Goal: Task Accomplishment & Management: Manage account settings

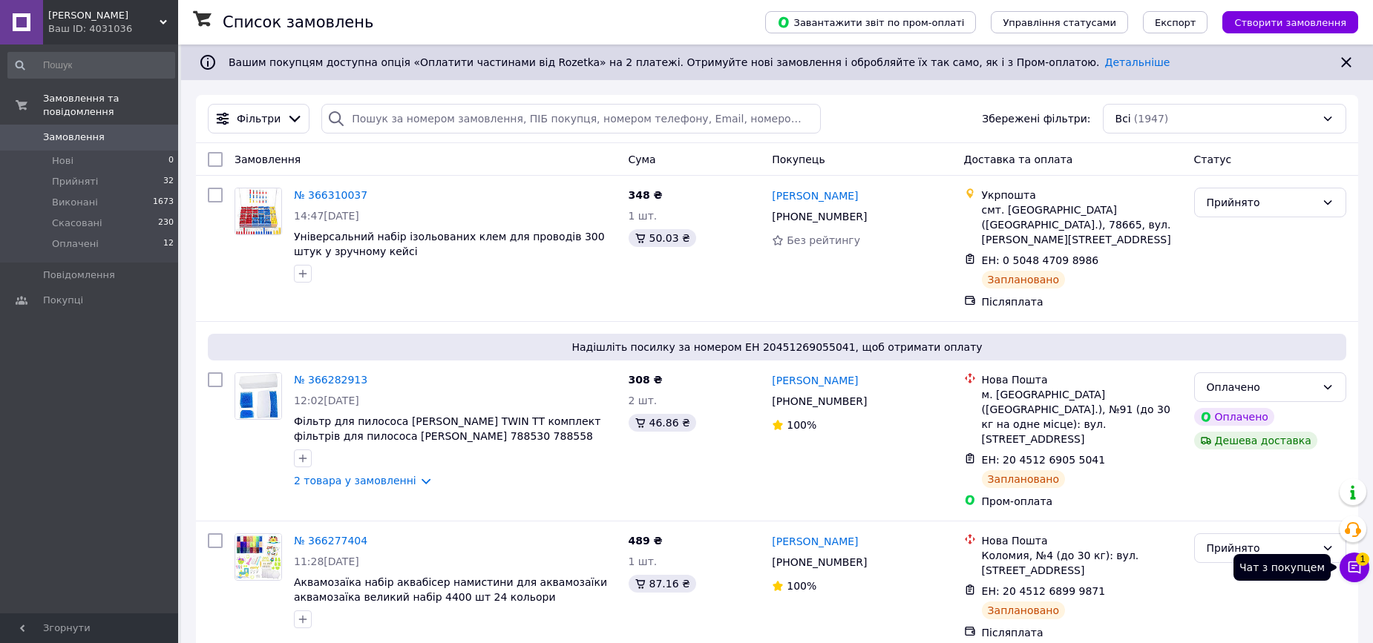
click at [1344, 566] on button "Чат з покупцем 1" at bounding box center [1354, 568] width 30 height 30
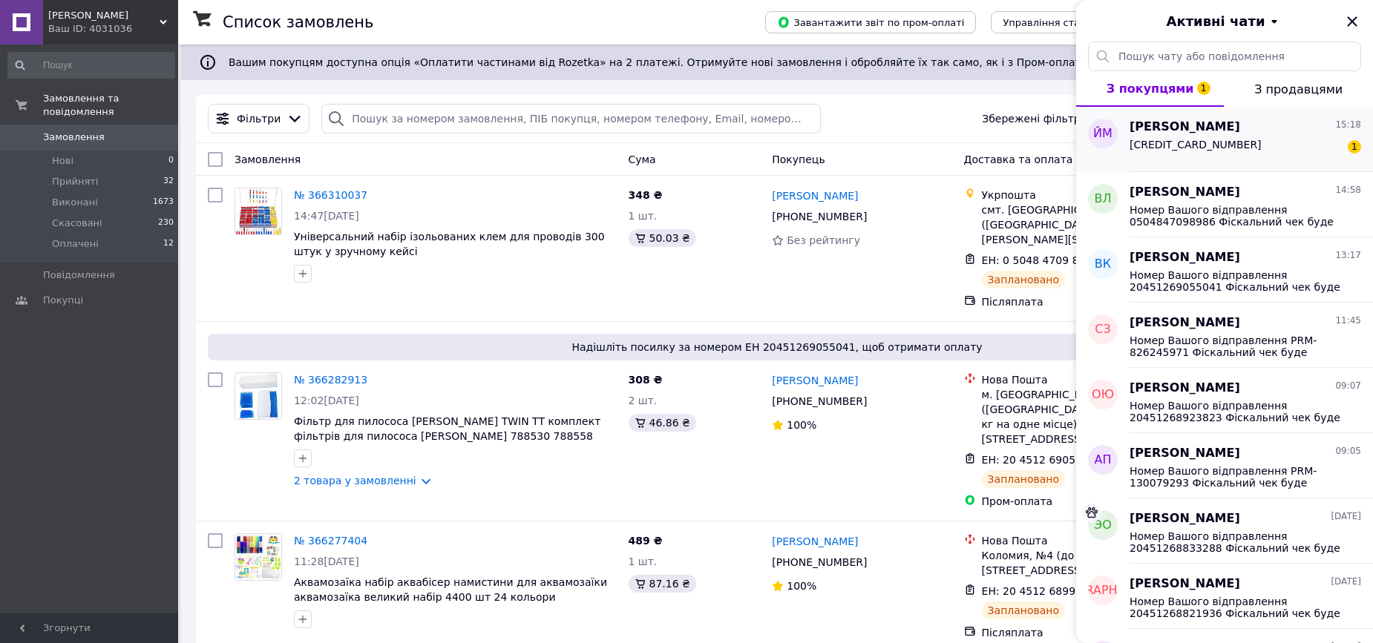
click at [1233, 151] on div "5167803319824079 1" at bounding box center [1245, 148] width 232 height 24
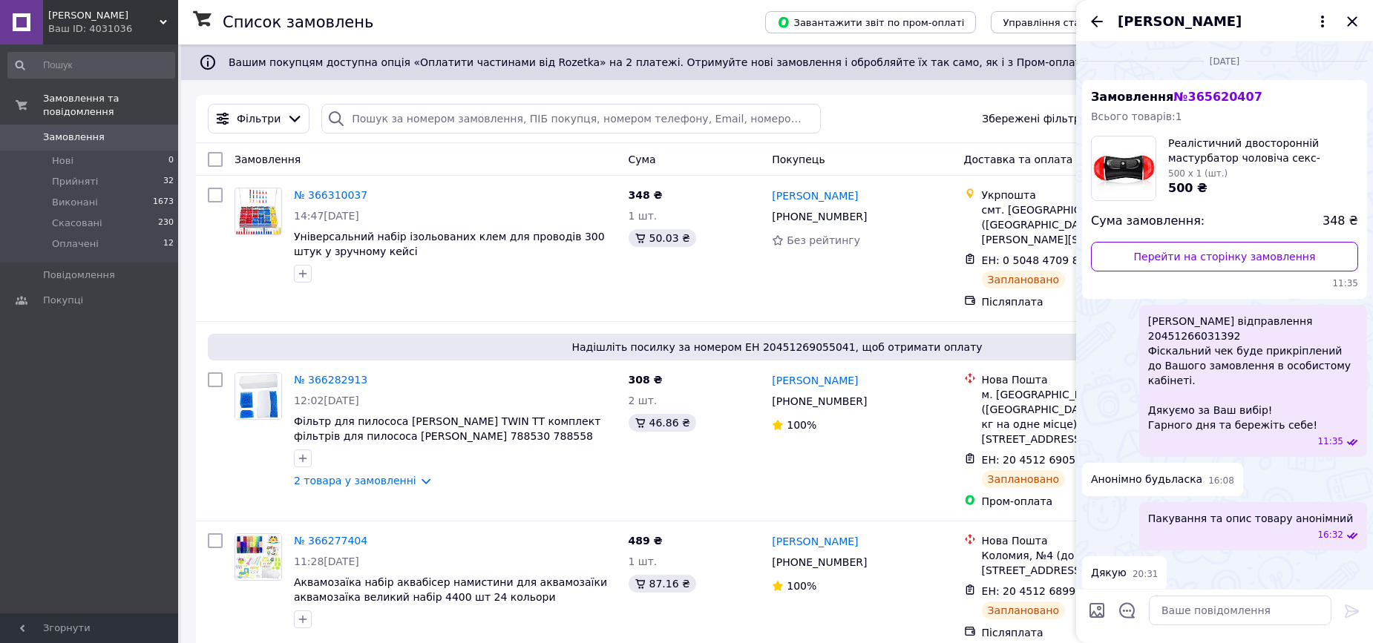
scroll to position [1360, 0]
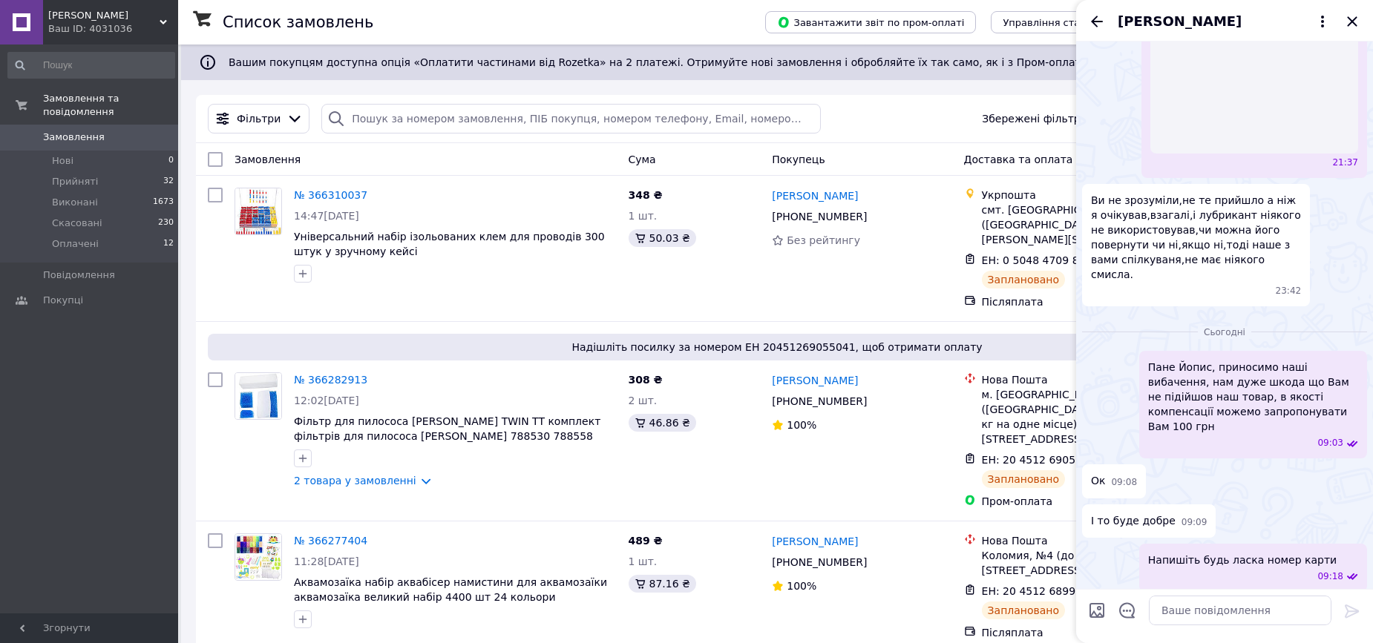
click at [1164, 634] on span "5167803319824079" at bounding box center [1157, 642] width 132 height 16
copy span "5167803319824079"
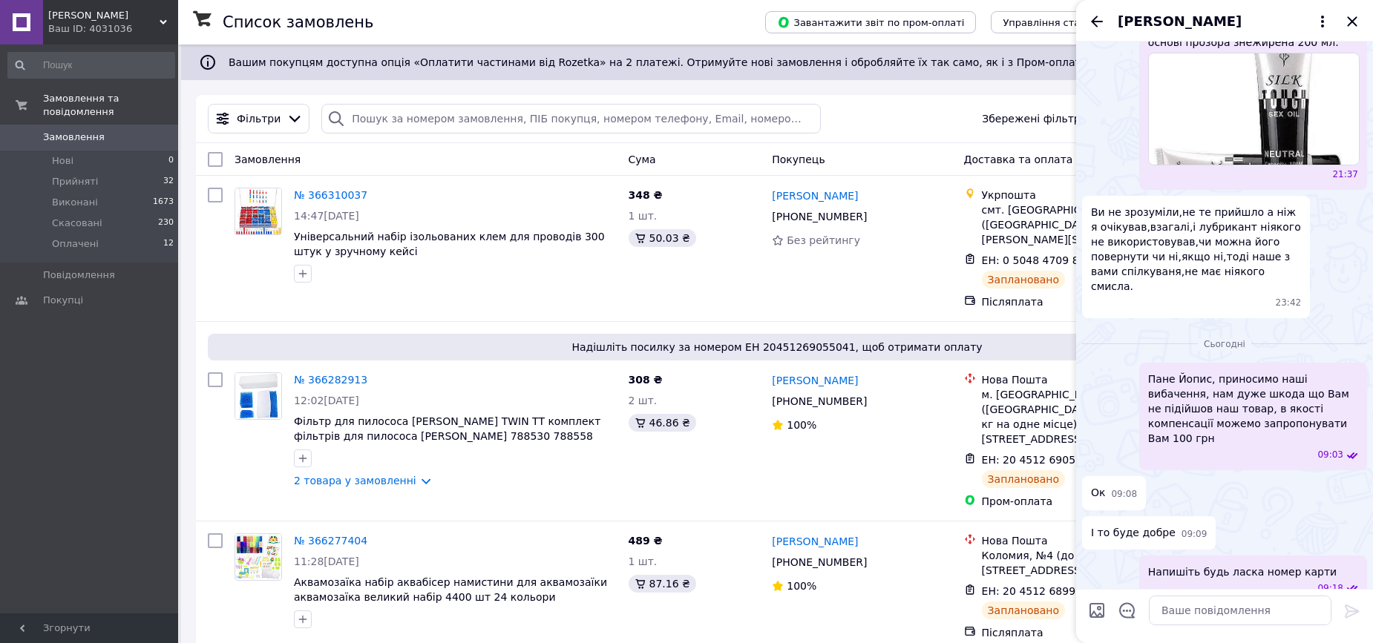
scroll to position [1357, 0]
click at [1325, 519] on div "І то буде добре 09:09" at bounding box center [1224, 535] width 285 height 33
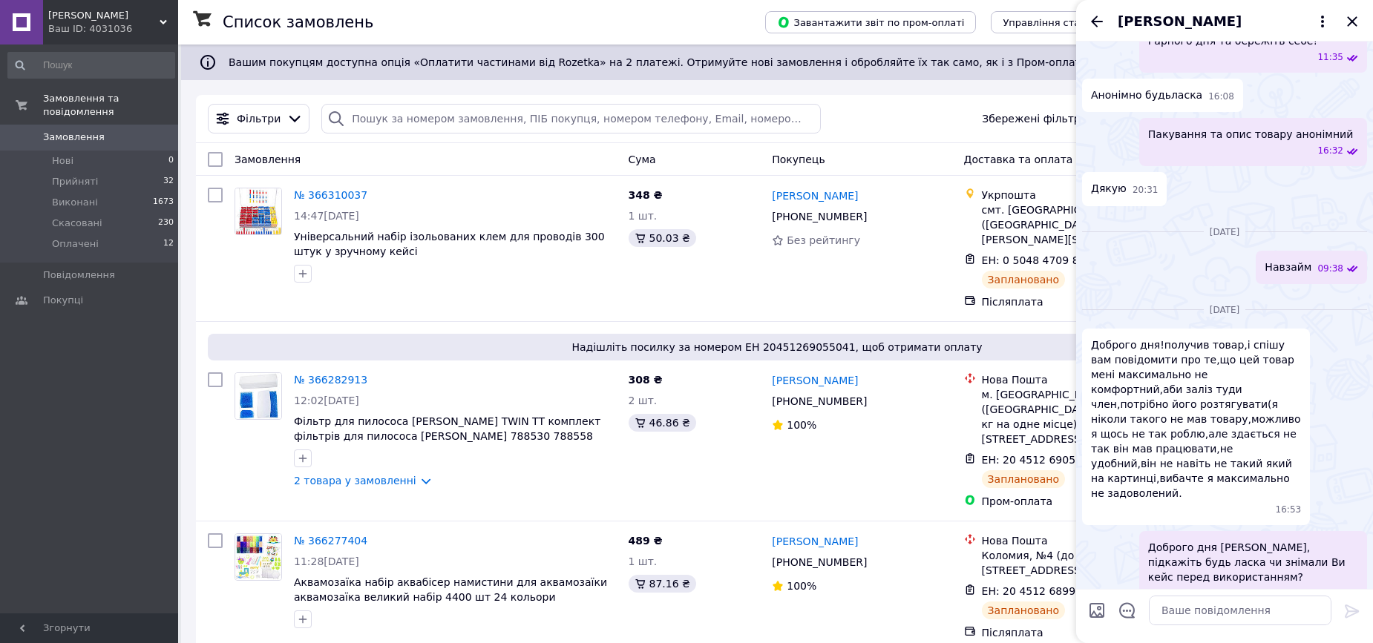
scroll to position [0, 0]
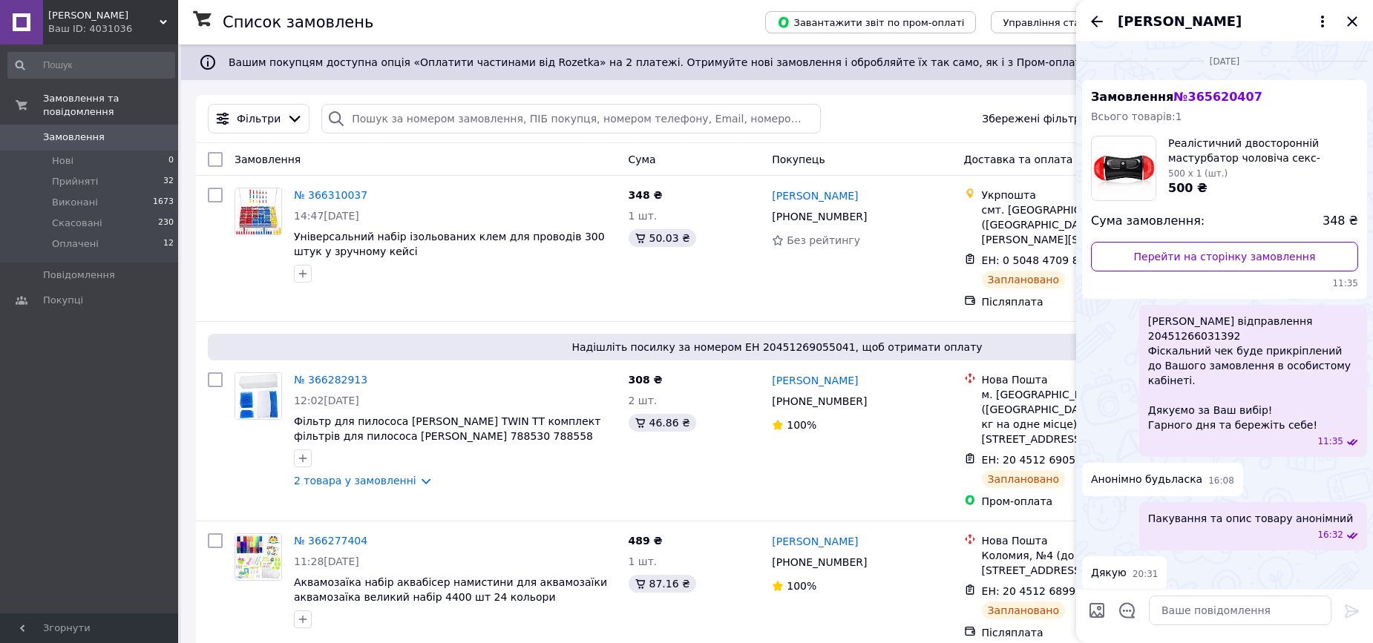
drag, startPoint x: 1181, startPoint y: 274, endPoint x: 1219, endPoint y: 387, distance: 119.7
click at [1204, 96] on span "№ 365620407" at bounding box center [1217, 97] width 88 height 14
copy span "365620407"
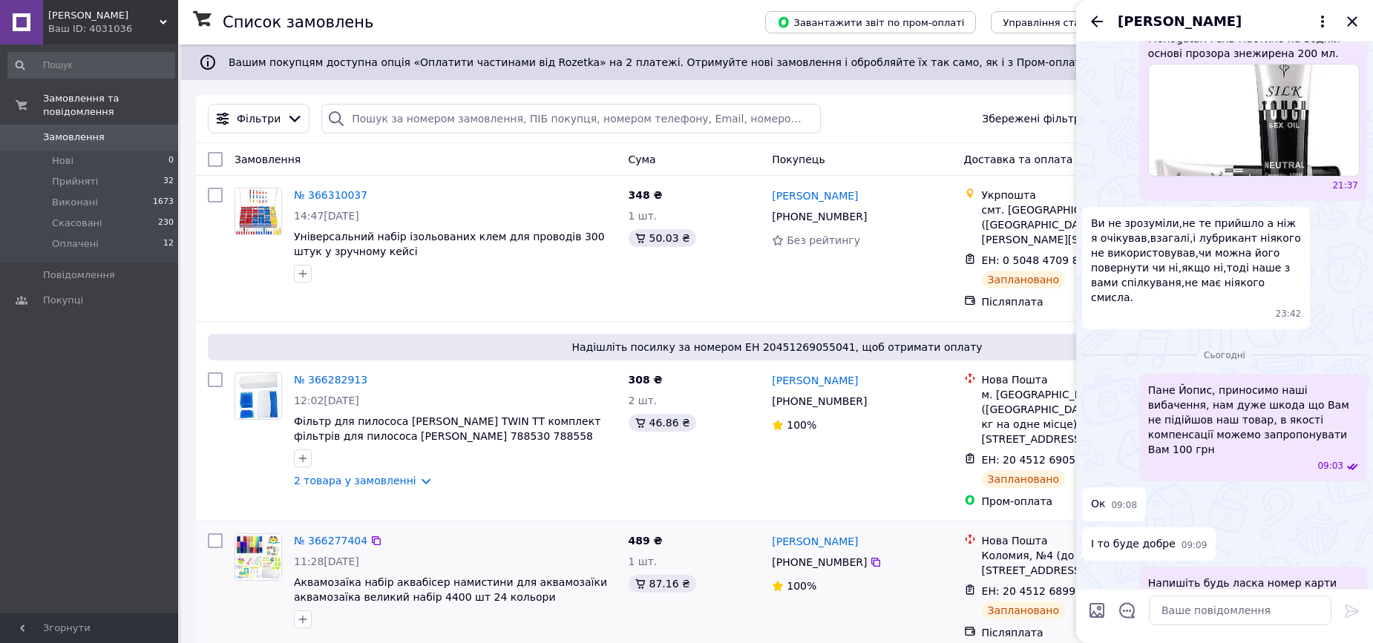
scroll to position [1357, 0]
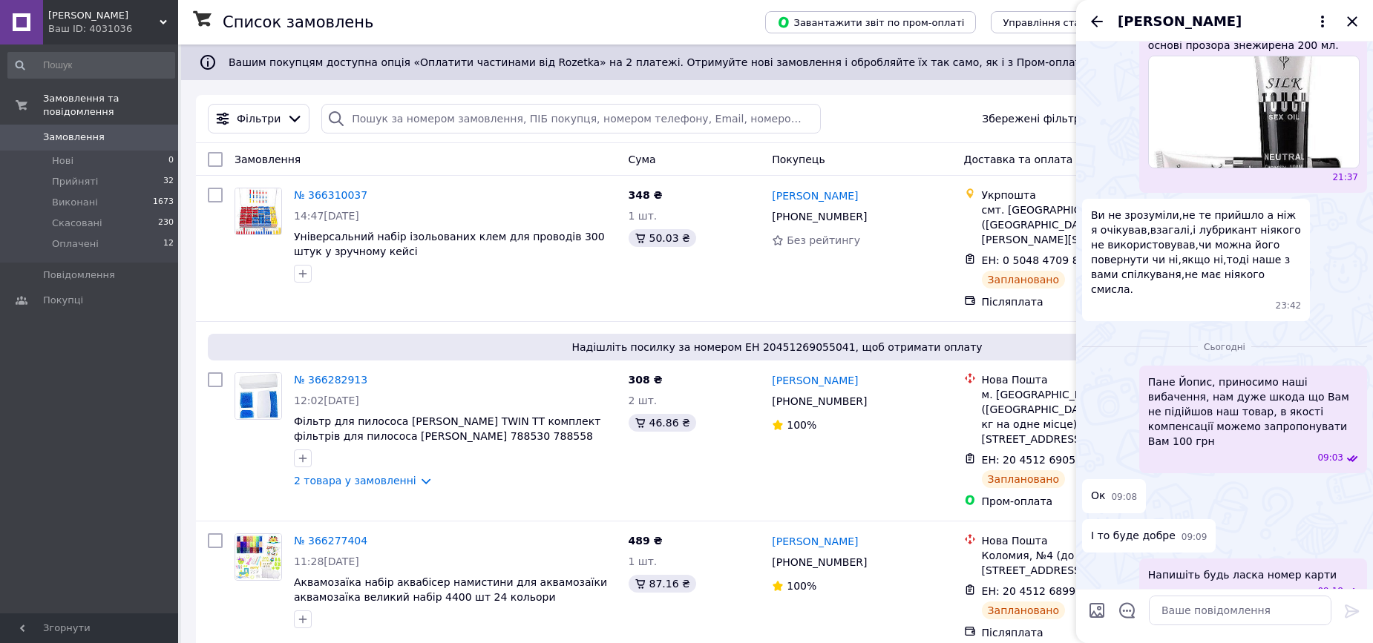
copy span "5167803319824079"
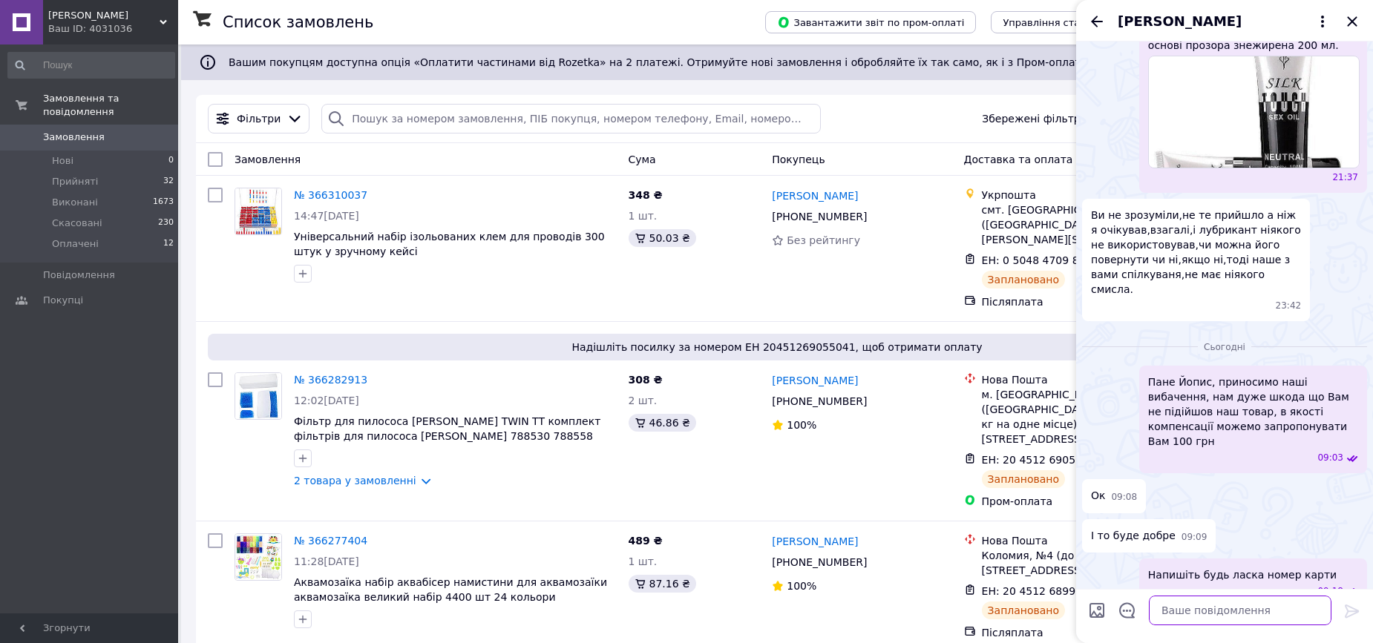
click at [1208, 612] on textarea at bounding box center [1240, 611] width 183 height 30
type textarea "Очікуйте на зарахування коштів"
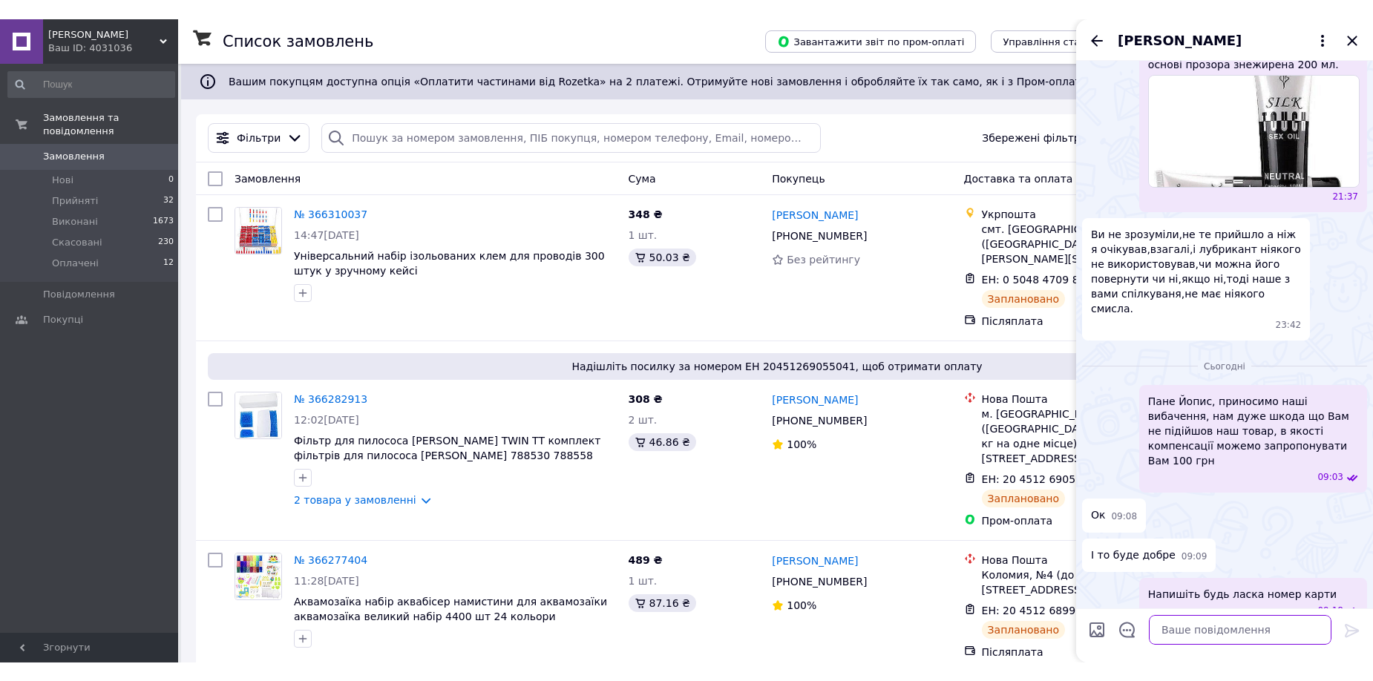
scroll to position [1369, 0]
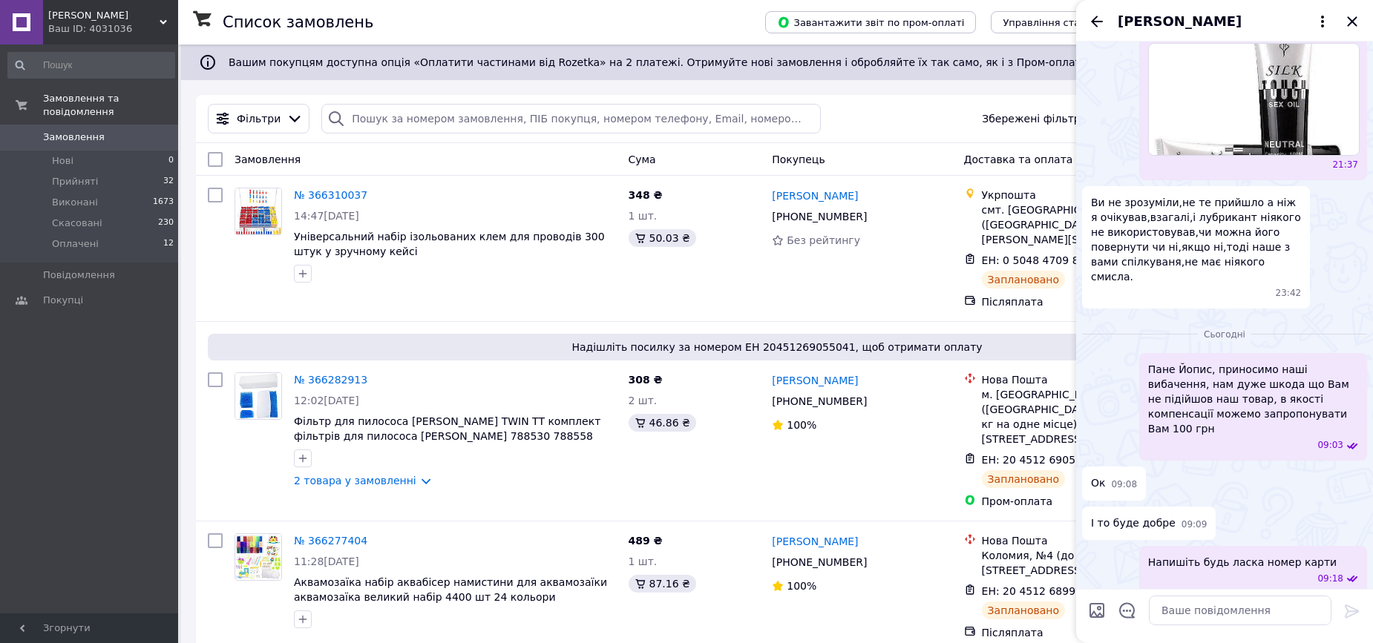
drag, startPoint x: 1267, startPoint y: 568, endPoint x: 1305, endPoint y: 563, distance: 38.3
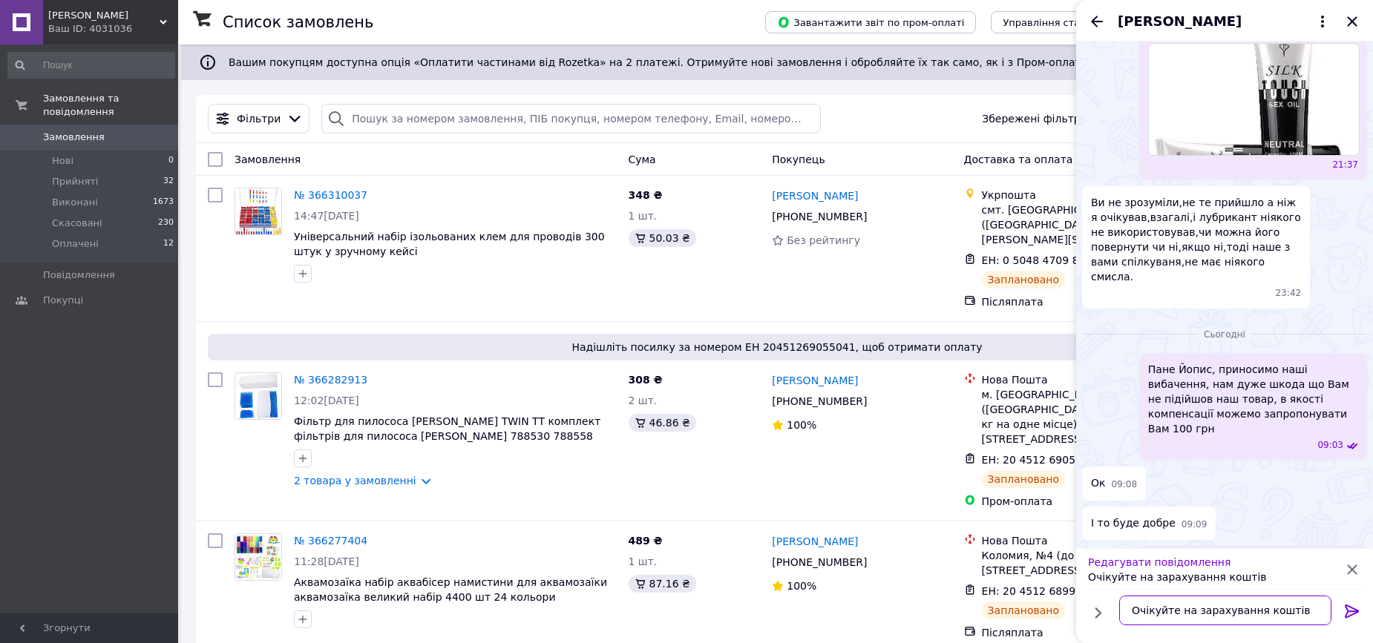
click at [1296, 609] on textarea "Очікуйте на зарахування коштів" at bounding box center [1225, 611] width 212 height 30
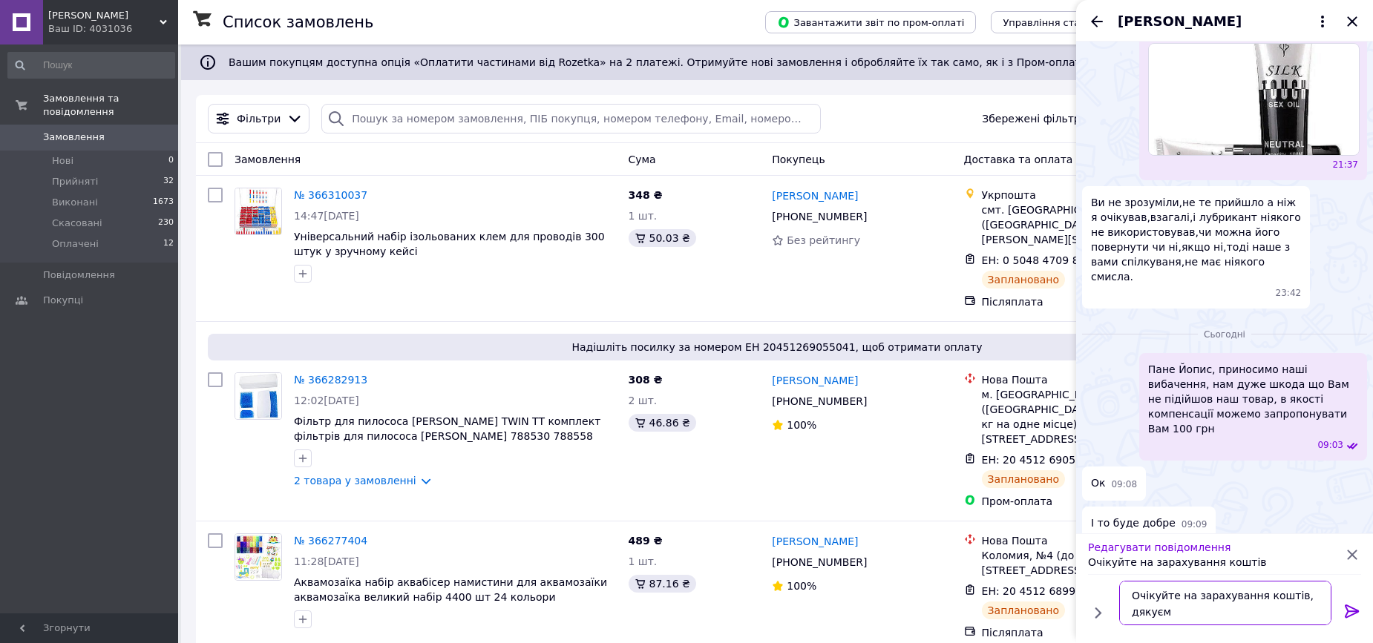
type textarea "Очікуйте на зарахування коштів, дякуємо"
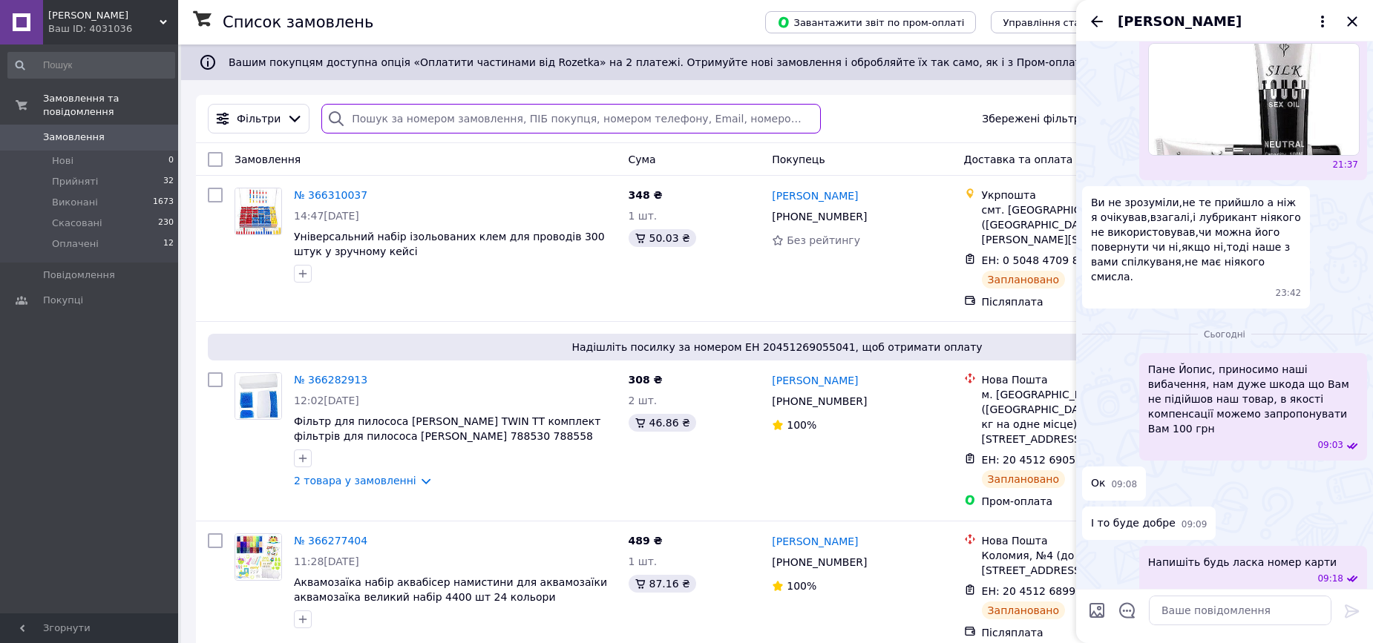
click at [428, 112] on input "search" at bounding box center [570, 119] width 499 height 30
paste input "+380639916248"
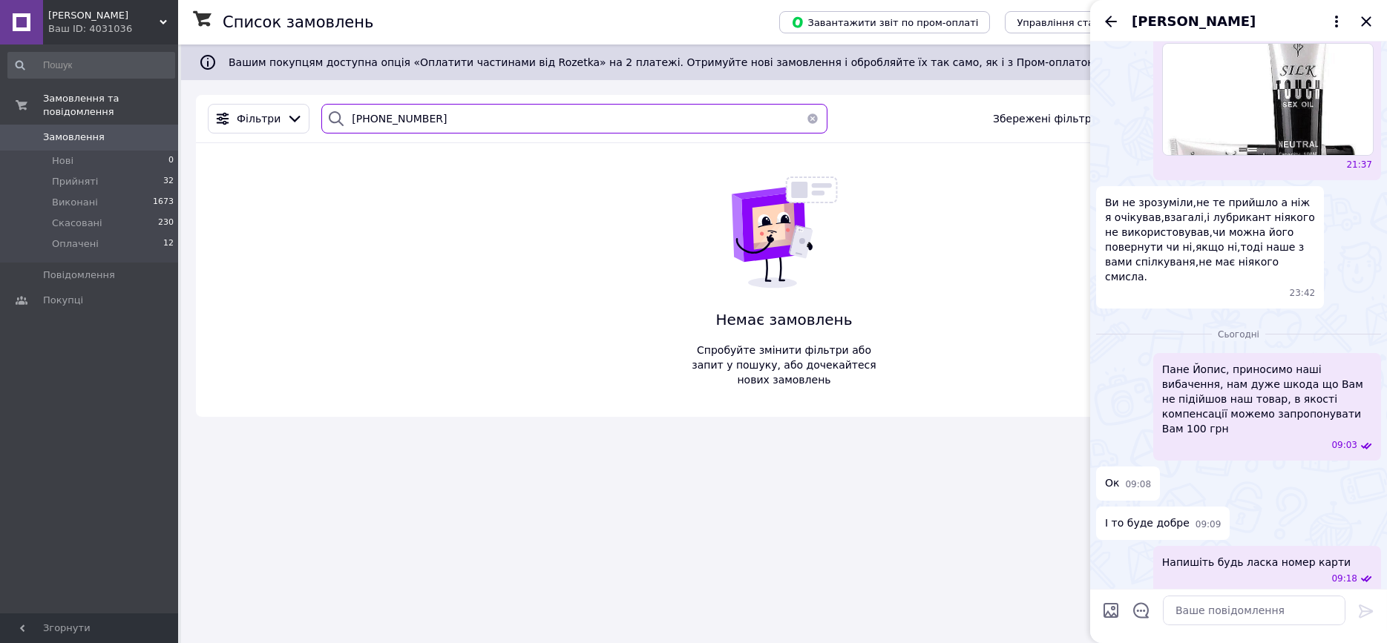
type input "+380639916248"
click at [122, 125] on link "Замовлення 0" at bounding box center [91, 137] width 183 height 25
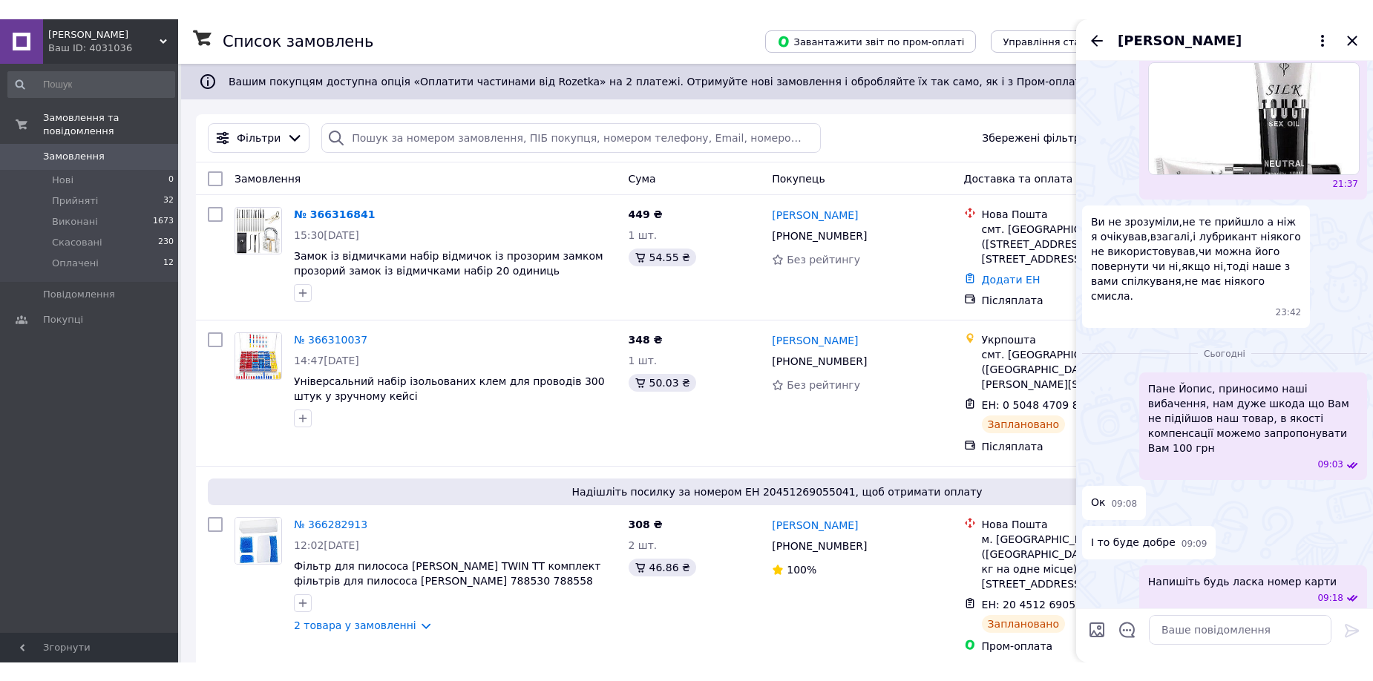
scroll to position [1346, 0]
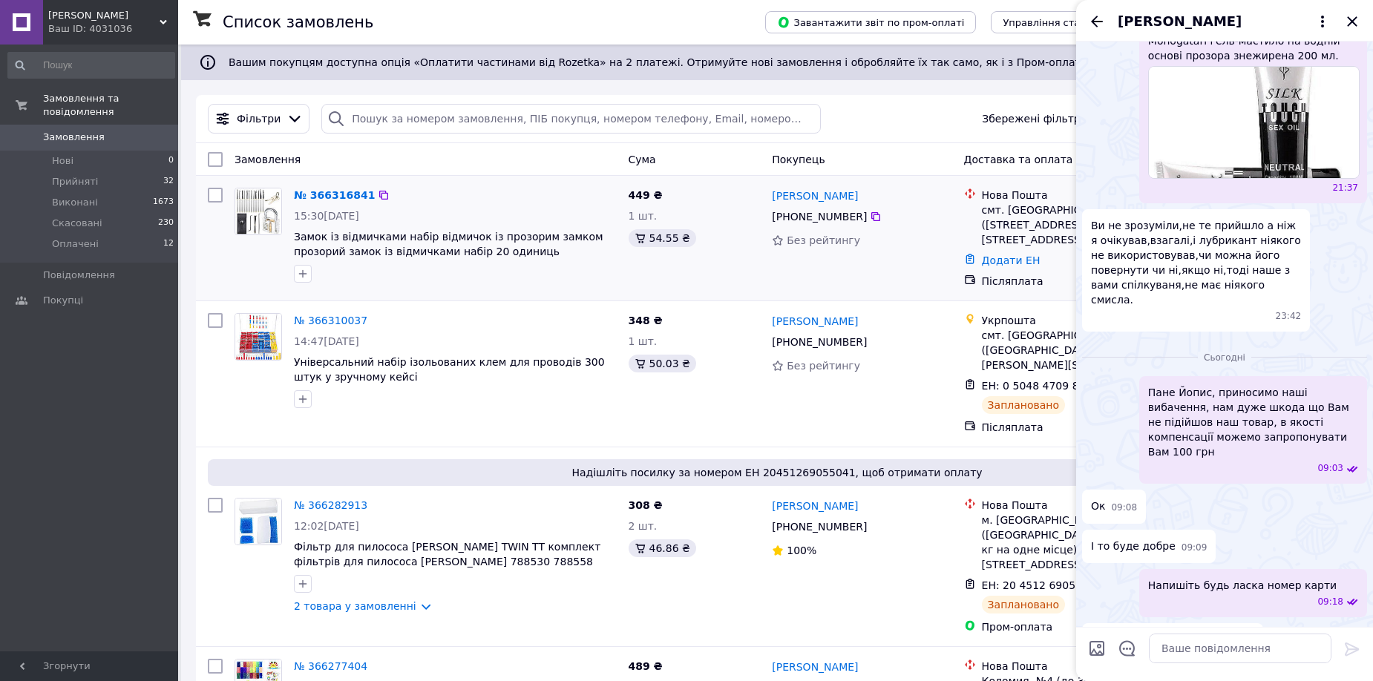
drag, startPoint x: 269, startPoint y: 206, endPoint x: 264, endPoint y: 196, distance: 11.3
click at [1356, 21] on icon "Закрити" at bounding box center [1352, 22] width 18 height 18
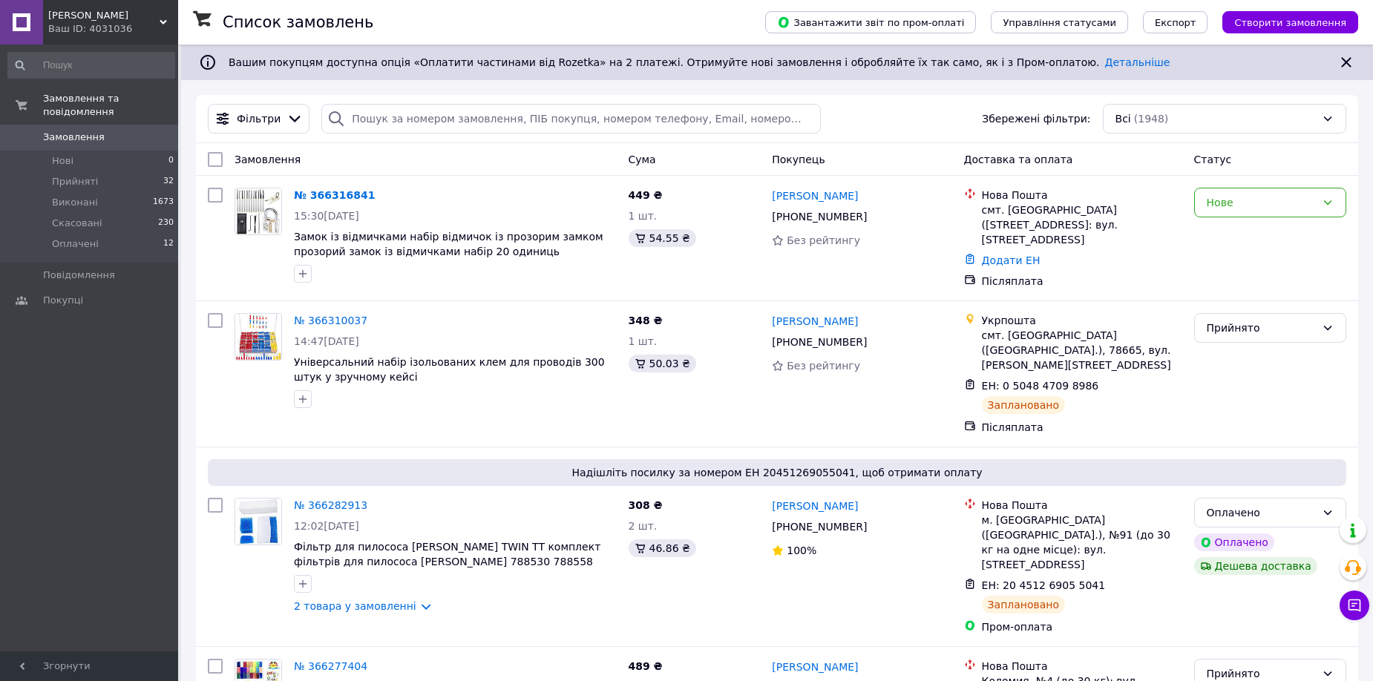
click at [76, 131] on span "Замовлення" at bounding box center [74, 137] width 62 height 13
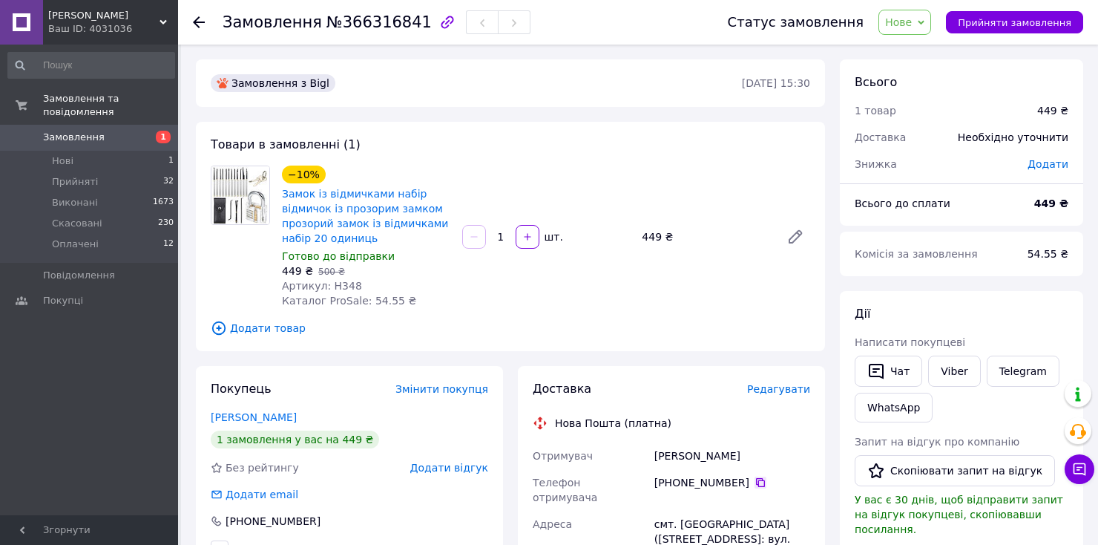
click at [755, 488] on icon at bounding box center [761, 482] width 12 height 12
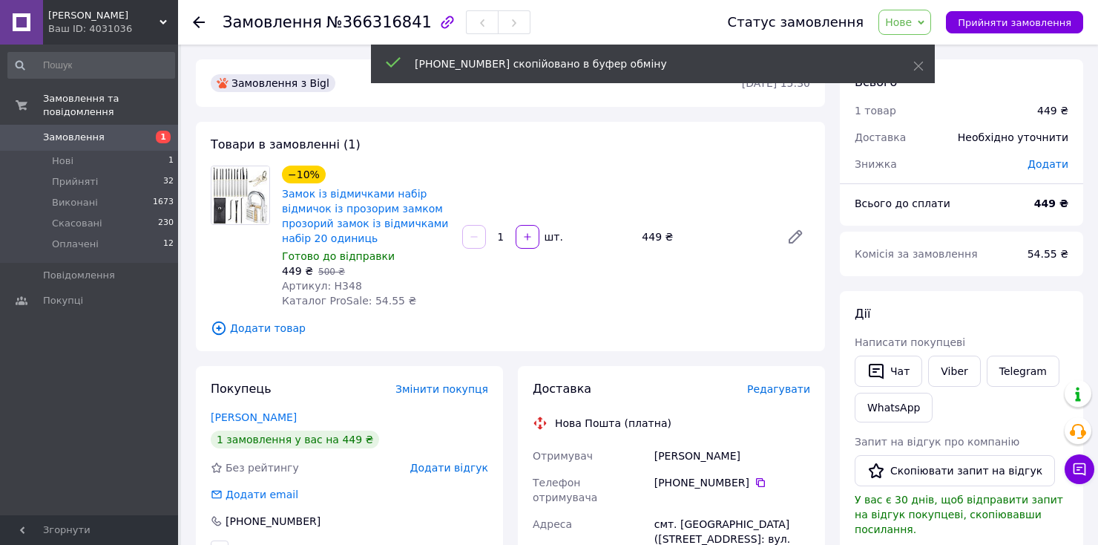
drag, startPoint x: 565, startPoint y: 406, endPoint x: 512, endPoint y: 474, distance: 86.7
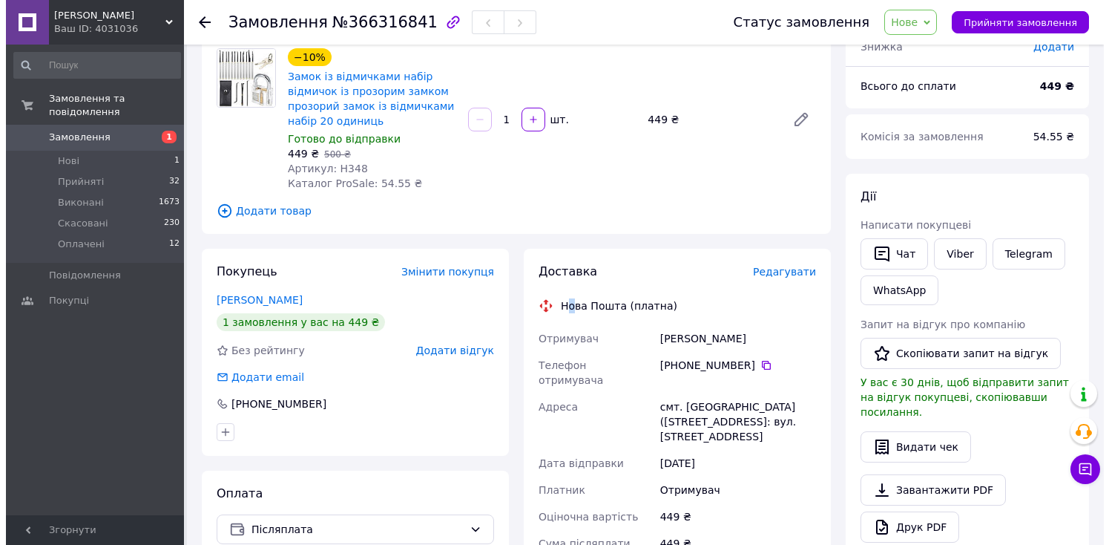
scroll to position [148, 0]
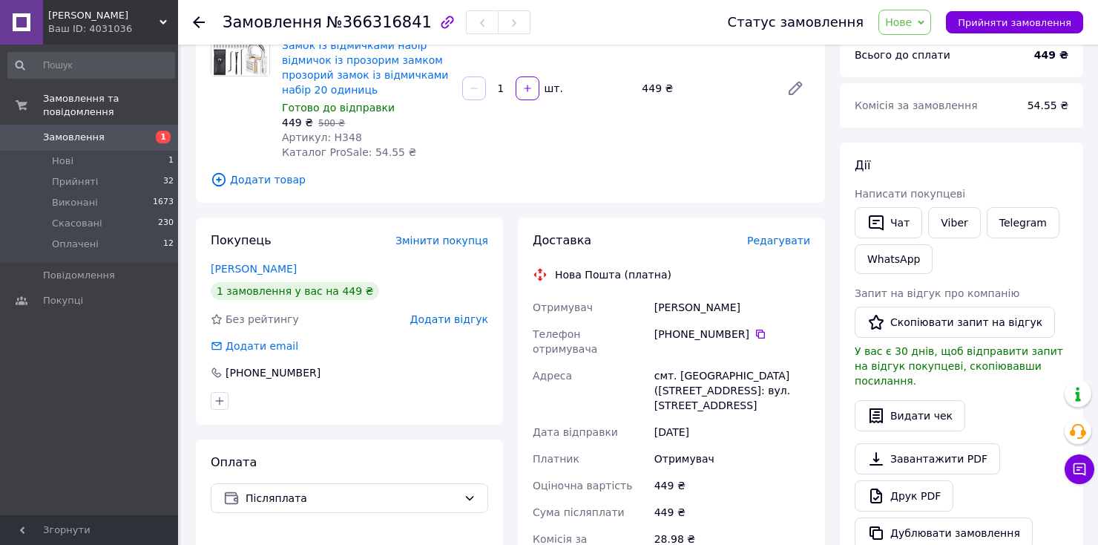
click at [774, 239] on span "Редагувати" at bounding box center [778, 240] width 63 height 12
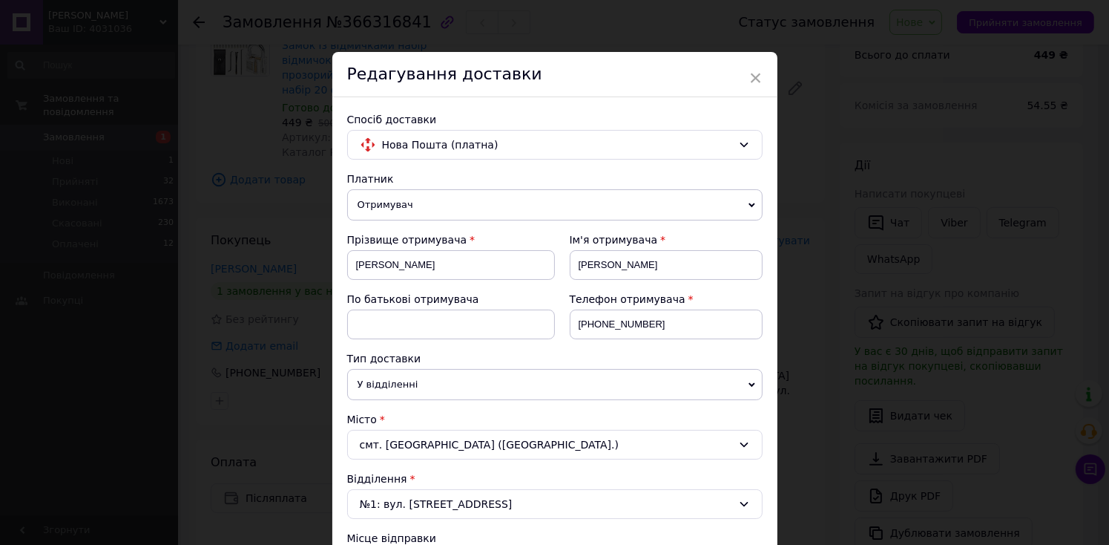
scroll to position [519, 0]
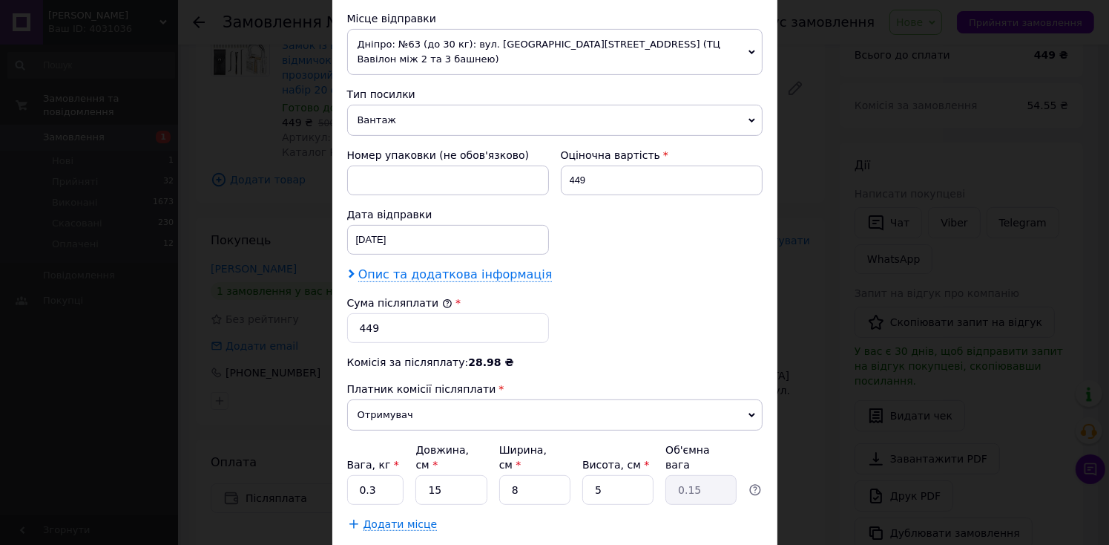
click at [489, 267] on span "Опис та додаткова інформація" at bounding box center [455, 274] width 194 height 15
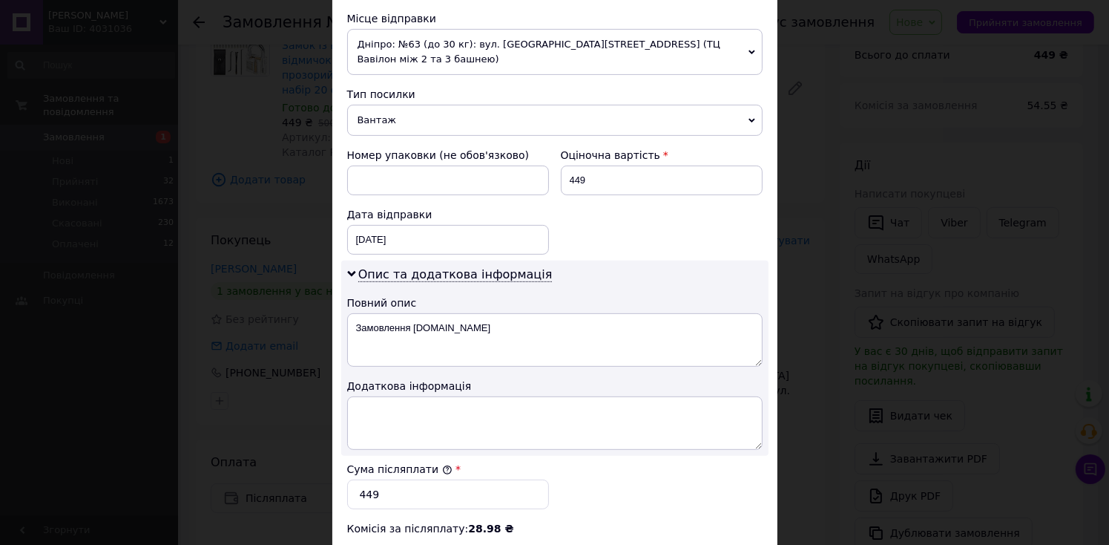
click at [499, 293] on div "Опис та додаткова інформація Повний опис Замовлення Bigl.ua Додаткова інформація" at bounding box center [554, 357] width 427 height 195
click at [512, 318] on textarea "Замовлення Bigl.ua" at bounding box center [555, 339] width 416 height 53
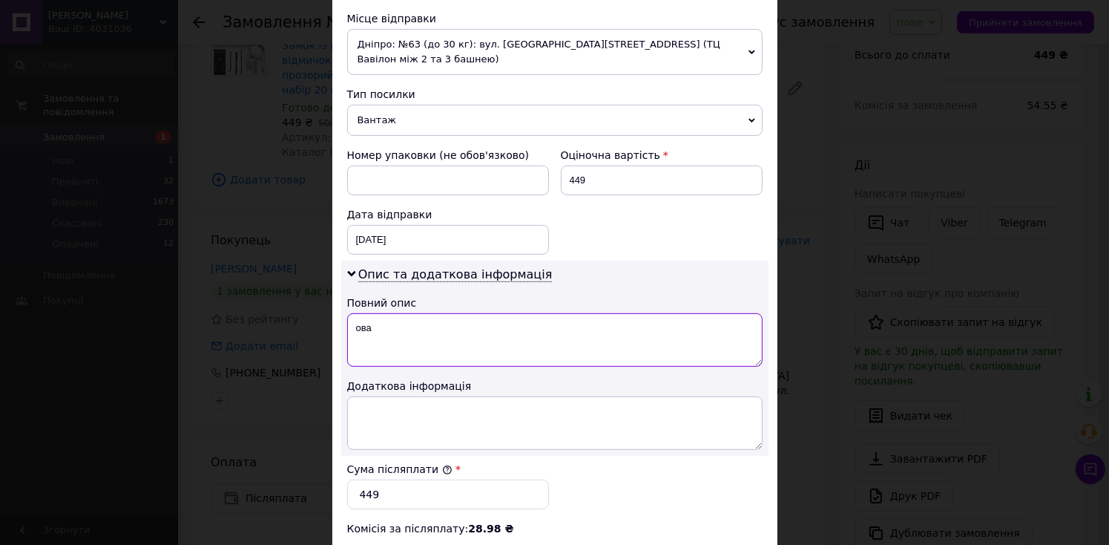
click at [512, 318] on textarea "ова" at bounding box center [555, 339] width 416 height 53
type textarea "товар"
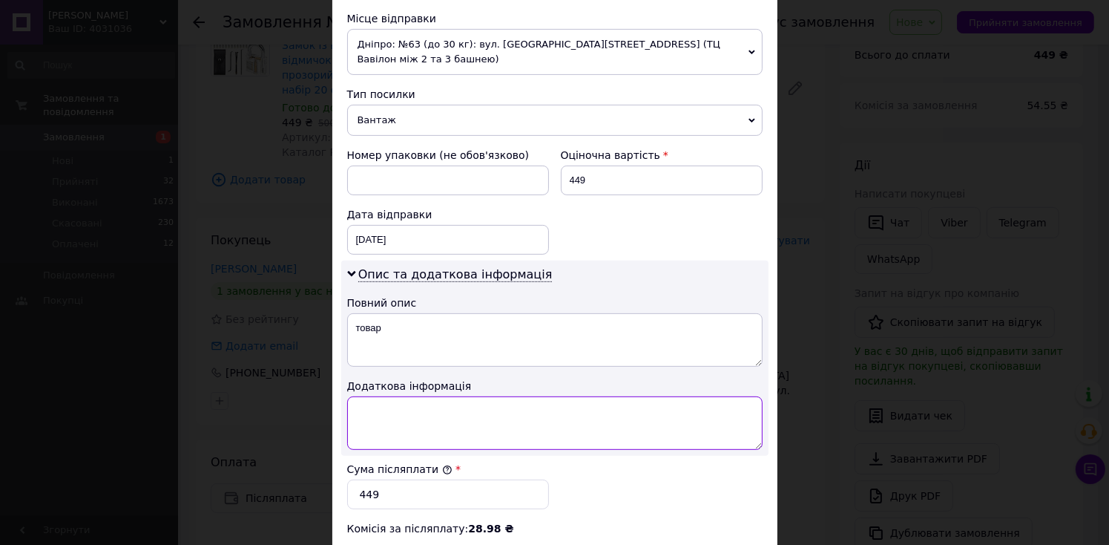
drag, startPoint x: 534, startPoint y: 387, endPoint x: 545, endPoint y: 404, distance: 19.8
click at [534, 396] on textarea at bounding box center [555, 422] width 416 height 53
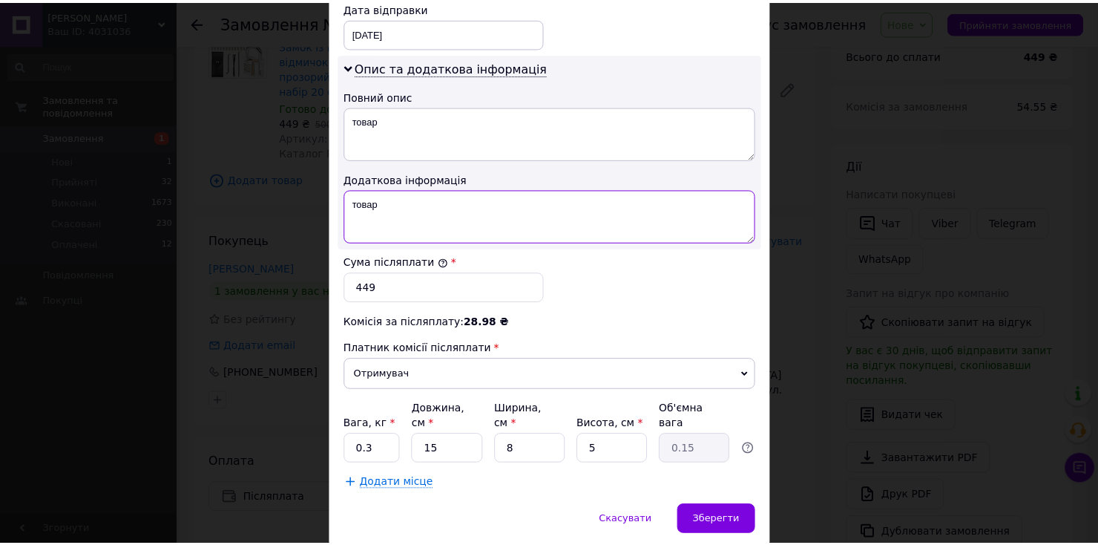
scroll to position [748, 0]
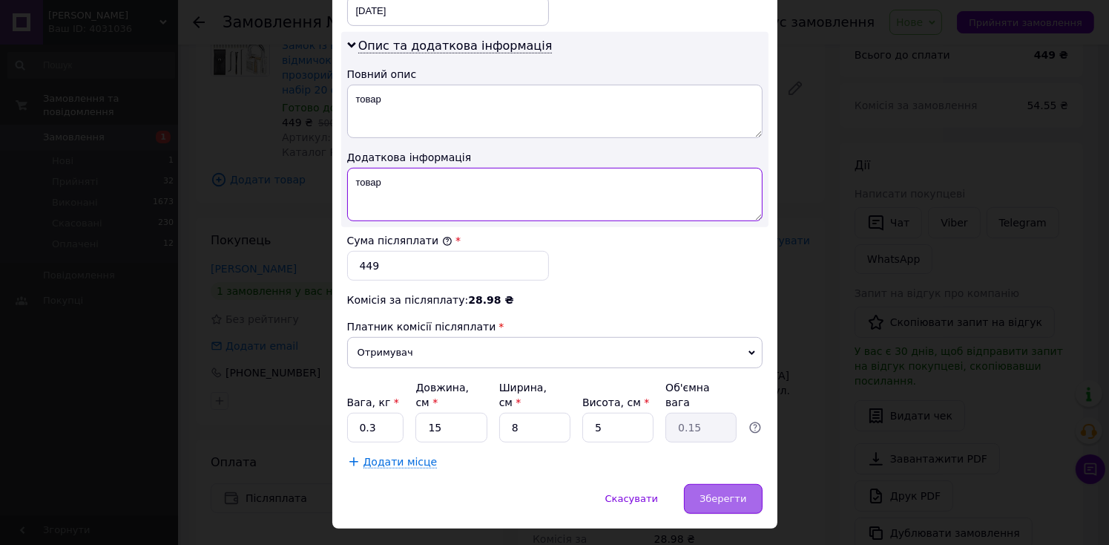
type textarea "товар"
click at [722, 484] on div "Зберегти" at bounding box center [723, 499] width 78 height 30
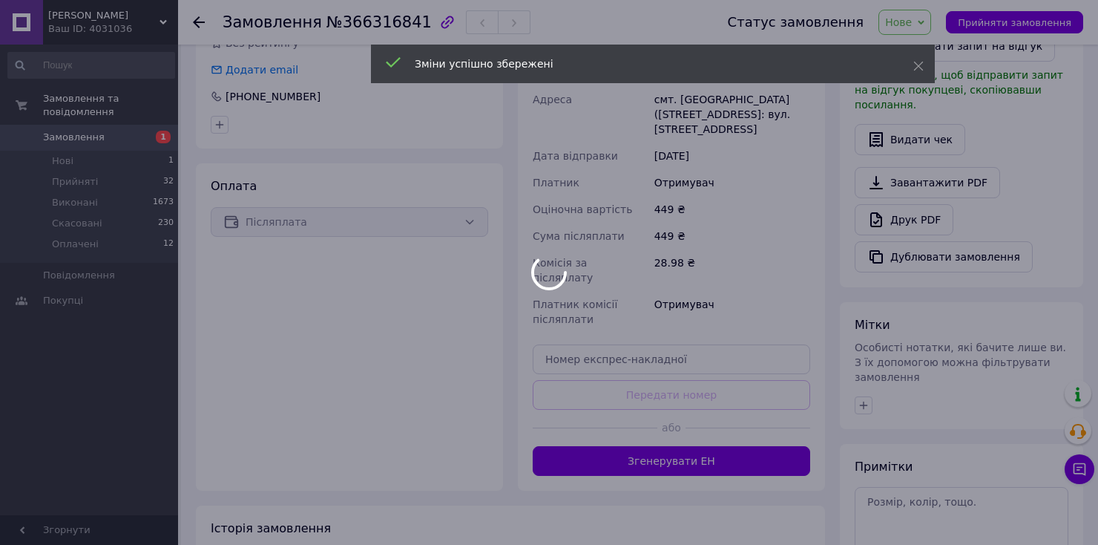
scroll to position [445, 0]
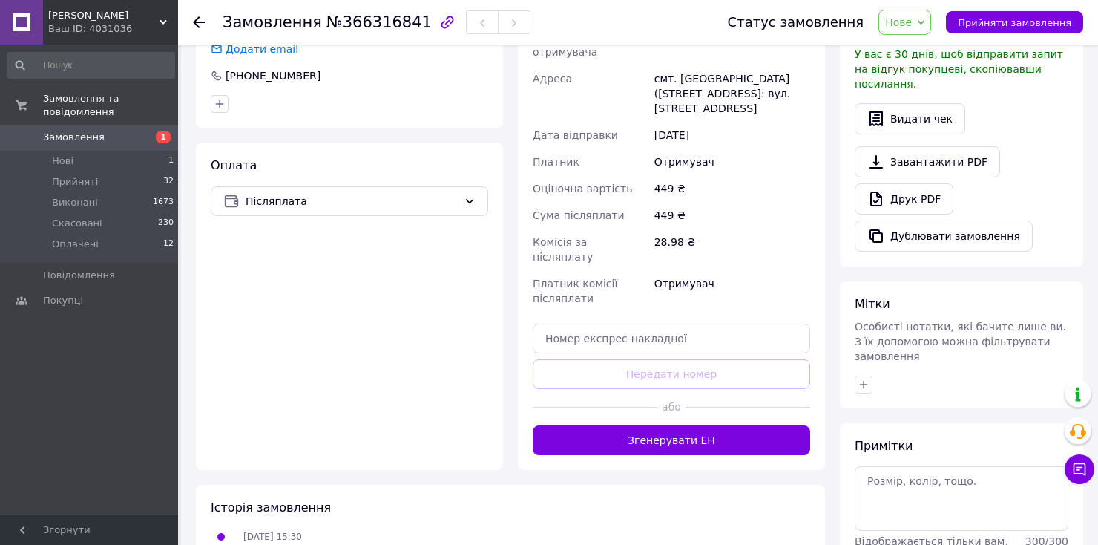
click at [721, 425] on button "Згенерувати ЕН" at bounding box center [672, 440] width 278 height 30
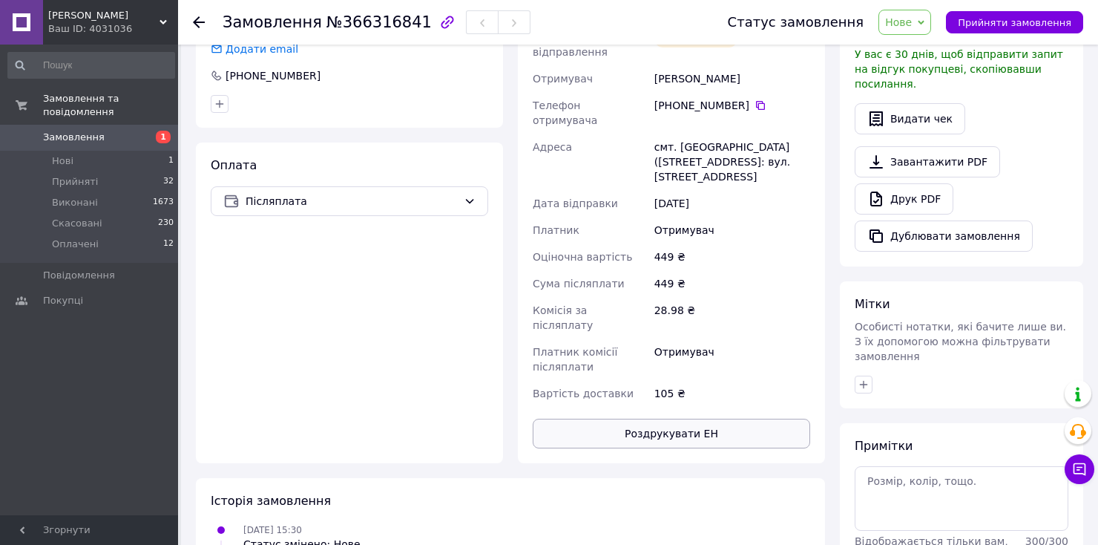
click at [722, 419] on button "Роздрукувати ЕН" at bounding box center [672, 434] width 278 height 30
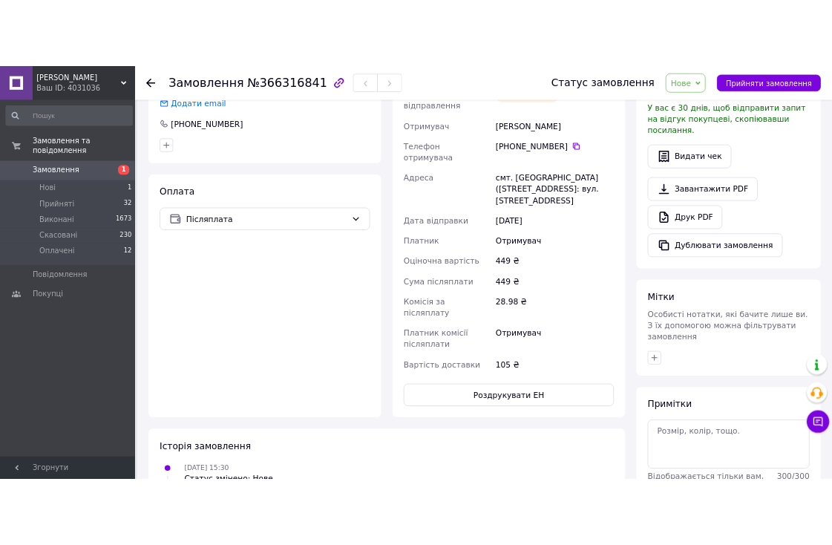
scroll to position [510, 0]
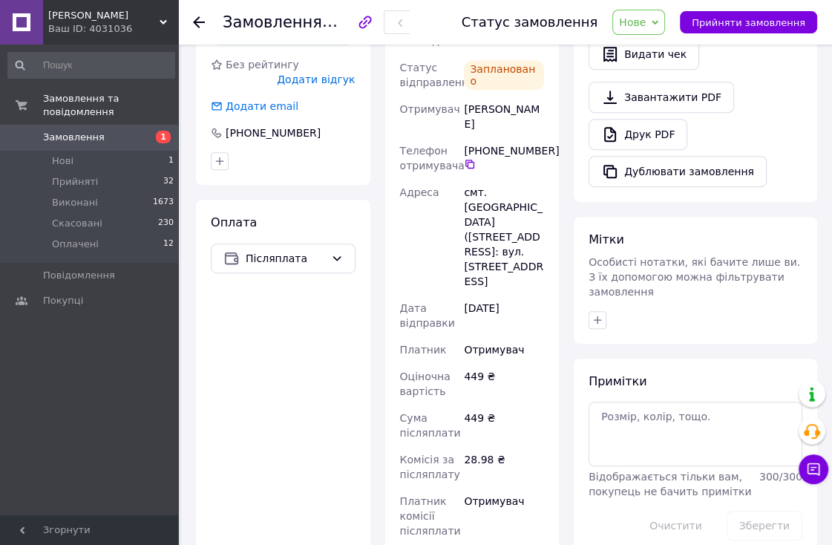
click at [821, 145] on div "Всього 1 товар 449 ₴ Доставка 105 ₴ Знижка Додати Всього до сплати 449 ₴ Комісі…" at bounding box center [695, 290] width 258 height 1480
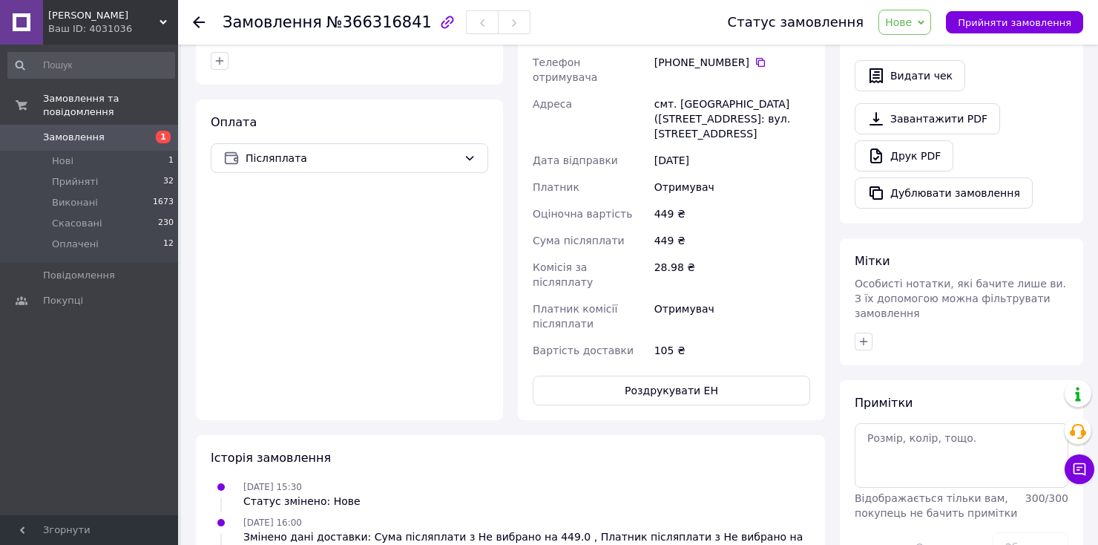
scroll to position [519, 0]
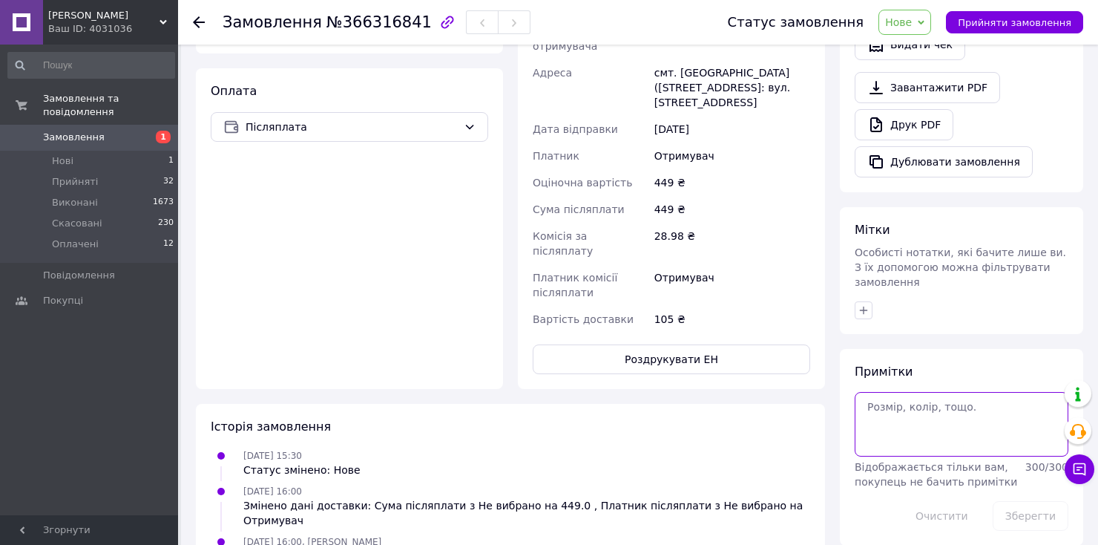
click at [920, 392] on textarea at bounding box center [962, 424] width 214 height 64
type textarea "собрано 1"
click at [1032, 495] on div "Зберегти" at bounding box center [1031, 516] width 88 height 42
drag, startPoint x: 1032, startPoint y: 483, endPoint x: 1003, endPoint y: 460, distance: 36.4
click at [1027, 501] on button "Зберегти" at bounding box center [1031, 516] width 76 height 30
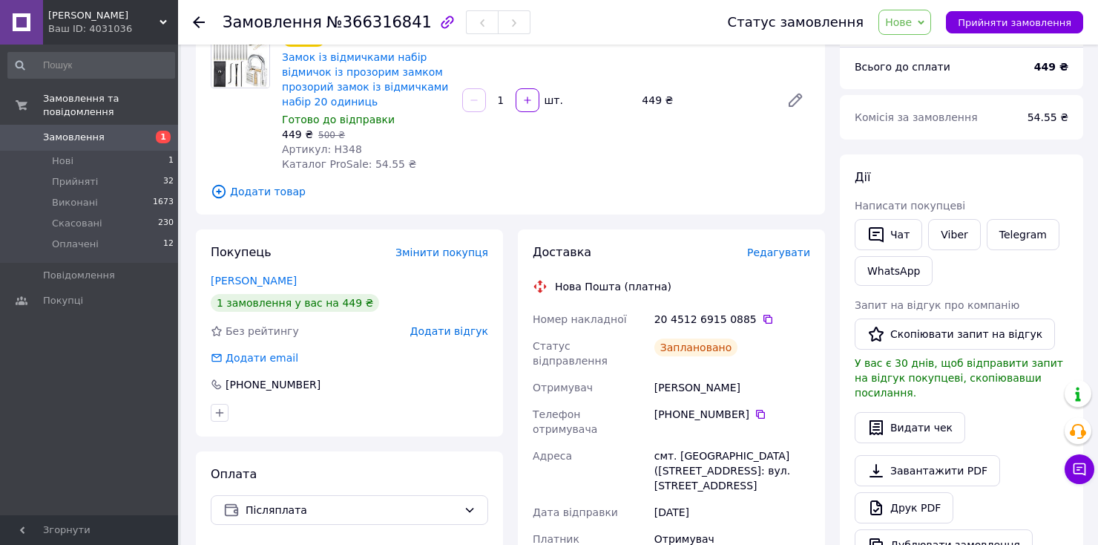
scroll to position [74, 0]
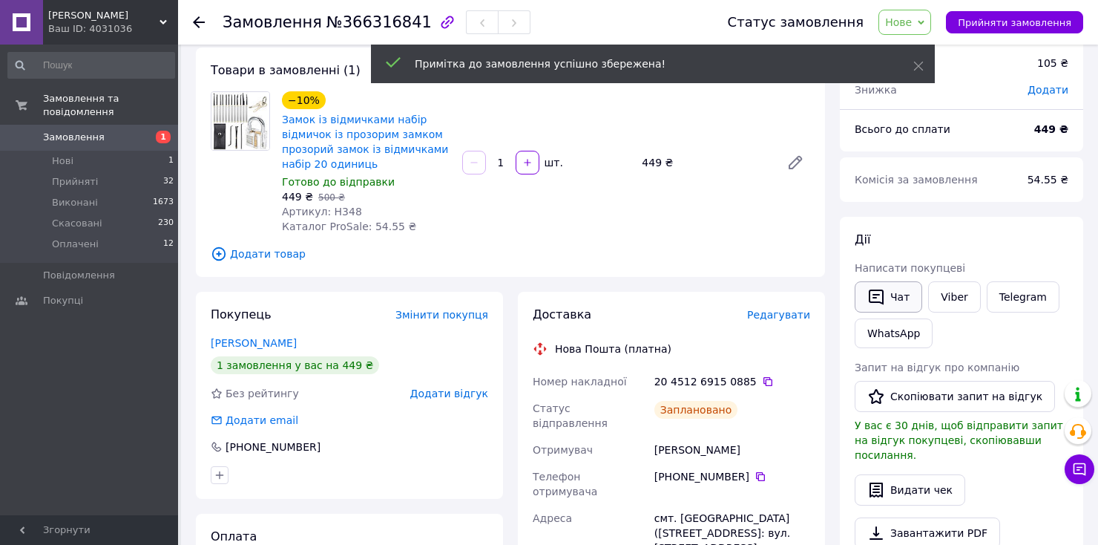
click at [891, 297] on button "Чат" at bounding box center [889, 296] width 68 height 31
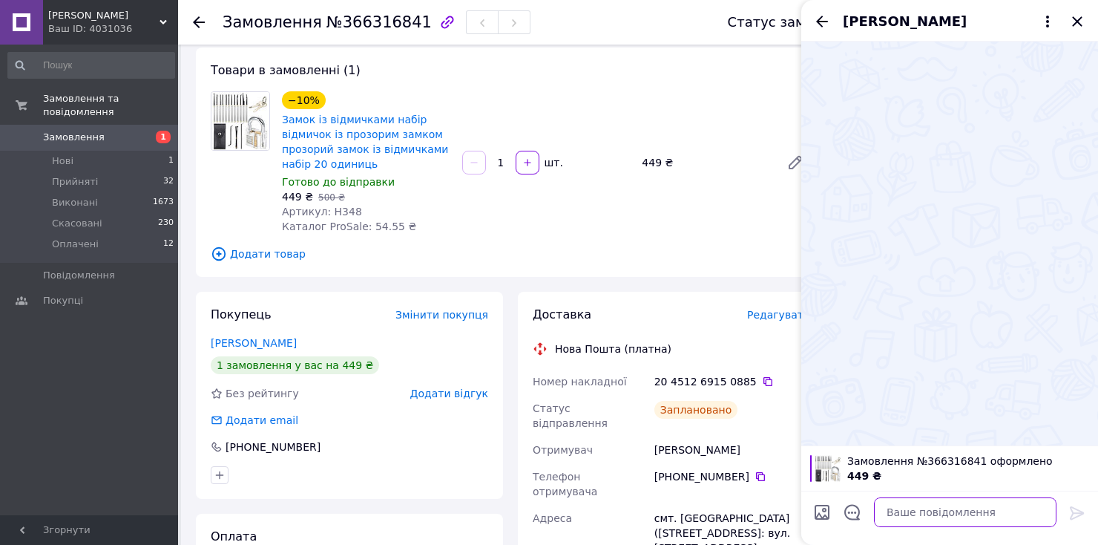
drag, startPoint x: 953, startPoint y: 511, endPoint x: 819, endPoint y: 453, distance: 145.3
click at [952, 511] on textarea at bounding box center [965, 512] width 183 height 30
paste textarea "Номер Вашого відправлення Фіскальний чек буде прикріплений до Вашого замовлення…"
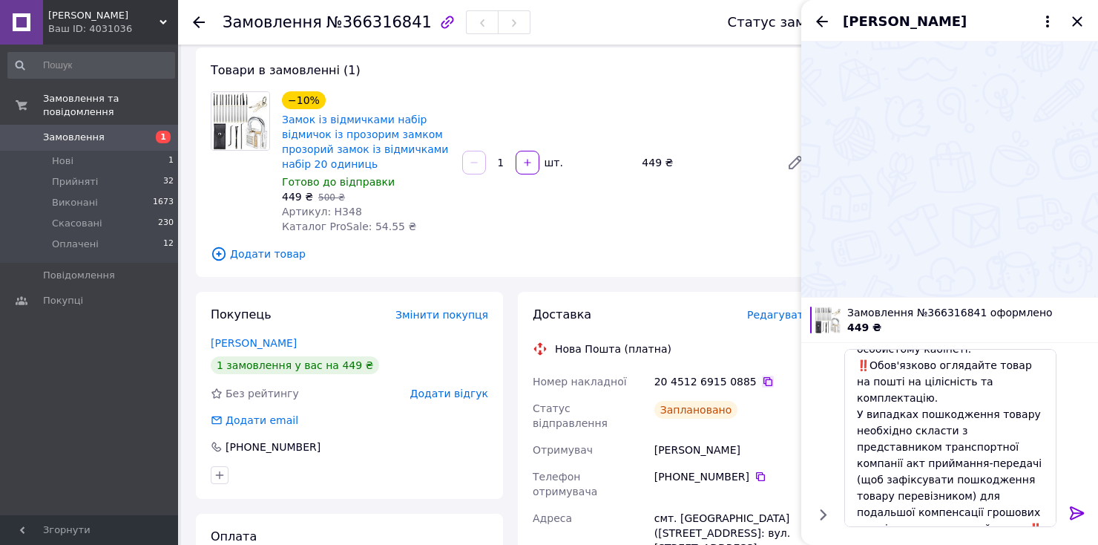
click at [762, 382] on icon at bounding box center [768, 381] width 12 height 12
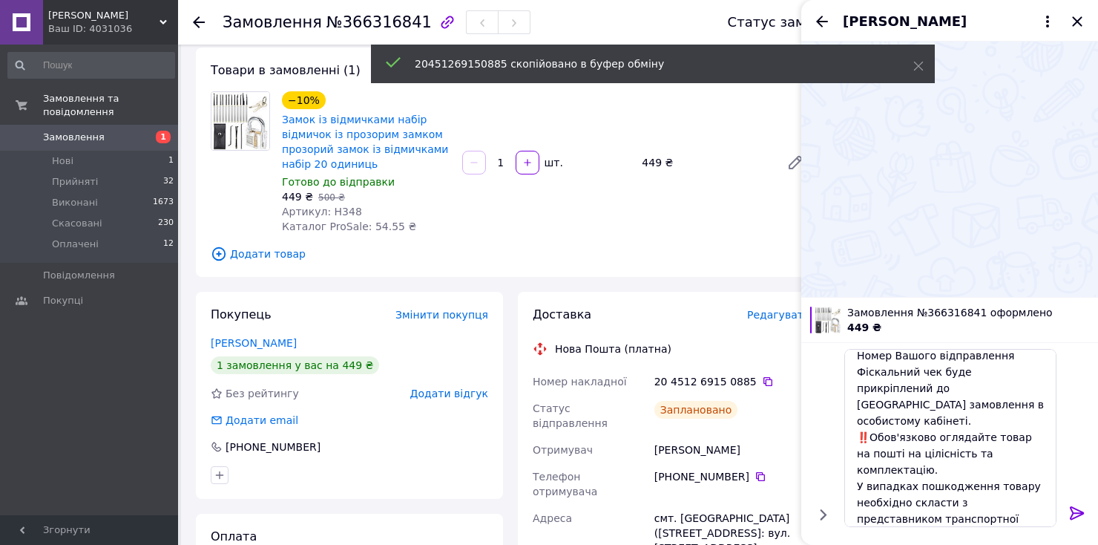
scroll to position [0, 0]
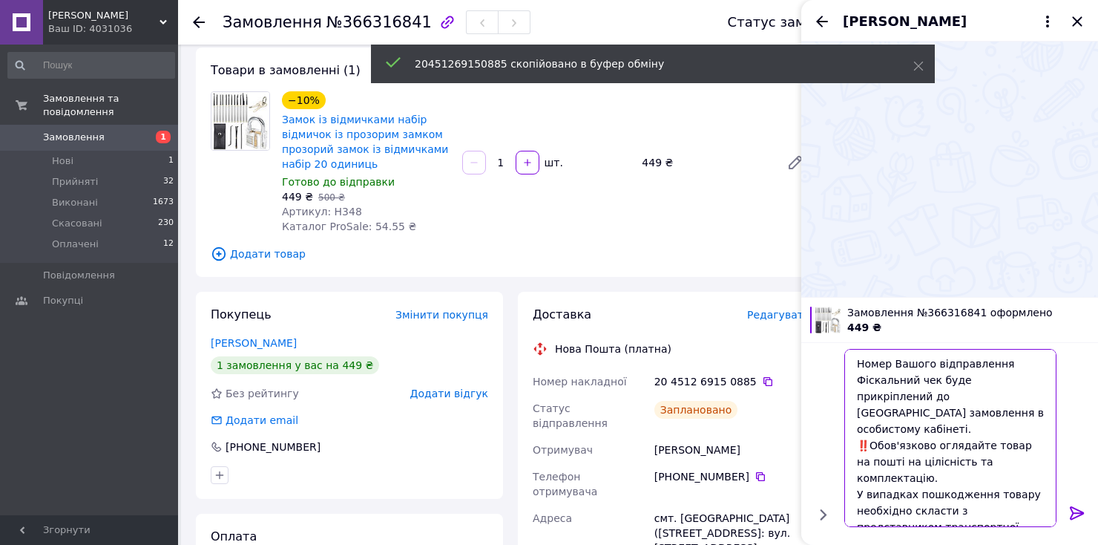
paste textarea "20451269150885"
type textarea "Номер Вашого відправлення 20451269150885 Фіскальний чек буде прикріплений до Ва…"
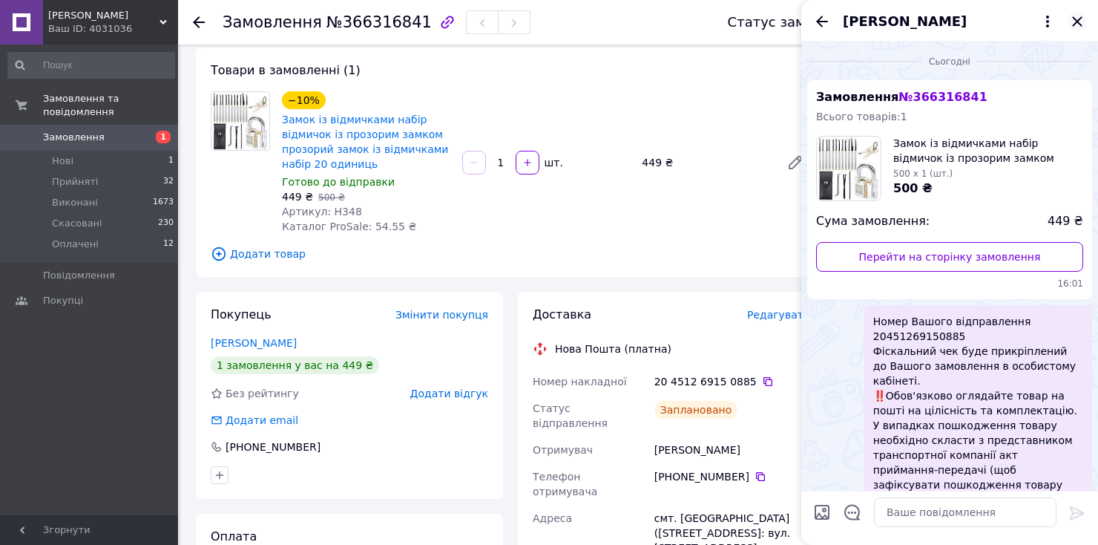
click at [1078, 22] on icon "Закрити" at bounding box center [1077, 21] width 10 height 10
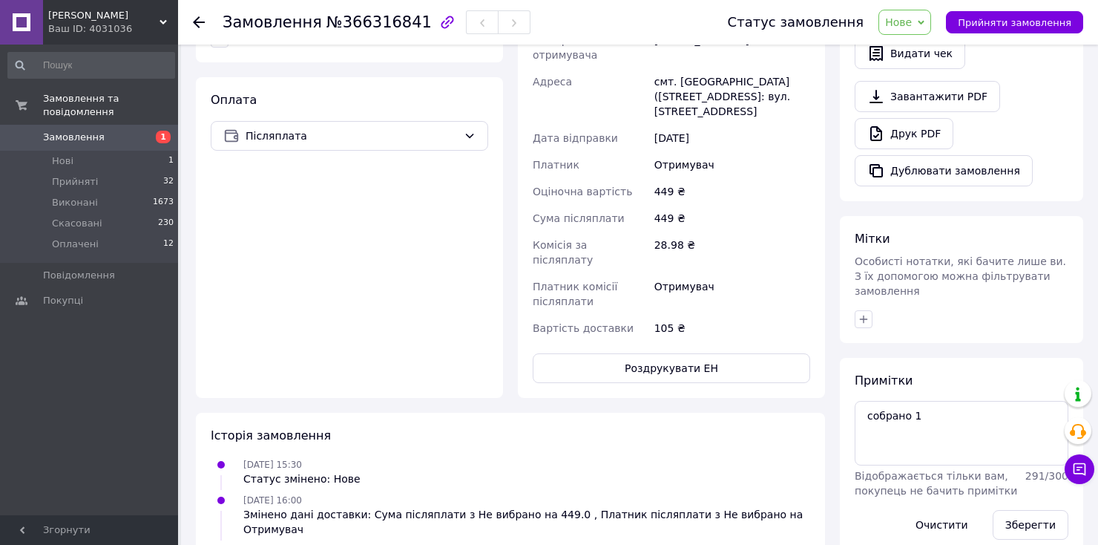
scroll to position [148, 0]
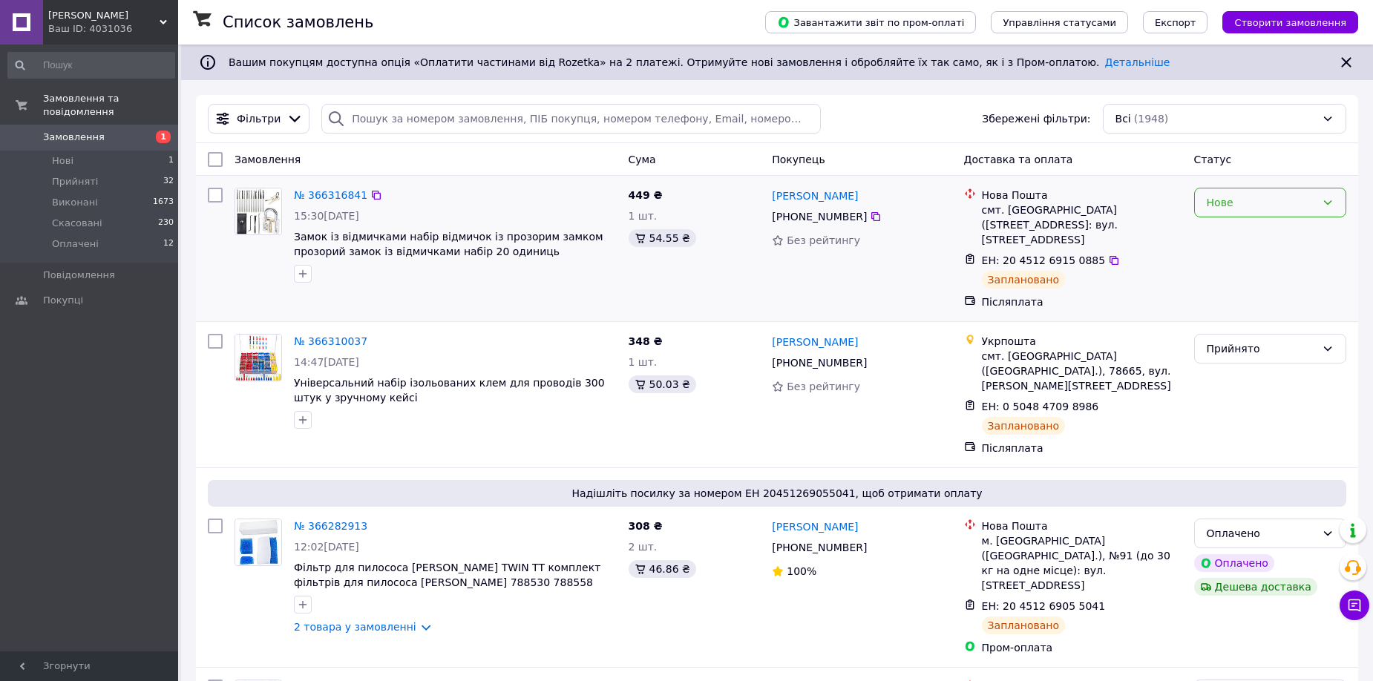
click at [1237, 215] on div "Нове" at bounding box center [1270, 203] width 152 height 30
click at [1243, 229] on li "Прийнято" at bounding box center [1270, 235] width 151 height 27
click at [107, 131] on span "Замовлення" at bounding box center [90, 137] width 94 height 13
click at [255, 117] on span "Фільтри" at bounding box center [259, 118] width 44 height 15
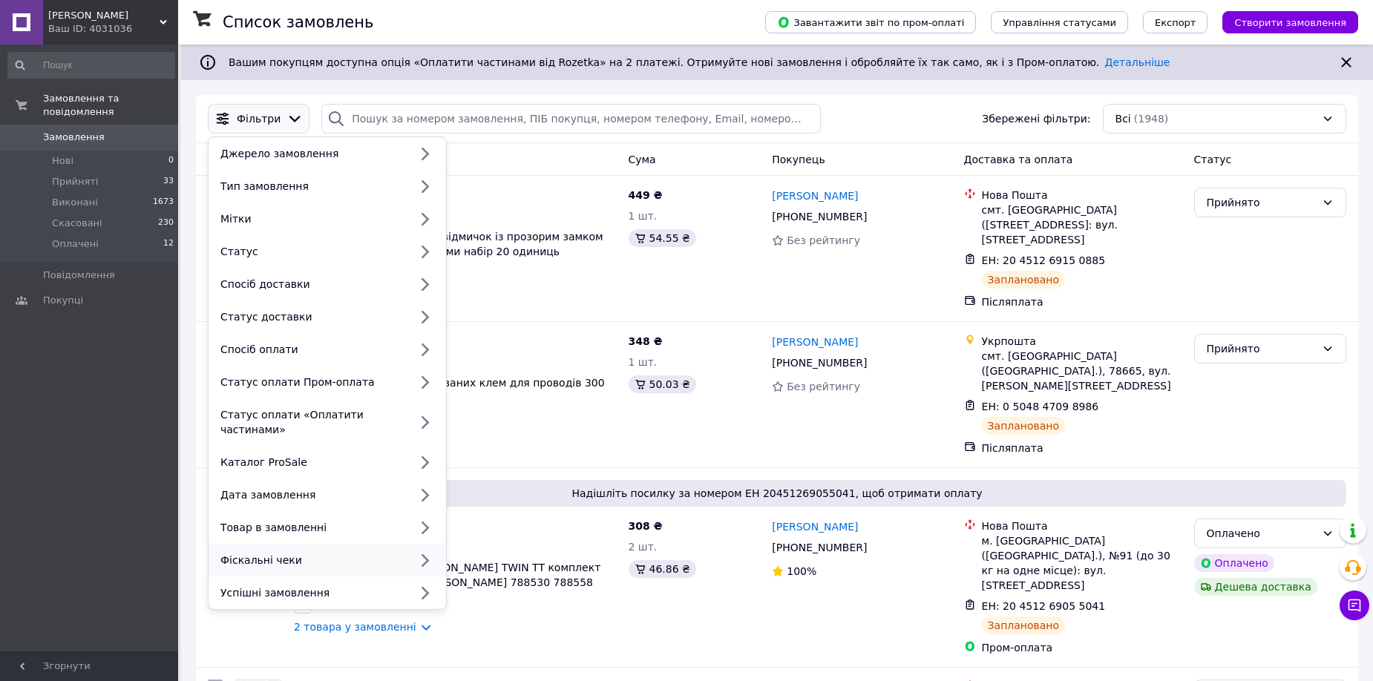
click at [335, 544] on div "Фіскальні чеки" at bounding box center [327, 560] width 237 height 33
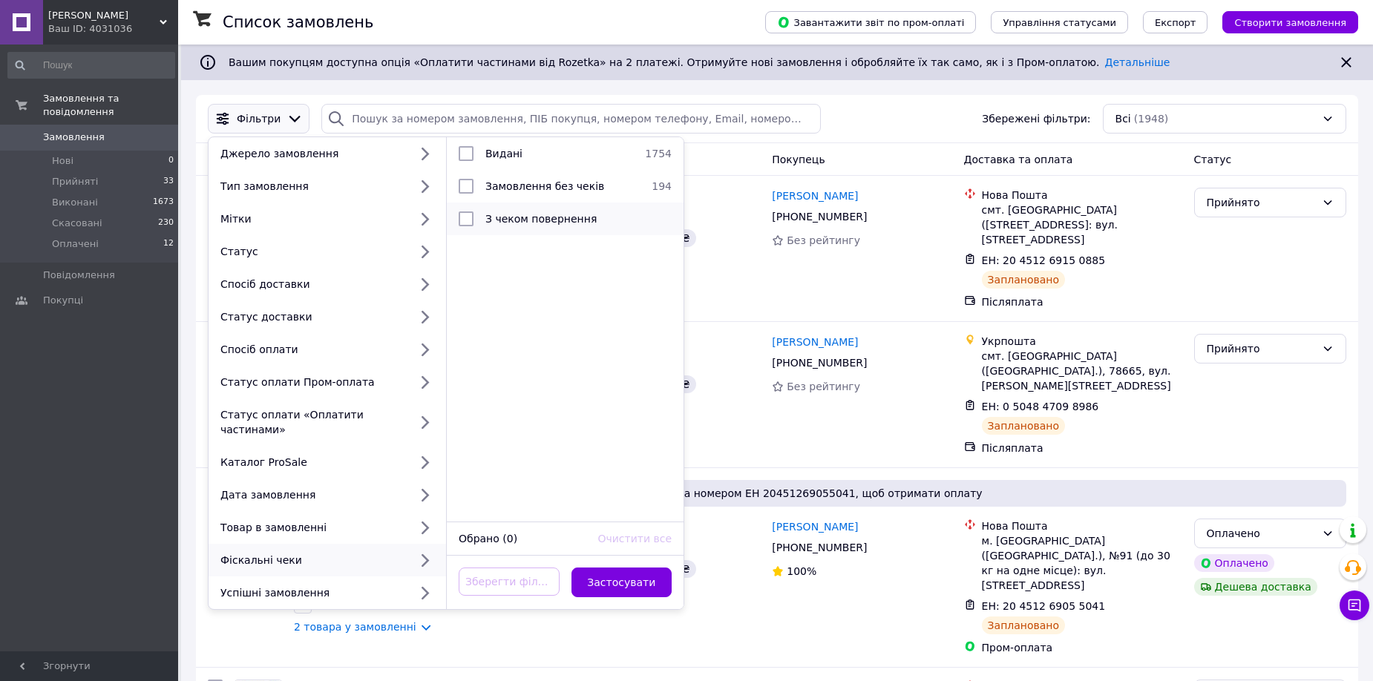
click at [570, 182] on span "Замовлення без чеків" at bounding box center [544, 186] width 119 height 12
checkbox input "true"
click at [640, 568] on button "Застосувати" at bounding box center [621, 583] width 101 height 30
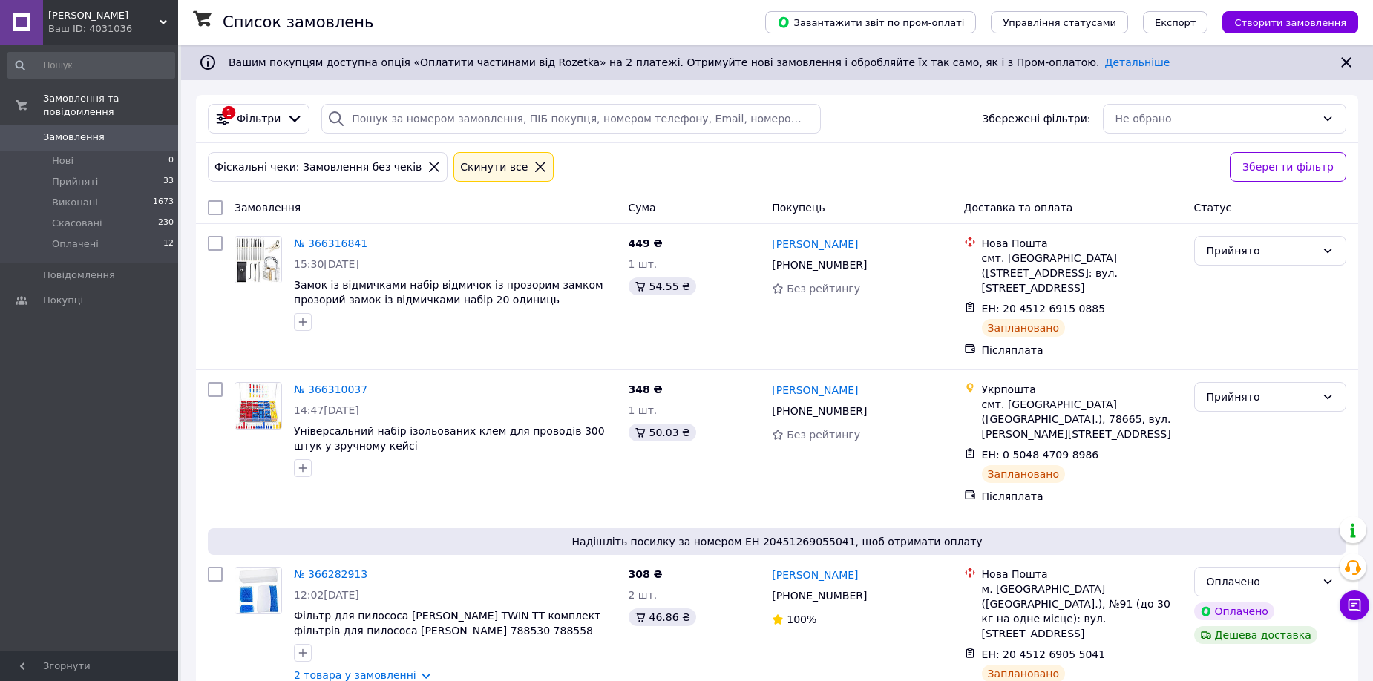
click at [104, 131] on span "Замовлення" at bounding box center [90, 137] width 94 height 13
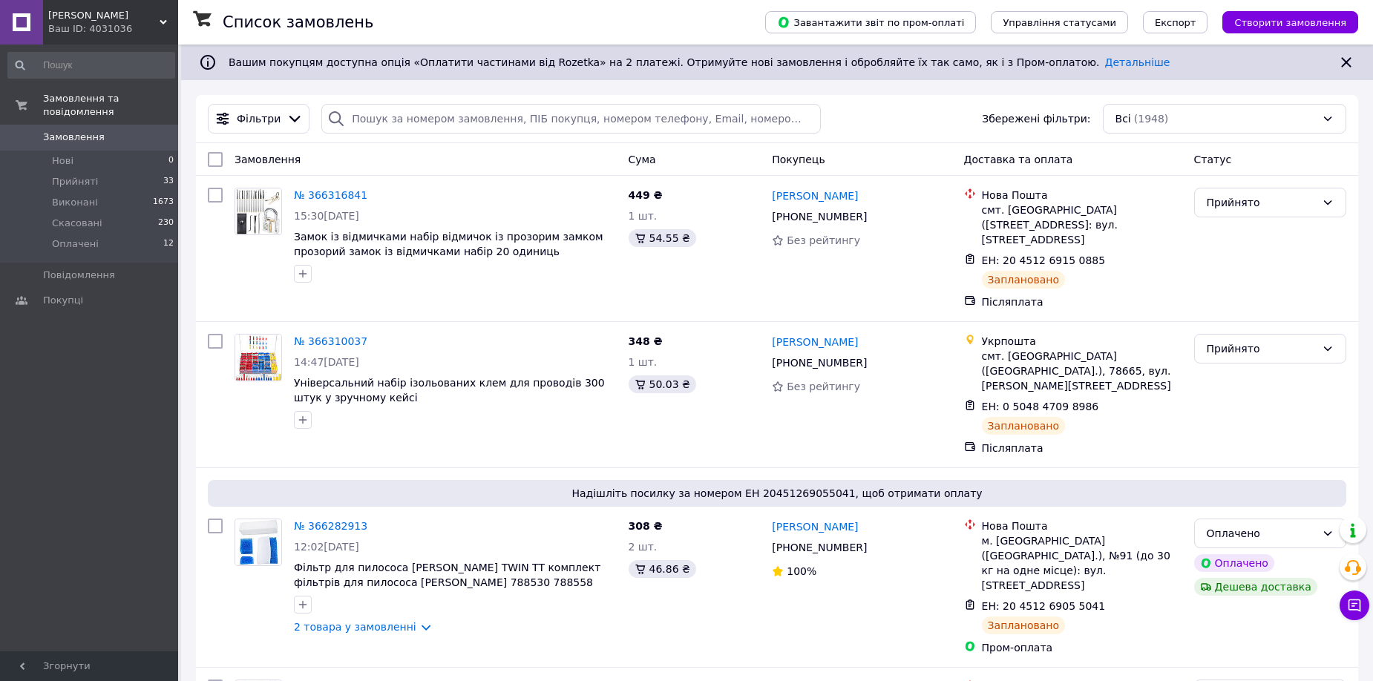
click at [128, 131] on span "Замовлення" at bounding box center [90, 137] width 94 height 13
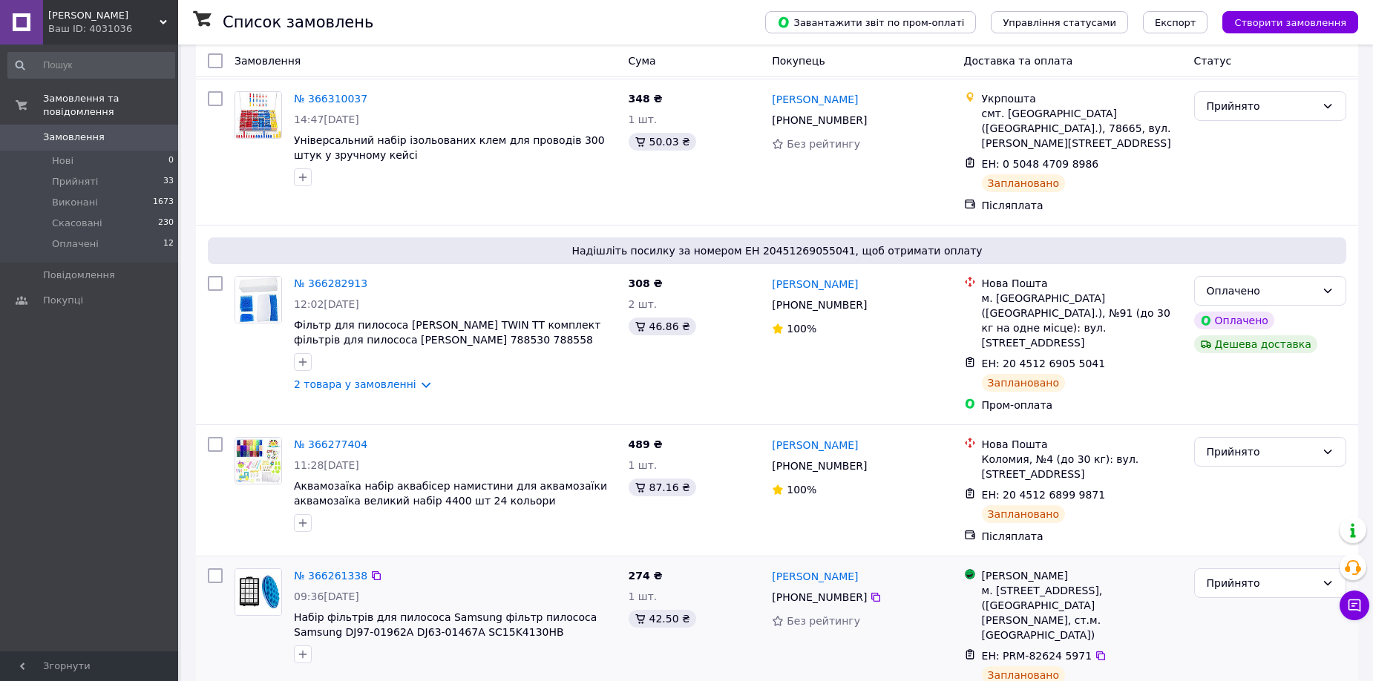
scroll to position [371, 0]
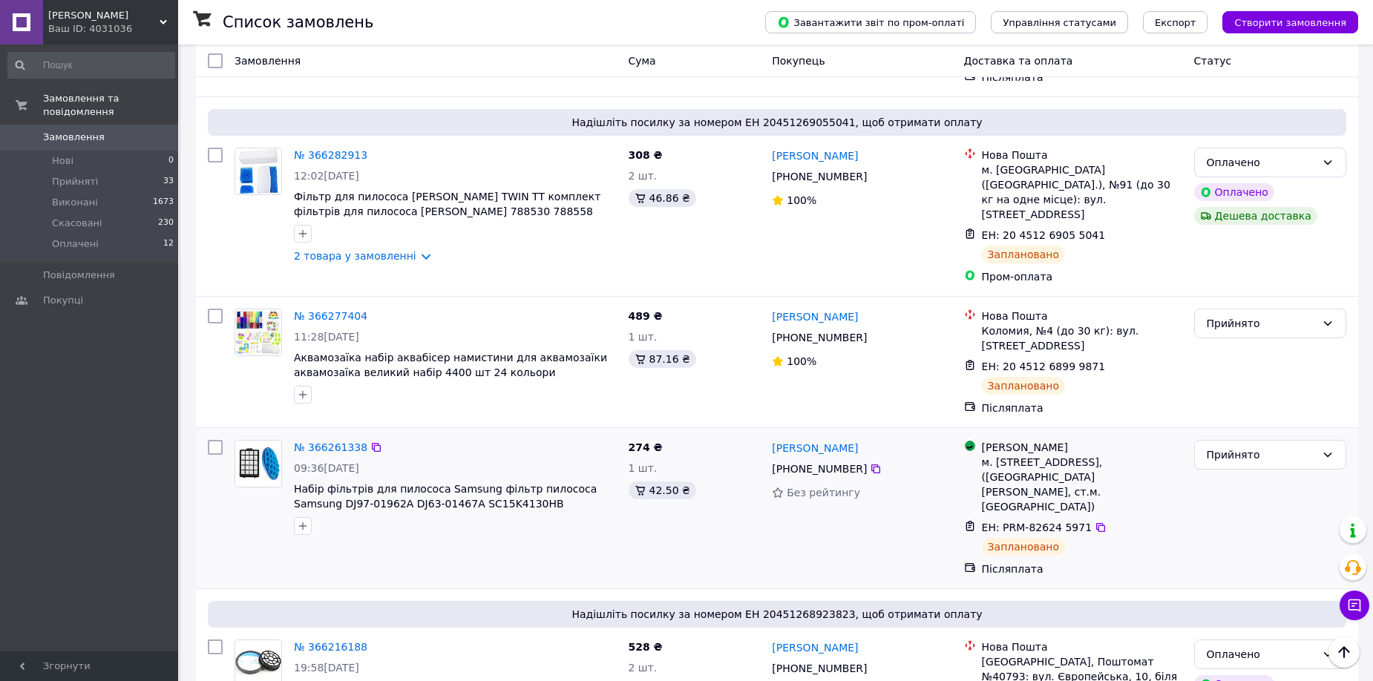
drag, startPoint x: 255, startPoint y: 416, endPoint x: 253, endPoint y: 427, distance: 12.1
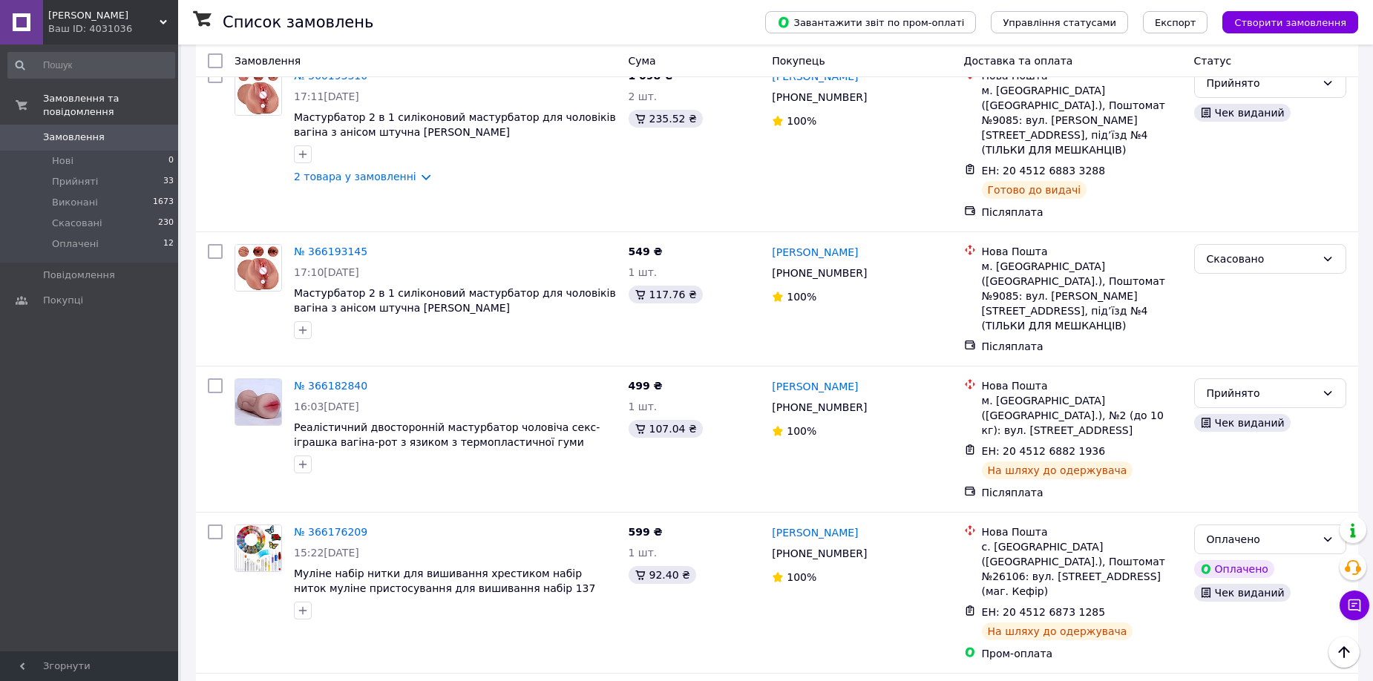
scroll to position [1206, 0]
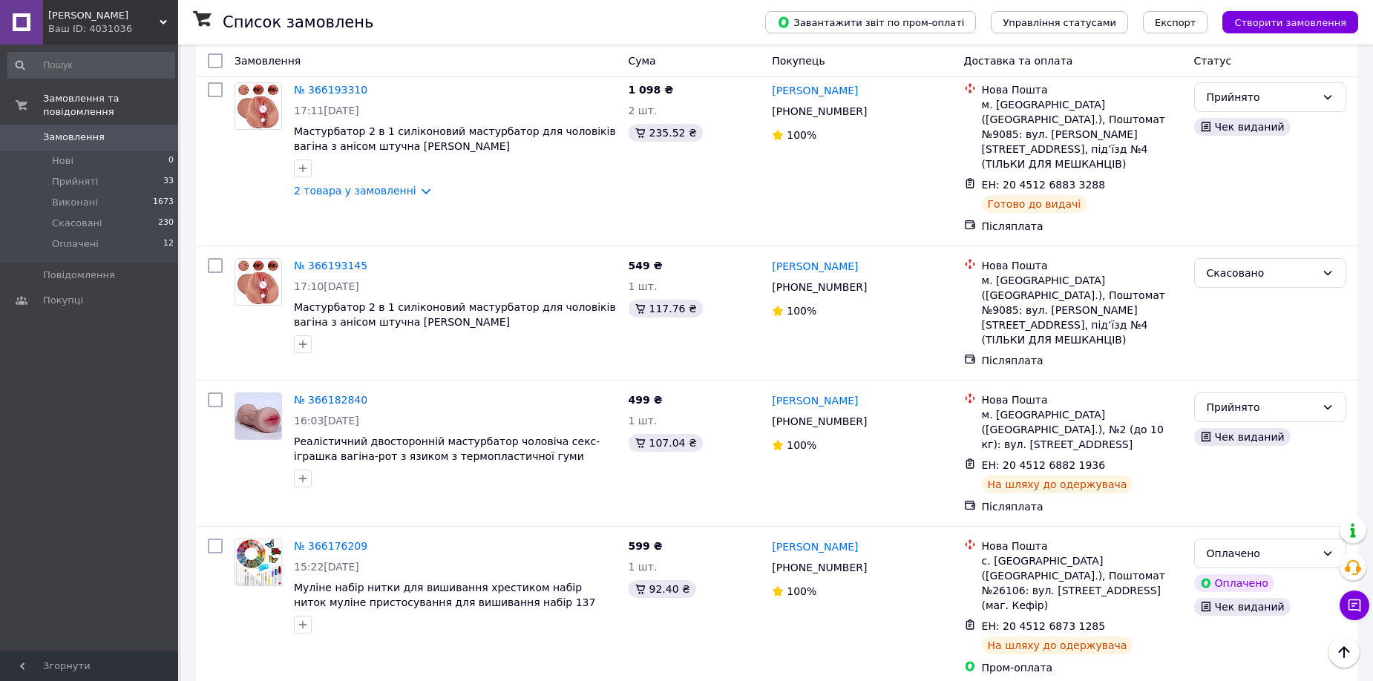
click at [99, 131] on span "Замовлення" at bounding box center [90, 137] width 94 height 13
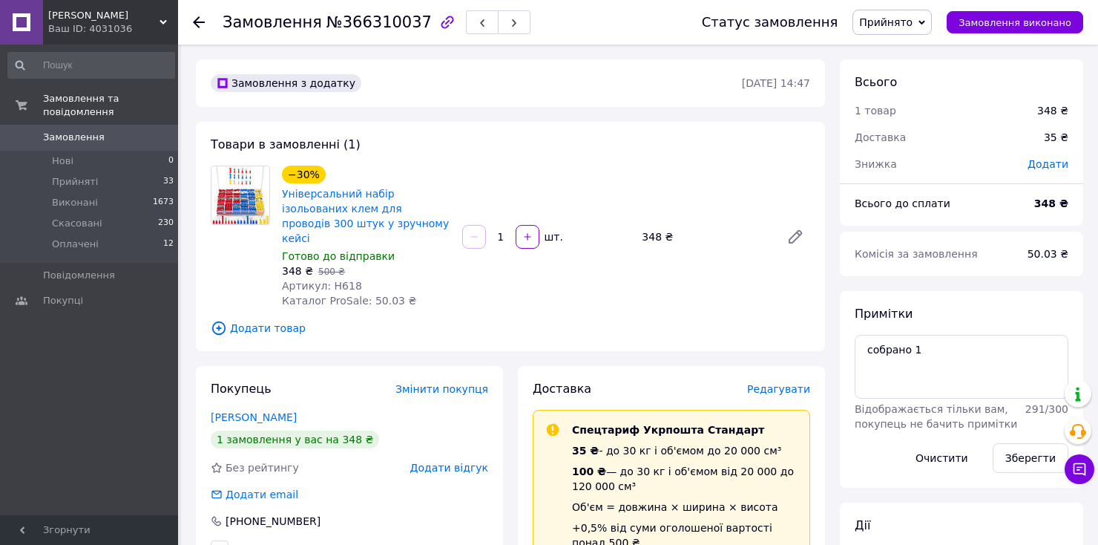
scroll to position [24, 0]
click at [341, 280] on span "Артикул: H618" at bounding box center [322, 286] width 80 height 12
copy span "H618"
click at [537, 320] on span "Додати товар" at bounding box center [511, 328] width 600 height 16
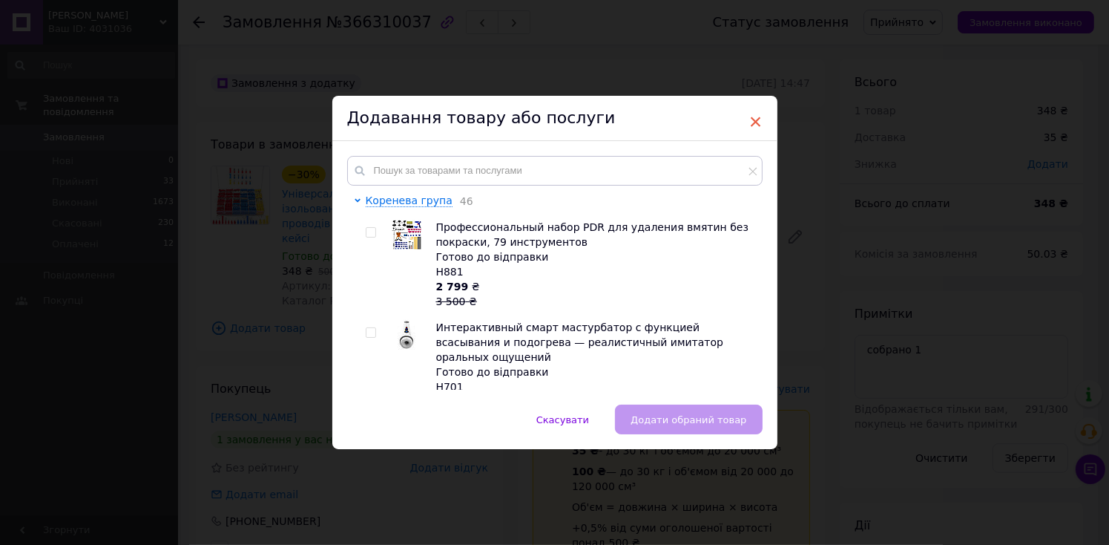
click at [758, 119] on span "×" at bounding box center [756, 121] width 13 height 25
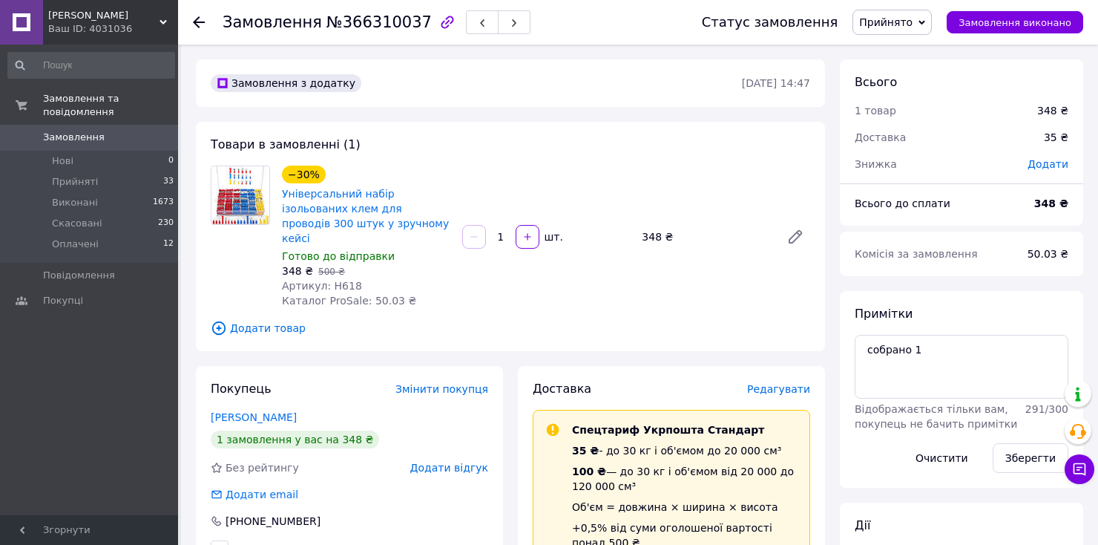
click at [337, 280] on span "Артикул: H618" at bounding box center [322, 286] width 80 height 12
copy span "H618"
click at [505, 327] on div "Товари в замовленні (1) −30% Універсальний набір ізольованих клем для проводів …" at bounding box center [510, 236] width 629 height 229
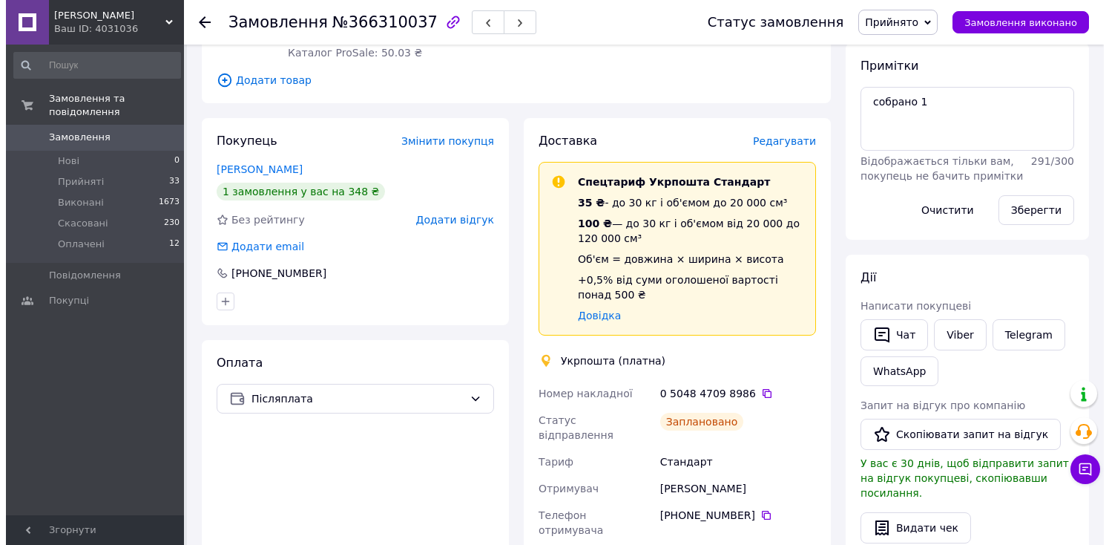
scroll to position [297, 0]
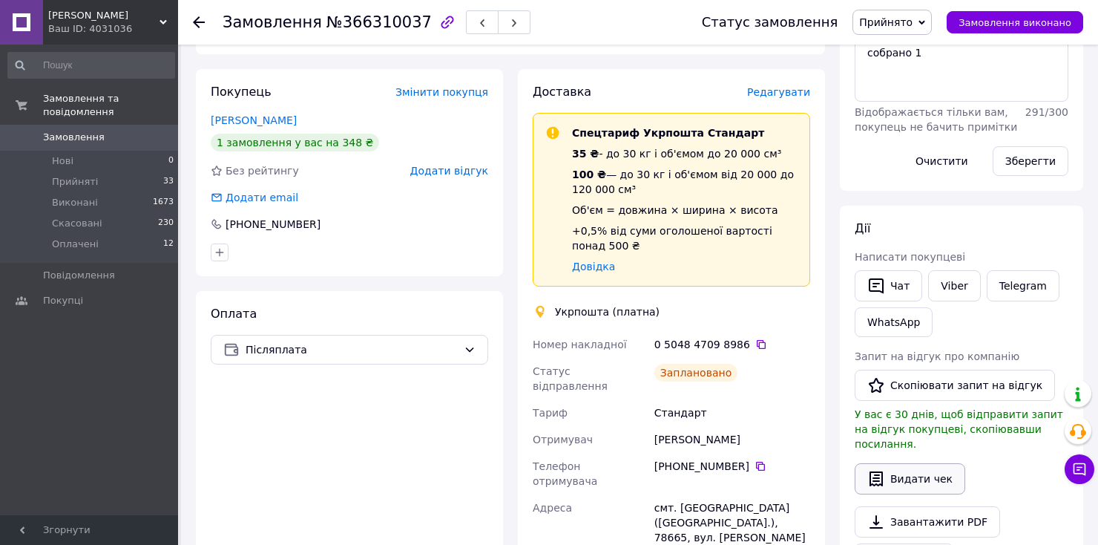
click at [895, 463] on button "Видати чек" at bounding box center [910, 478] width 111 height 31
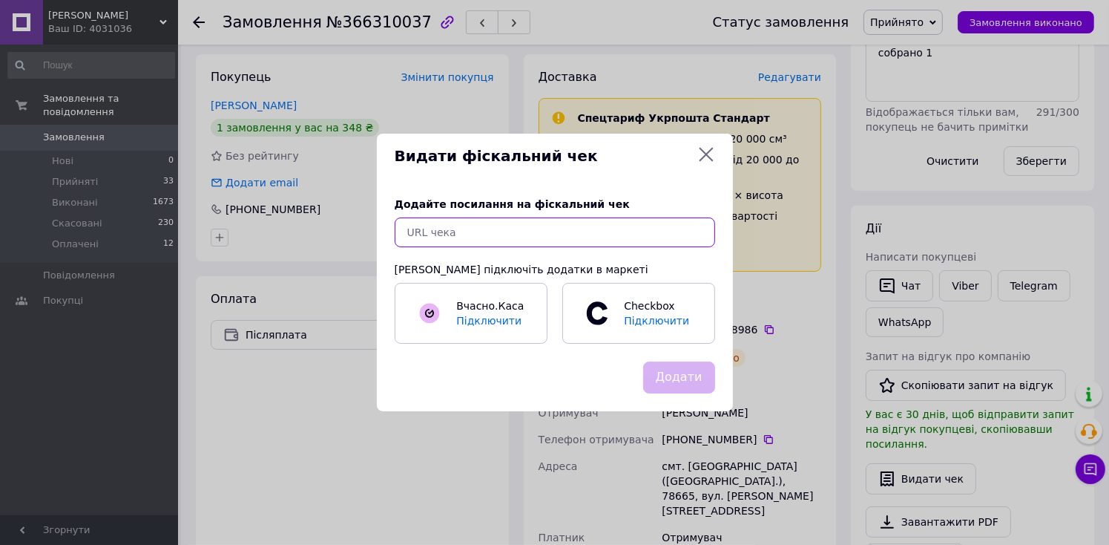
click at [535, 231] on input "text" at bounding box center [555, 232] width 321 height 30
paste input "https://check.checkbox.ua/dfe1548a-92a3-4a31-b469-4012d06369b4"
type input "https://check.checkbox.ua/dfe1548a-92a3-4a31-b469-4012d06369b4"
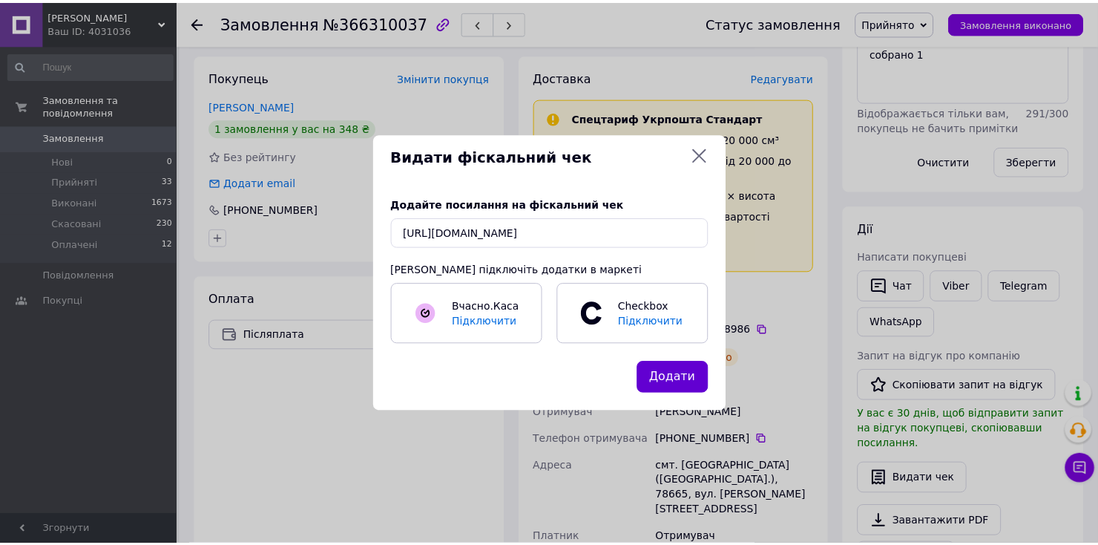
scroll to position [0, 0]
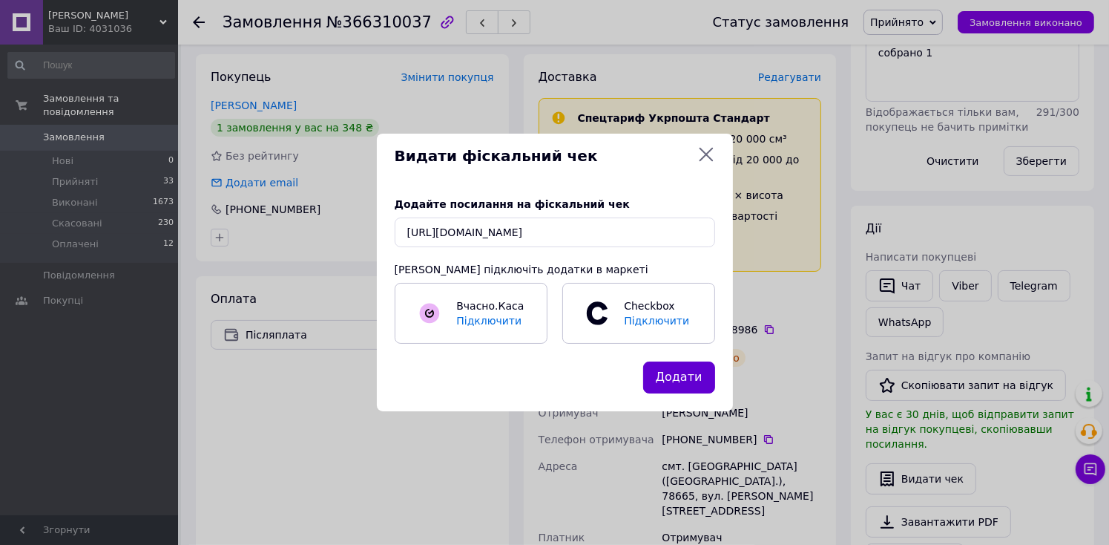
click at [690, 376] on button "Додати" at bounding box center [679, 377] width 72 height 32
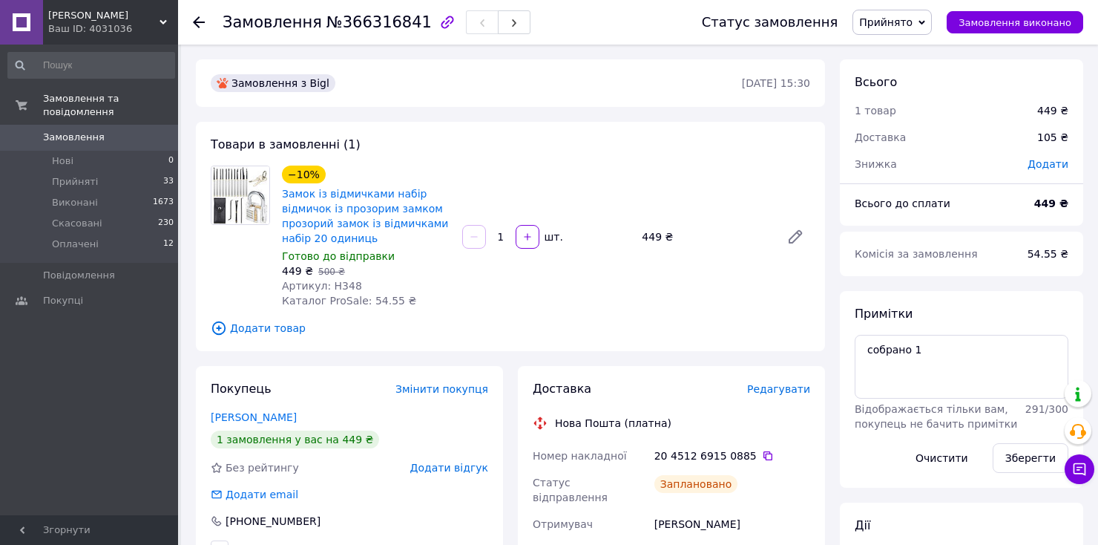
click at [335, 289] on span "Артикул: H348" at bounding box center [322, 286] width 80 height 12
copy span "H348"
click at [479, 298] on div "−10% Замок із відмичками набір відмичок із прозорим замком прозорий замок із ві…" at bounding box center [546, 237] width 540 height 148
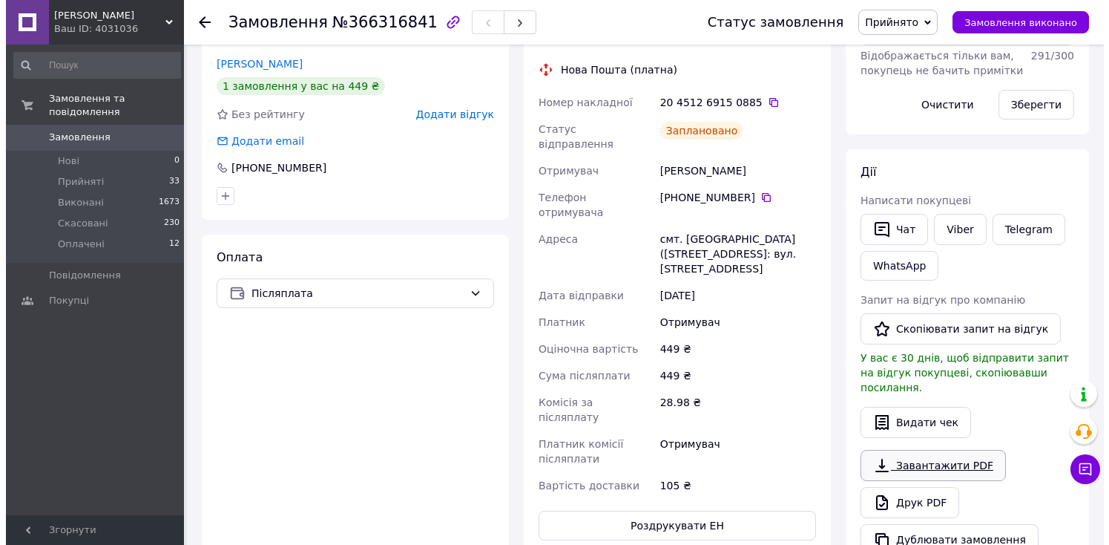
scroll to position [371, 0]
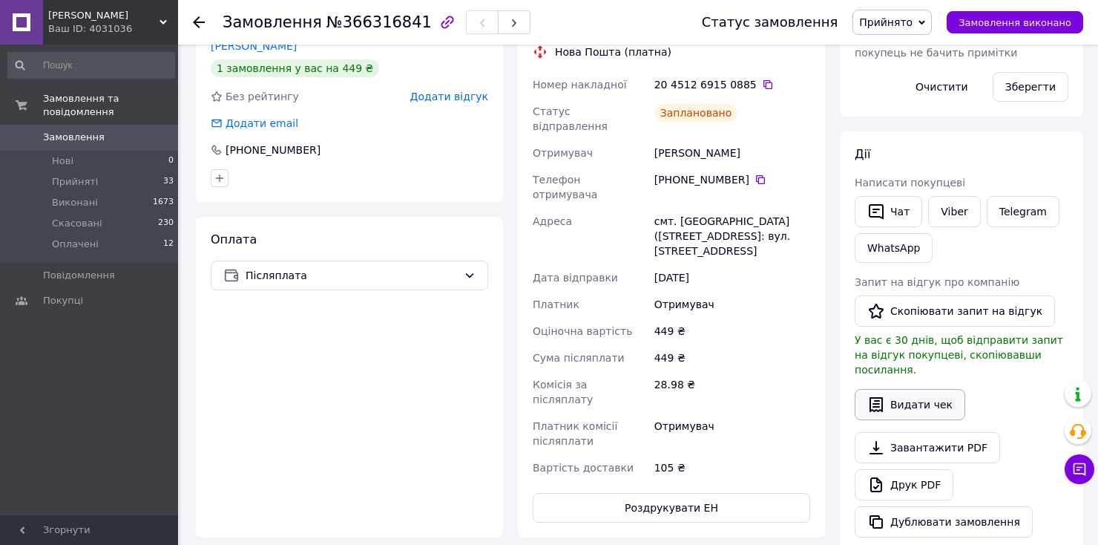
click at [907, 391] on button "Видати чек" at bounding box center [910, 404] width 111 height 31
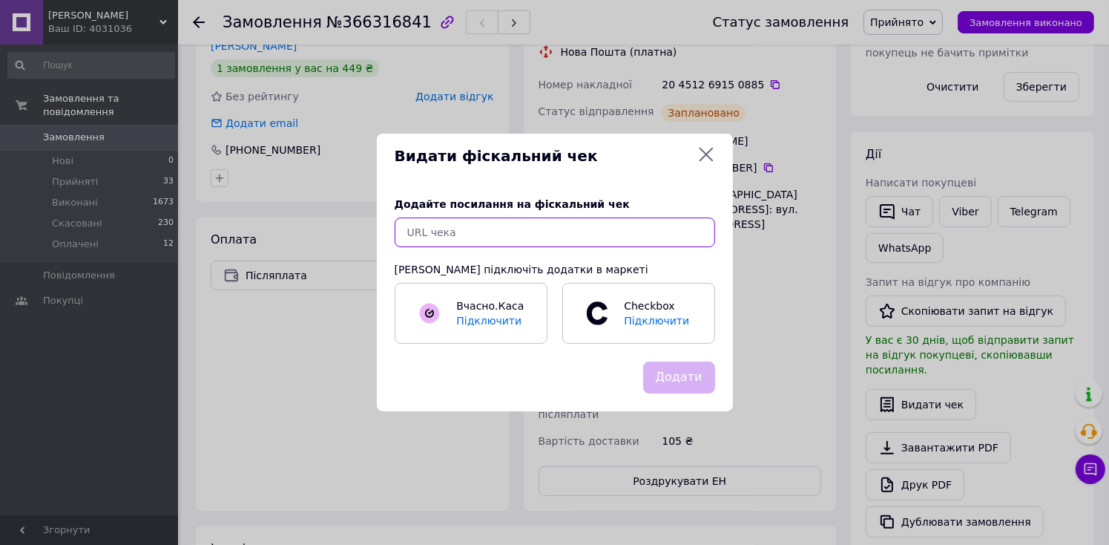
click at [547, 240] on input "text" at bounding box center [555, 232] width 321 height 30
paste input "[URL][DOMAIN_NAME]"
type input "[URL][DOMAIN_NAME]"
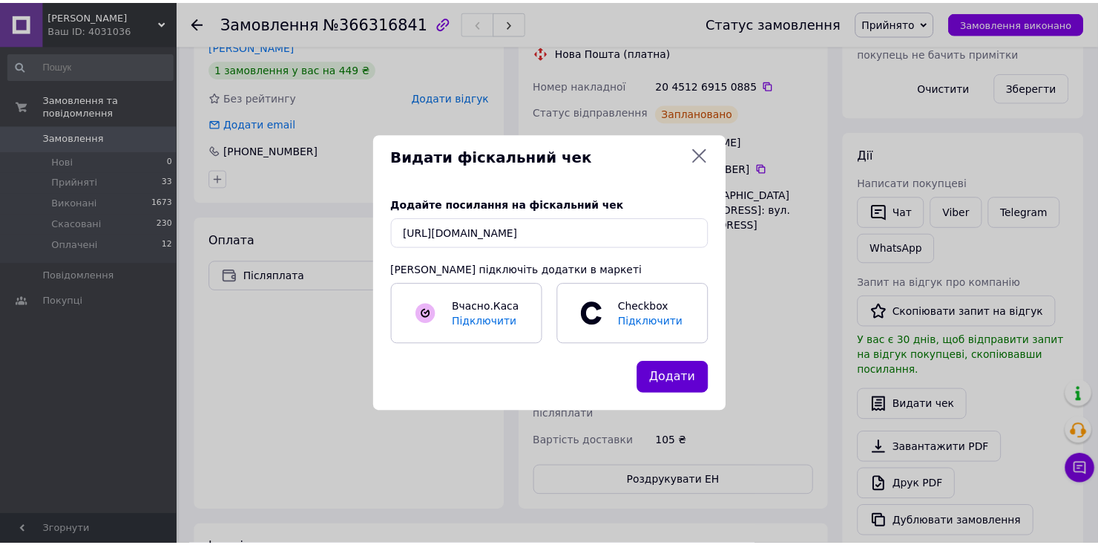
scroll to position [0, 0]
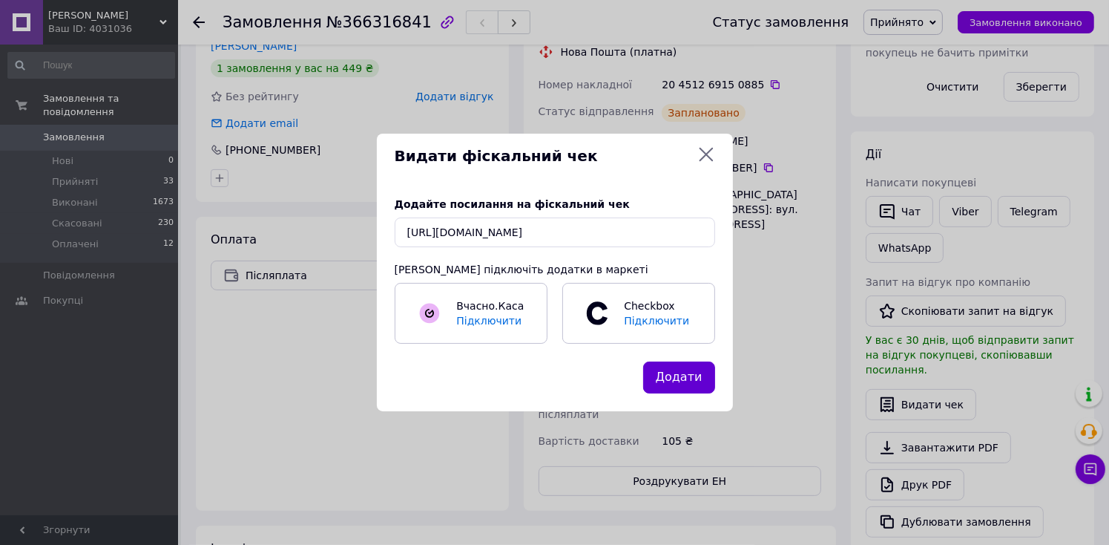
click at [673, 375] on button "Додати" at bounding box center [679, 377] width 72 height 32
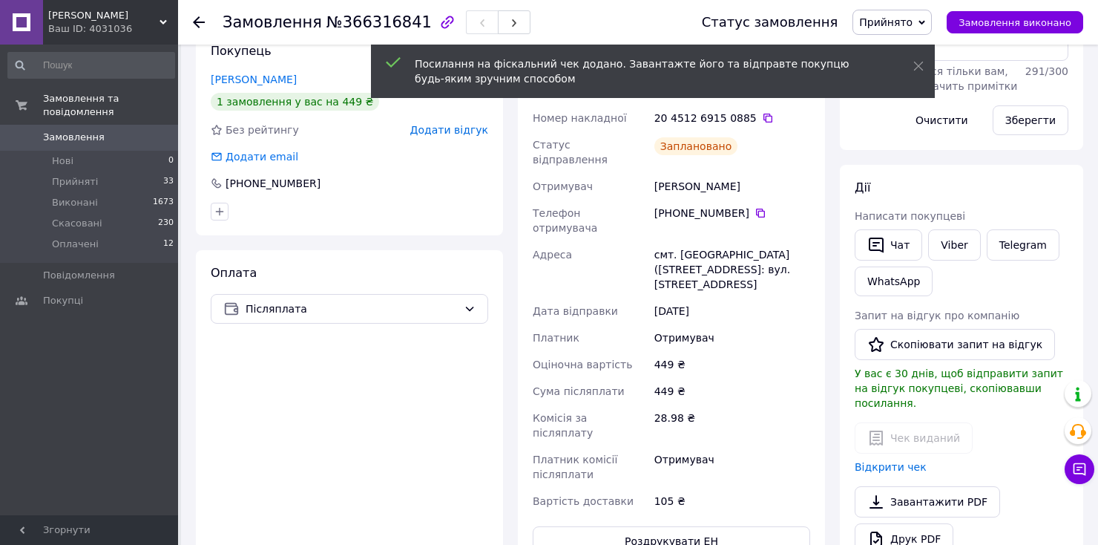
scroll to position [74, 0]
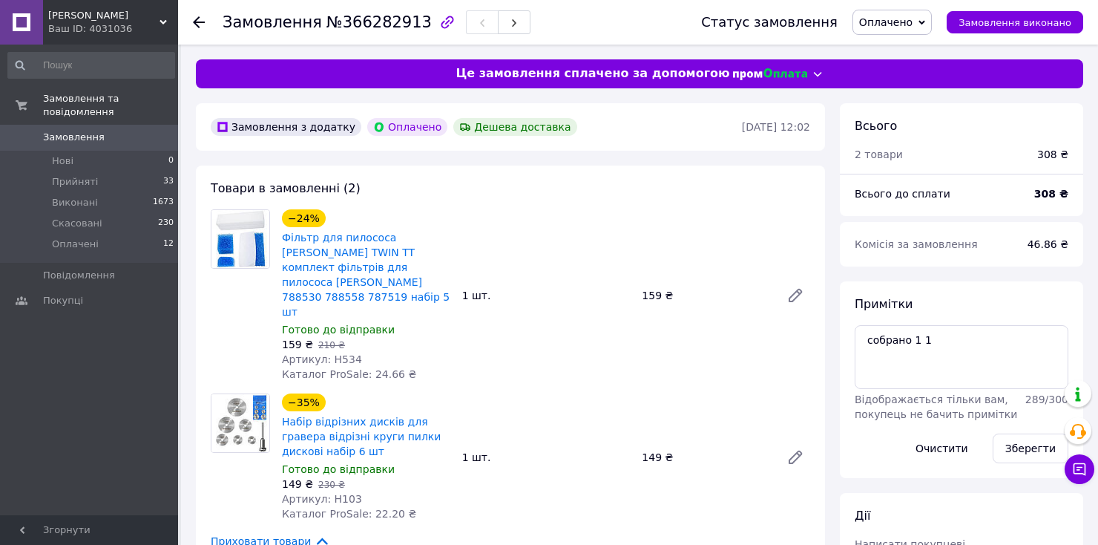
click at [341, 353] on span "Артикул: H534" at bounding box center [322, 359] width 80 height 12
copy span "H534"
click at [544, 332] on div "−24% Фільтр для пилососа [PERSON_NAME] TWIN TT комплект фільтрів для пилососа […" at bounding box center [546, 295] width 540 height 178
click at [332, 493] on span "Артикул: H103" at bounding box center [322, 499] width 80 height 12
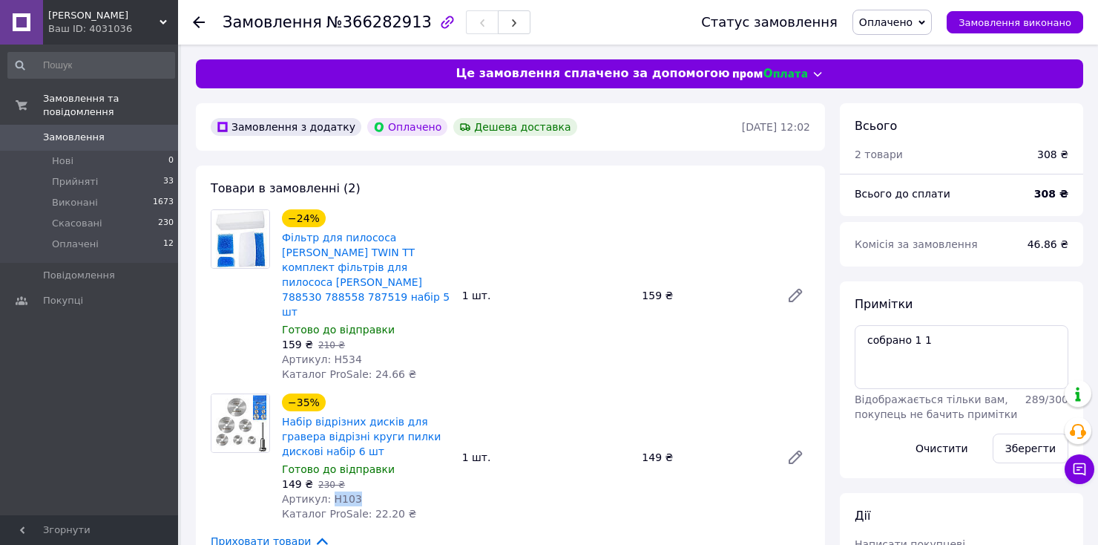
click at [332, 493] on span "Артикул: H103" at bounding box center [322, 499] width 80 height 12
copy span "H103"
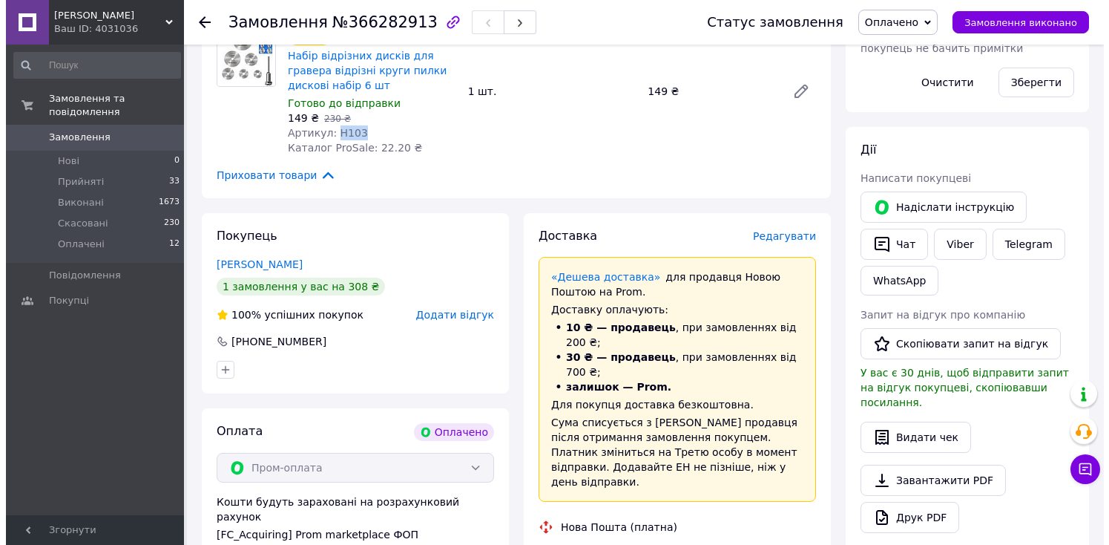
scroll to position [371, 0]
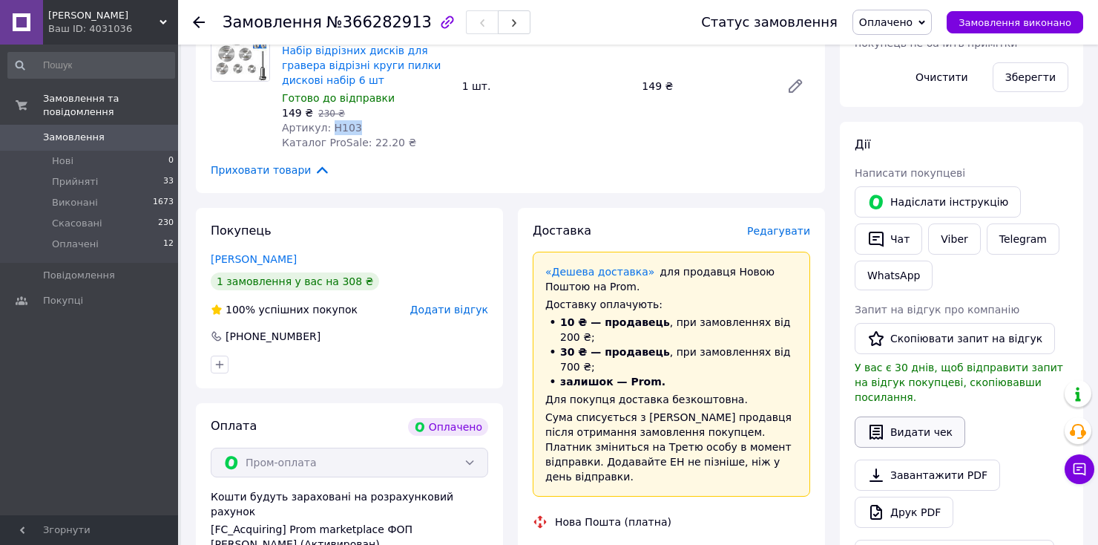
click at [888, 416] on button "Видати чек" at bounding box center [910, 431] width 111 height 31
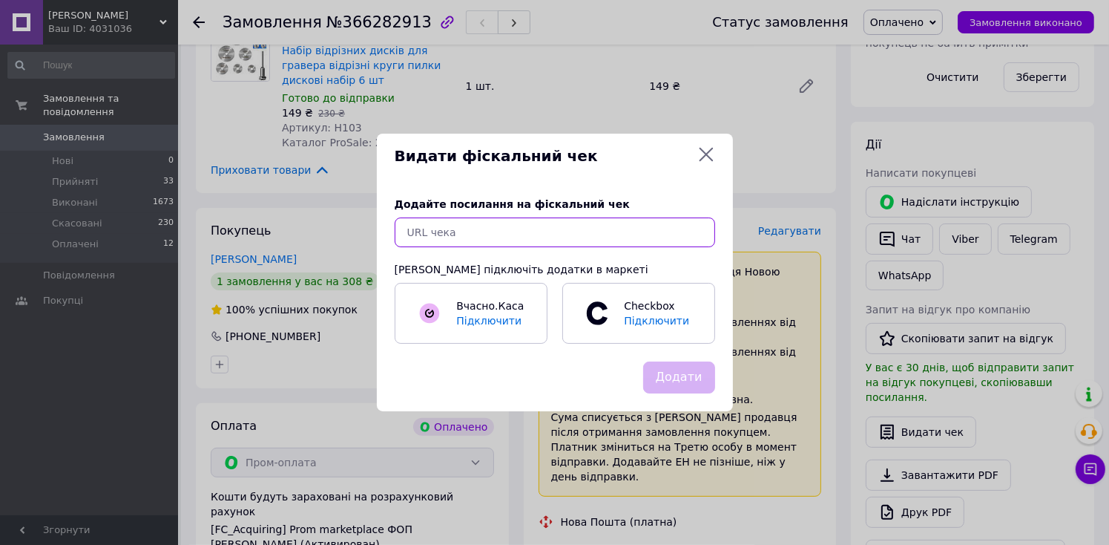
click at [493, 221] on input "text" at bounding box center [555, 232] width 321 height 30
paste input "https://check.checkbox.ua/2dd0049e-6d71-49c4-88a1-346b827614ef"
type input "https://check.checkbox.ua/2dd0049e-6d71-49c4-88a1-346b827614ef"
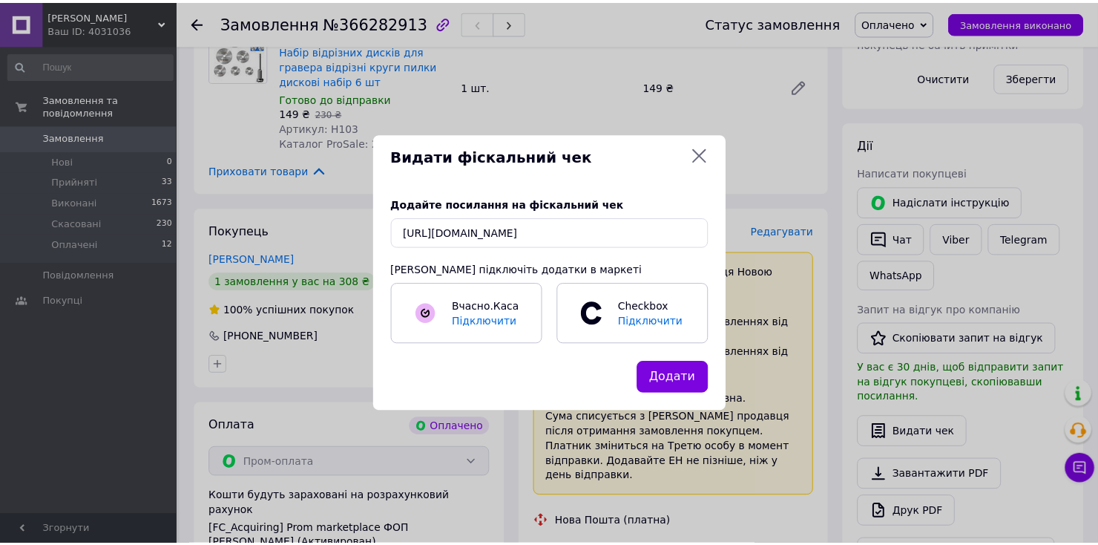
scroll to position [0, 0]
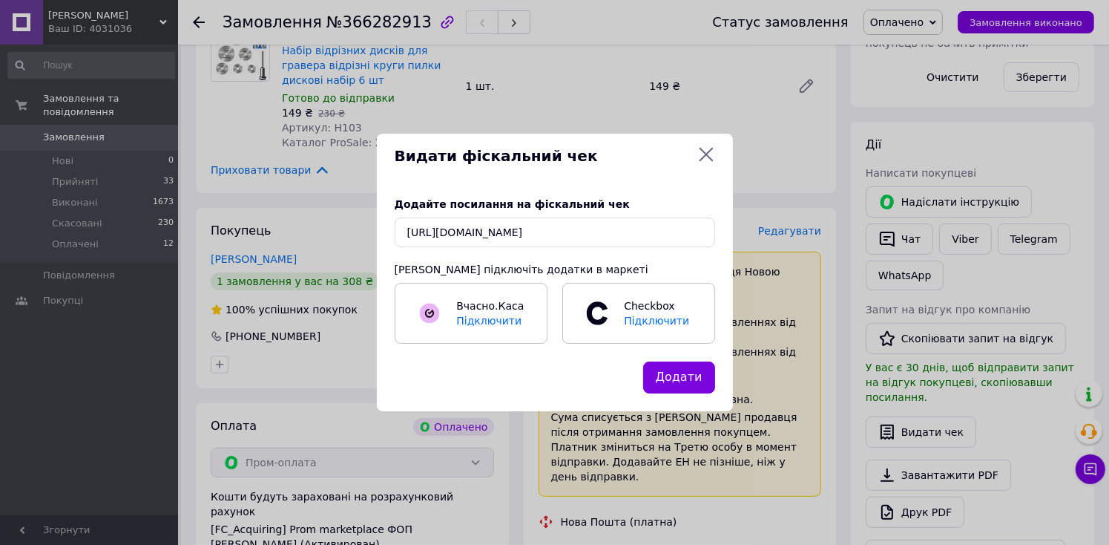
click at [701, 152] on icon at bounding box center [707, 154] width 18 height 18
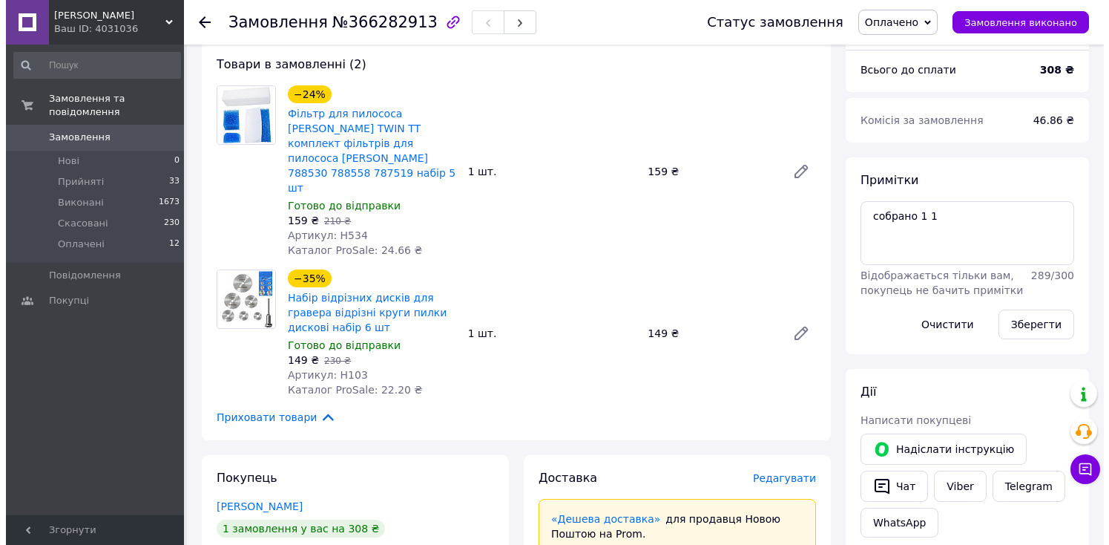
scroll to position [297, 0]
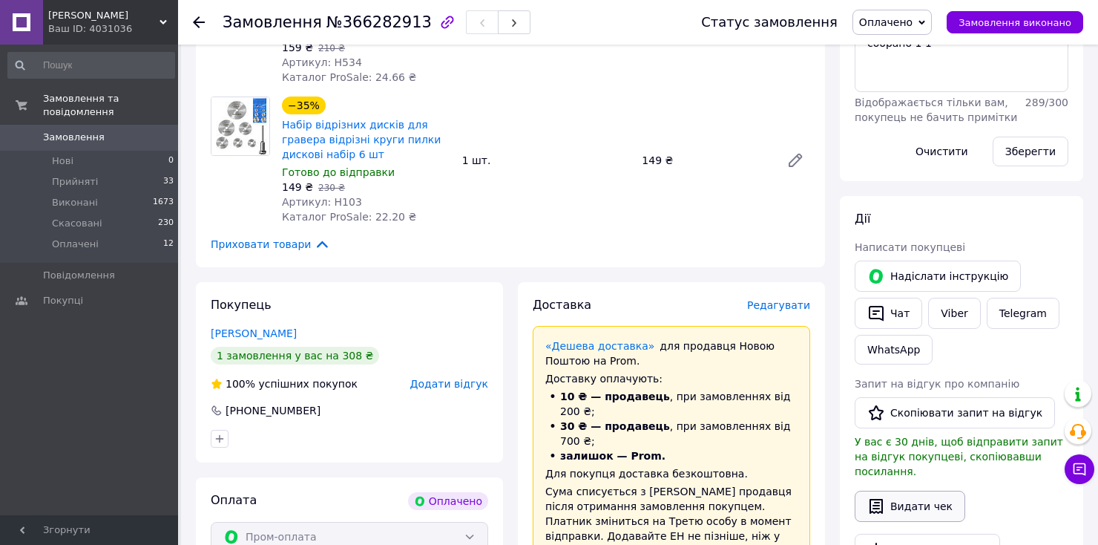
click at [888, 491] on button "Видати чек" at bounding box center [910, 506] width 111 height 31
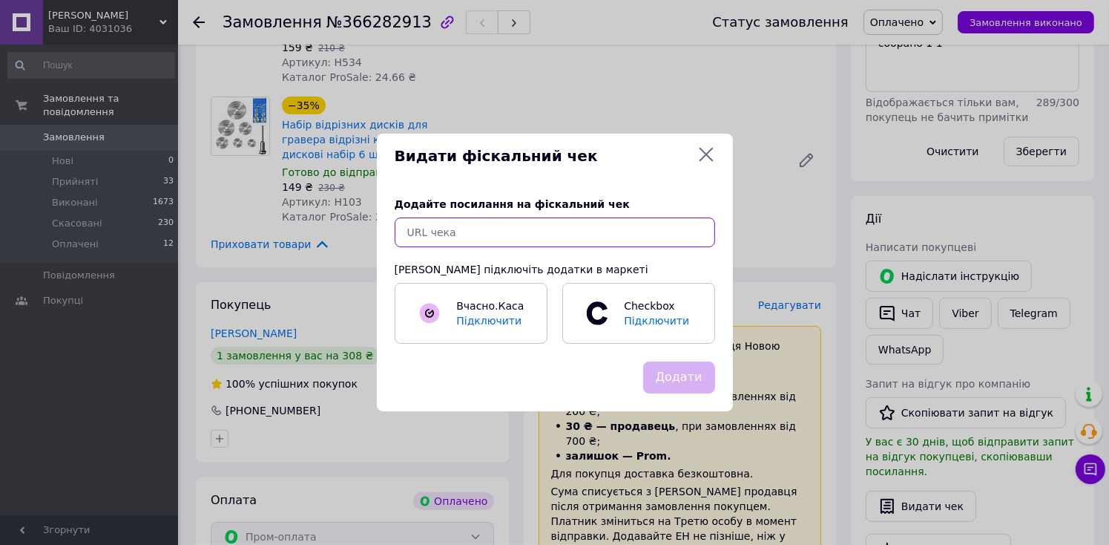
click at [549, 220] on input "text" at bounding box center [555, 232] width 321 height 30
paste input "https://check.checkbox.ua/2dd0049e-6d71-49c4-88a1-346b827614ef"
type input "https://check.checkbox.ua/2dd0049e-6d71-49c4-88a1-346b827614ef"
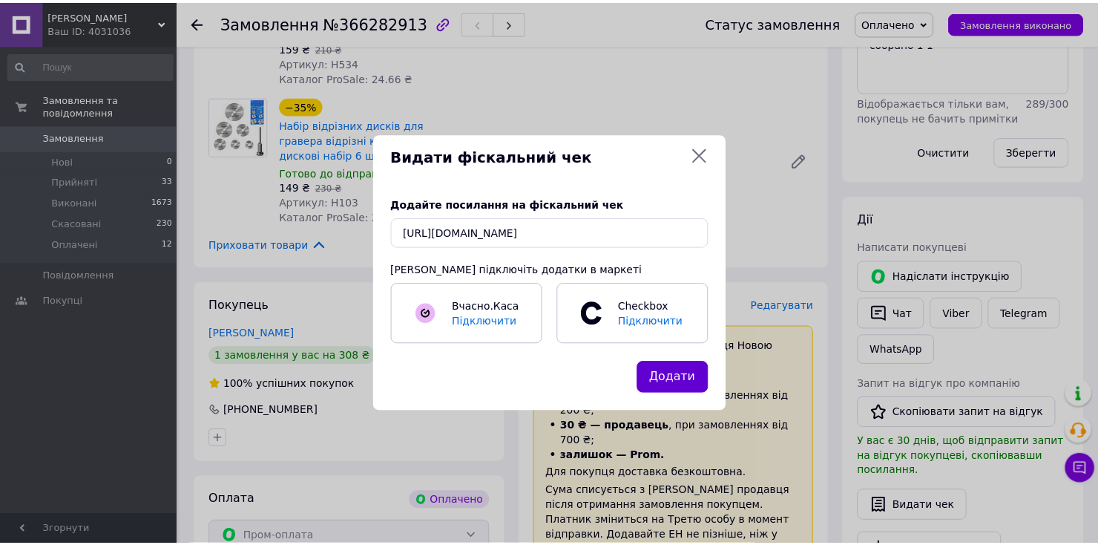
scroll to position [0, 0]
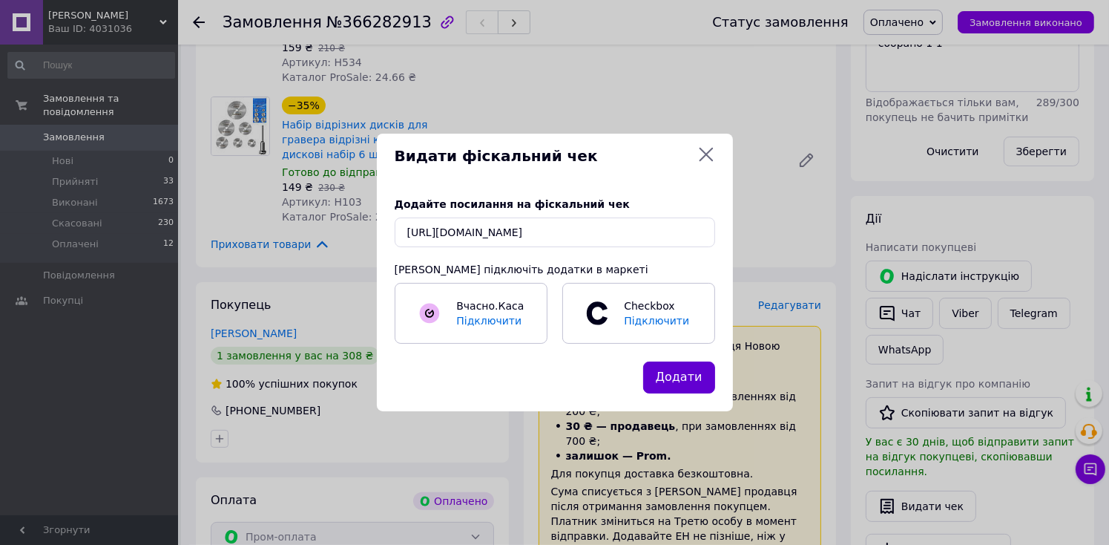
click at [671, 364] on button "Додати" at bounding box center [679, 377] width 72 height 32
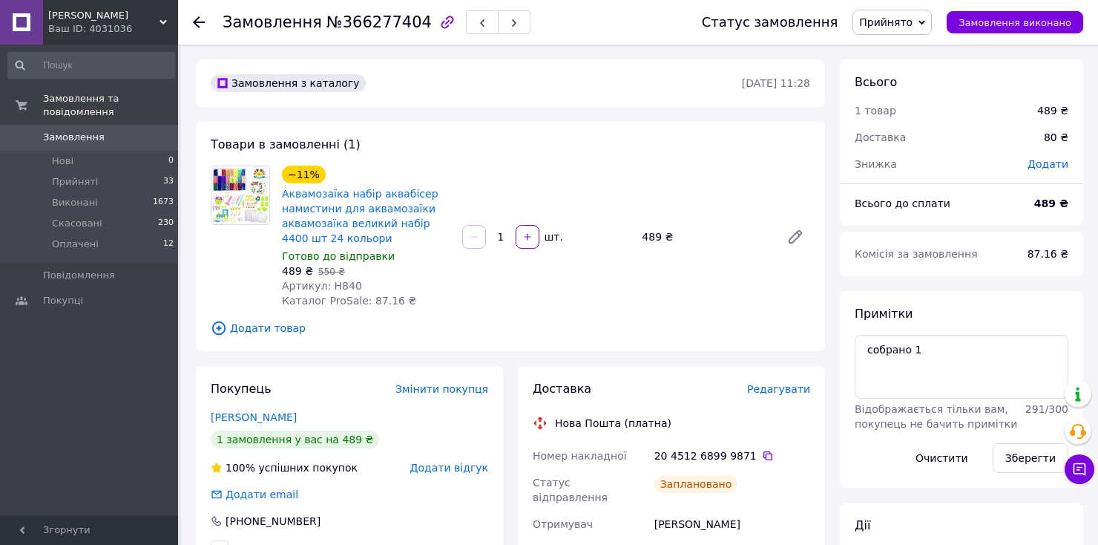
click at [335, 294] on div "−11% Аквамозаїка набір аквабісер намистини для аквамозаїки аквамозаїка великий …" at bounding box center [366, 237] width 180 height 148
click at [335, 290] on span "Артикул: H840" at bounding box center [322, 286] width 80 height 12
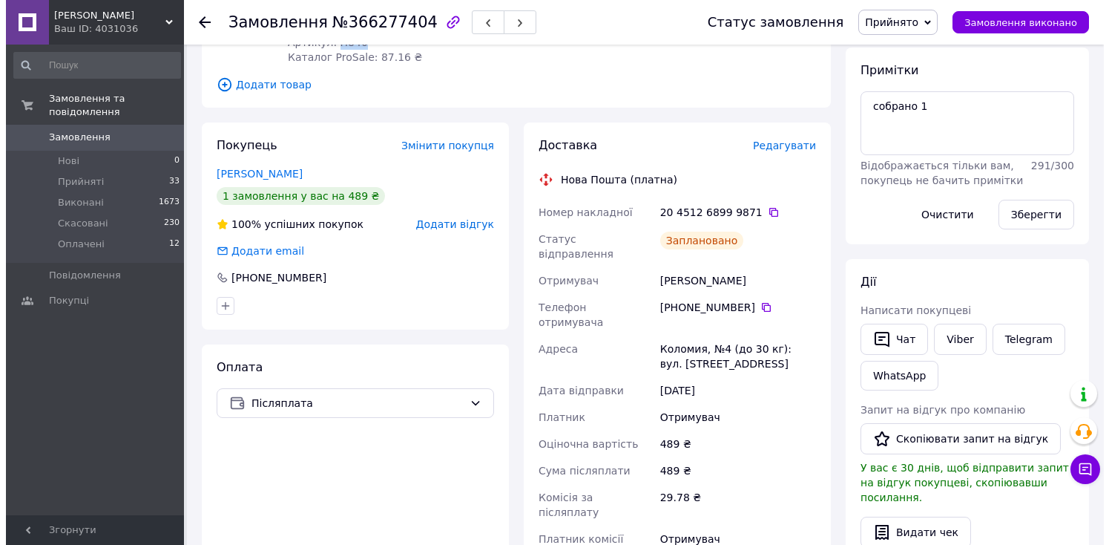
scroll to position [297, 0]
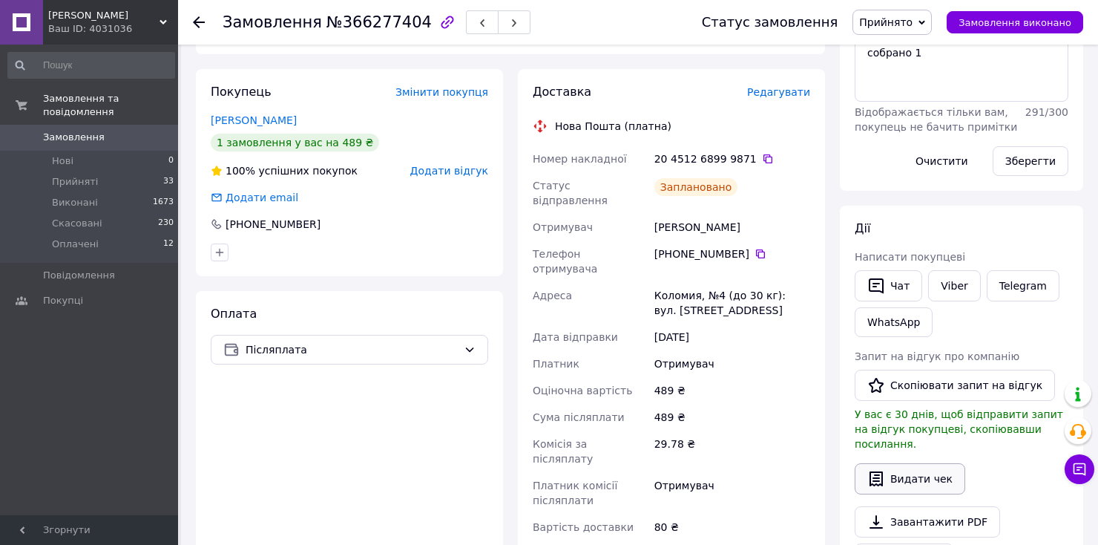
click at [914, 469] on button "Видати чек" at bounding box center [910, 478] width 111 height 31
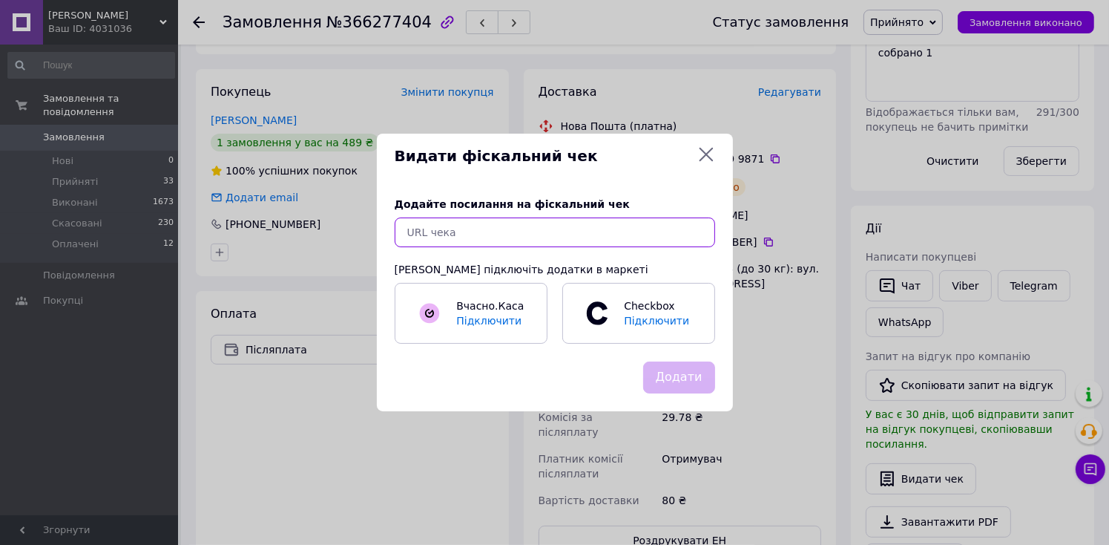
click at [540, 237] on input "text" at bounding box center [555, 232] width 321 height 30
paste input "https://check.checkbox.ua/57b25ed2-c356-4ebe-8c78-ec91865dde27"
type input "https://check.checkbox.ua/57b25ed2-c356-4ebe-8c78-ec91865dde27"
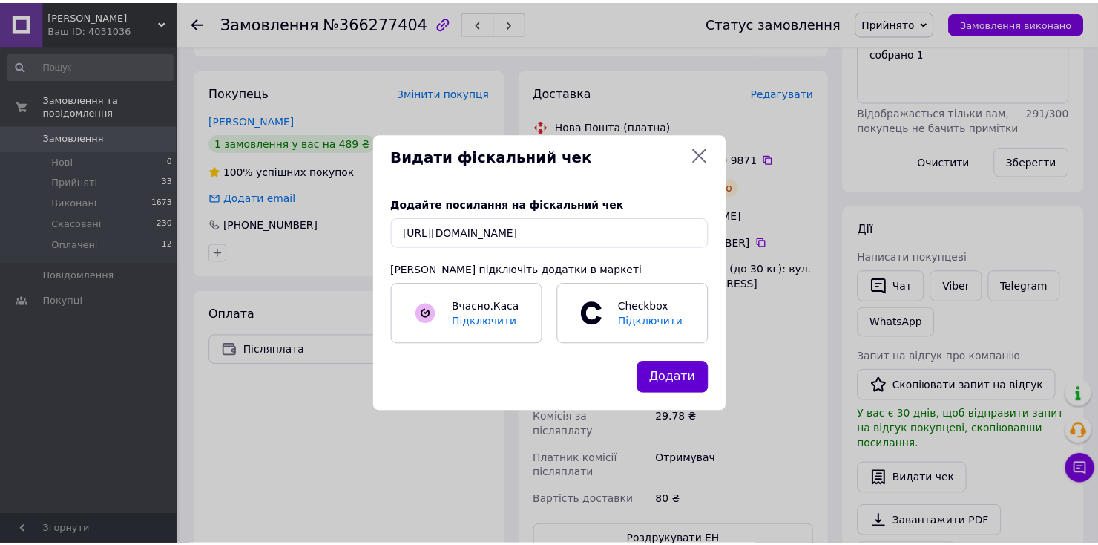
scroll to position [0, 0]
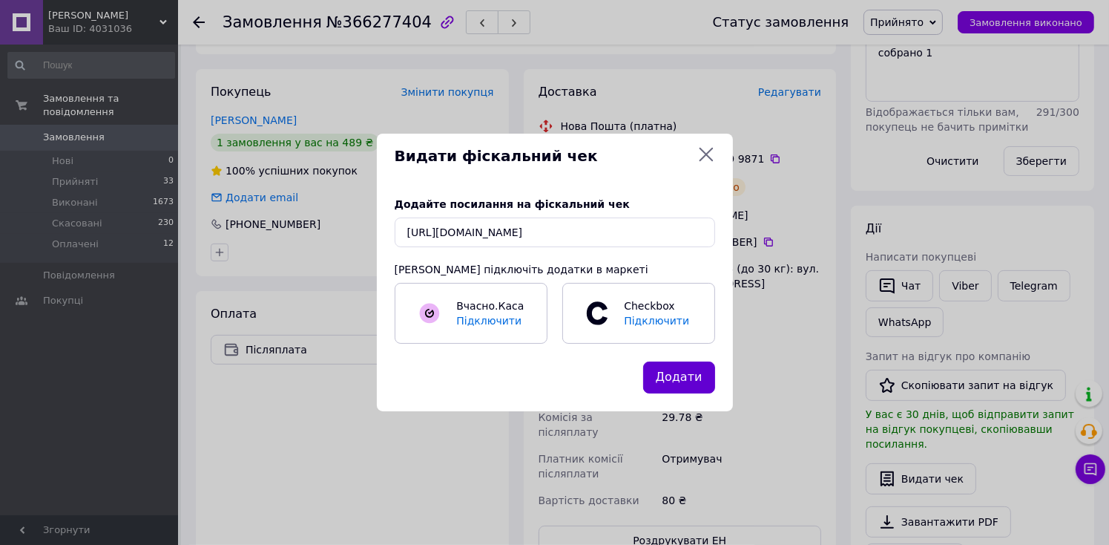
click at [677, 367] on button "Додати" at bounding box center [679, 377] width 72 height 32
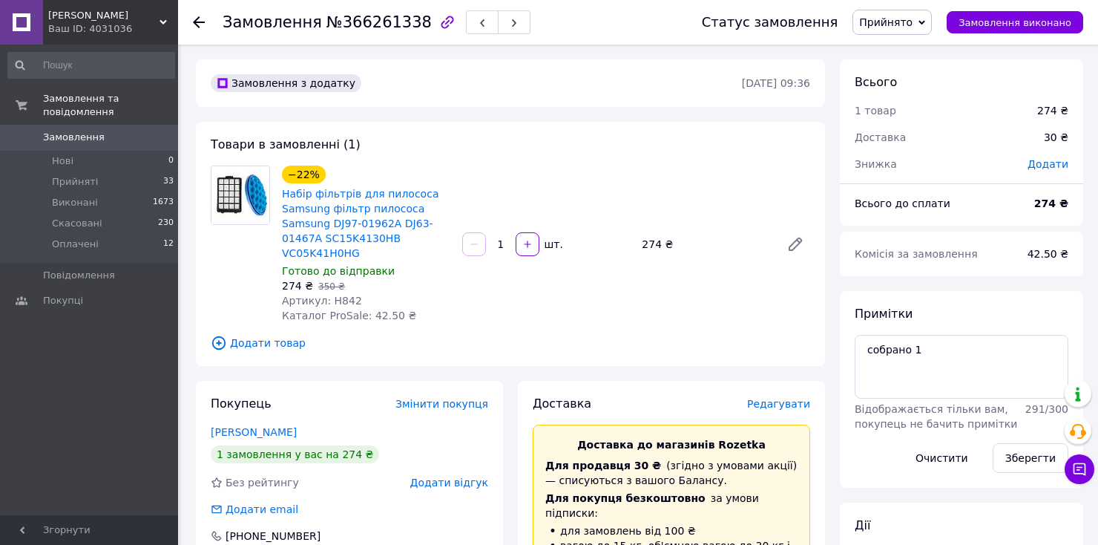
click at [346, 295] on span "Артикул: H842" at bounding box center [322, 301] width 80 height 12
copy span "H842"
click at [485, 312] on div "Товари в замовленні (1) −22% Набір фільтрів для пилососа Samsung фільтр пилосос…" at bounding box center [510, 244] width 629 height 244
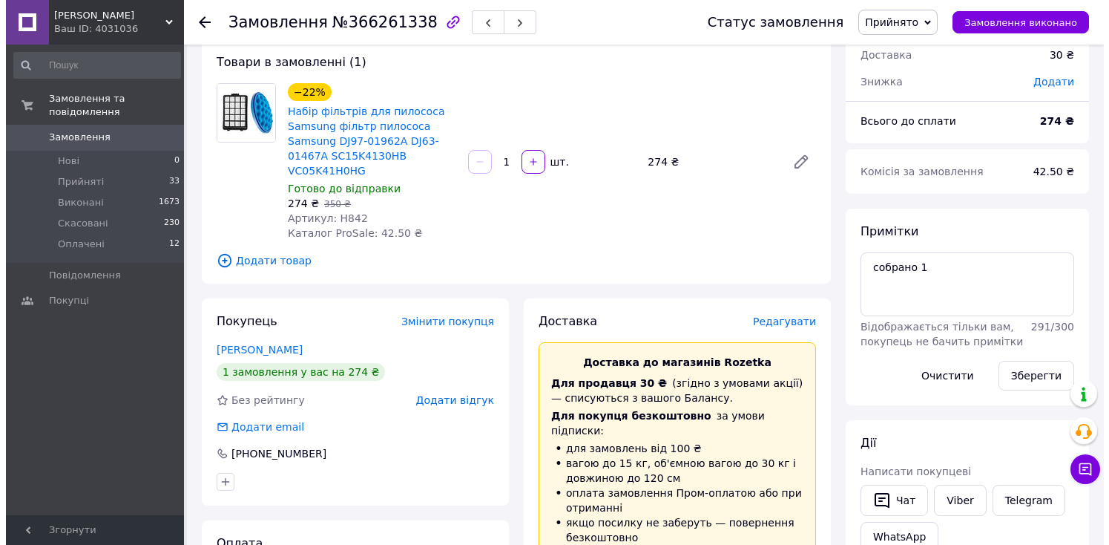
scroll to position [371, 0]
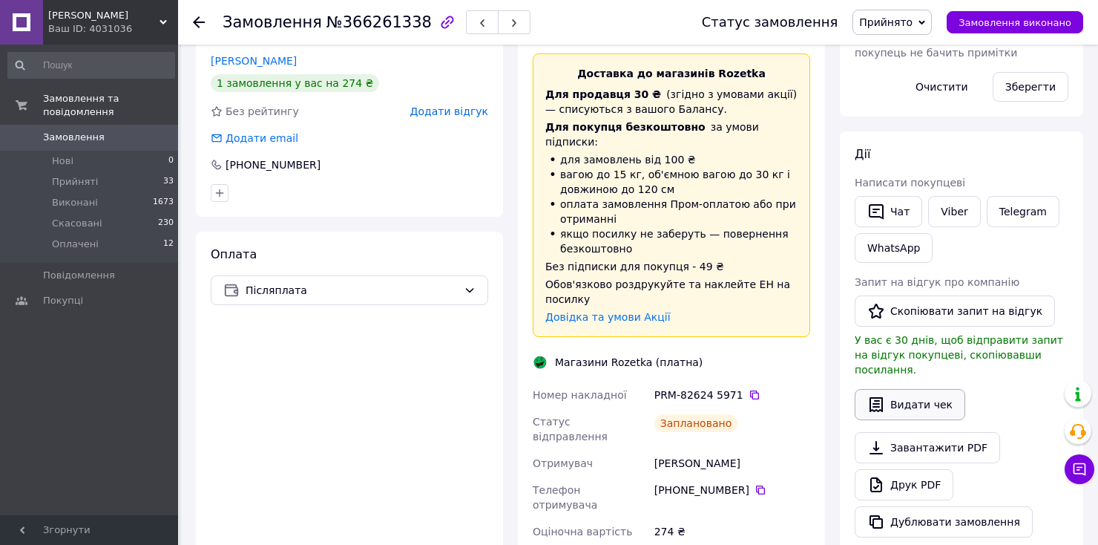
click at [894, 389] on button "Видати чек" at bounding box center [910, 404] width 111 height 31
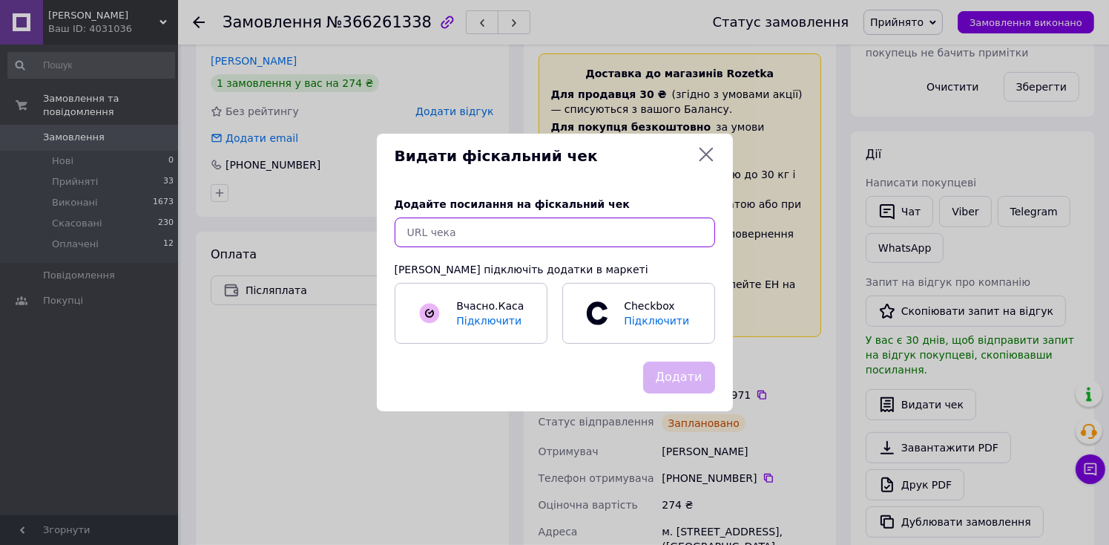
click at [557, 245] on input "text" at bounding box center [555, 232] width 321 height 30
paste input "[URL][DOMAIN_NAME]"
type input "[URL][DOMAIN_NAME]"
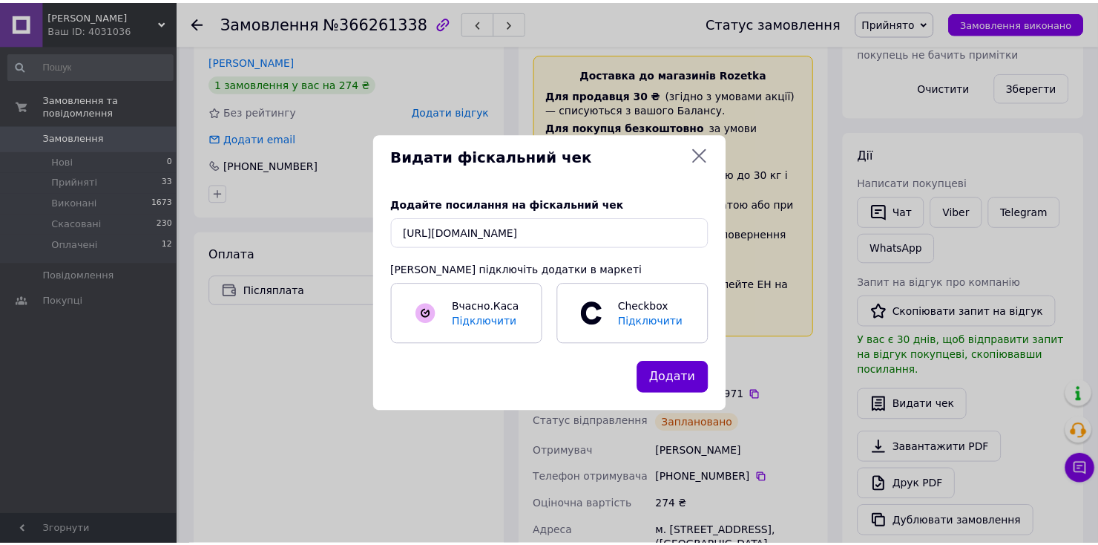
scroll to position [0, 0]
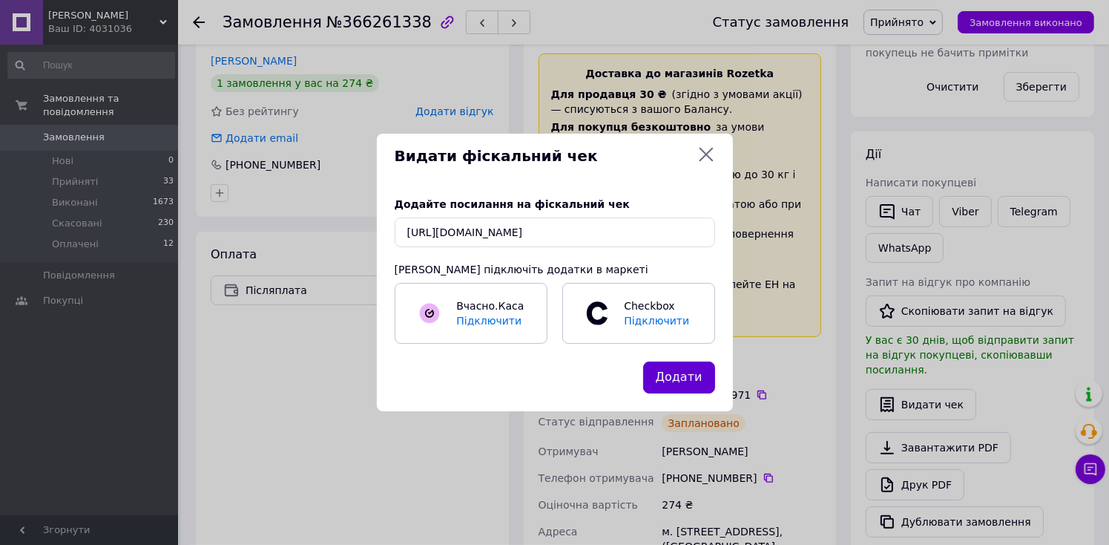
click at [672, 383] on button "Додати" at bounding box center [679, 377] width 72 height 32
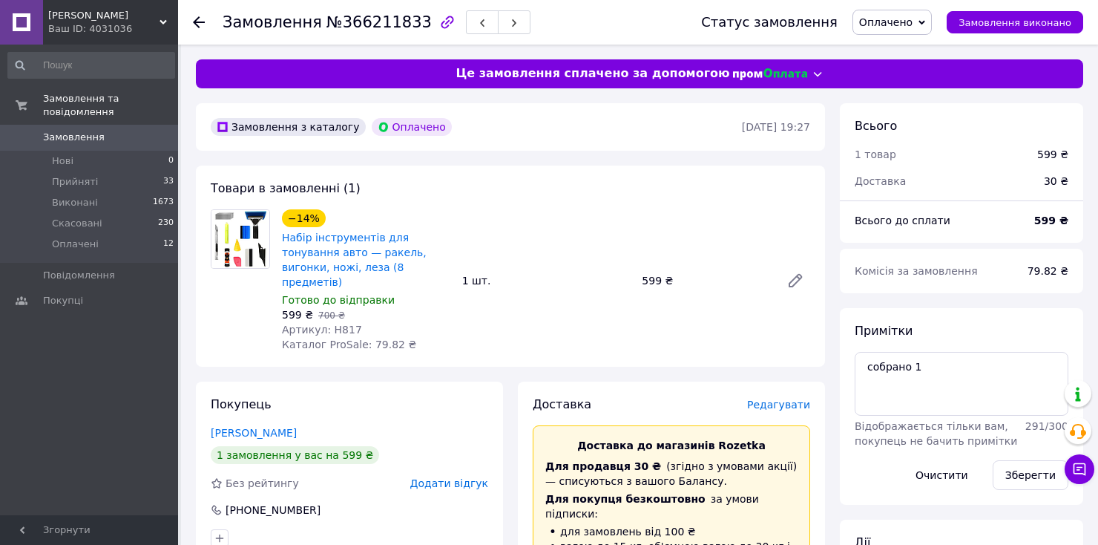
click at [341, 324] on span "Артикул: H817" at bounding box center [322, 330] width 80 height 12
copy span "H817"
click at [441, 332] on div "−14% Набір інструментів для тонування авто — ракель, вигонки, ножі, леза (8 пре…" at bounding box center [366, 280] width 180 height 148
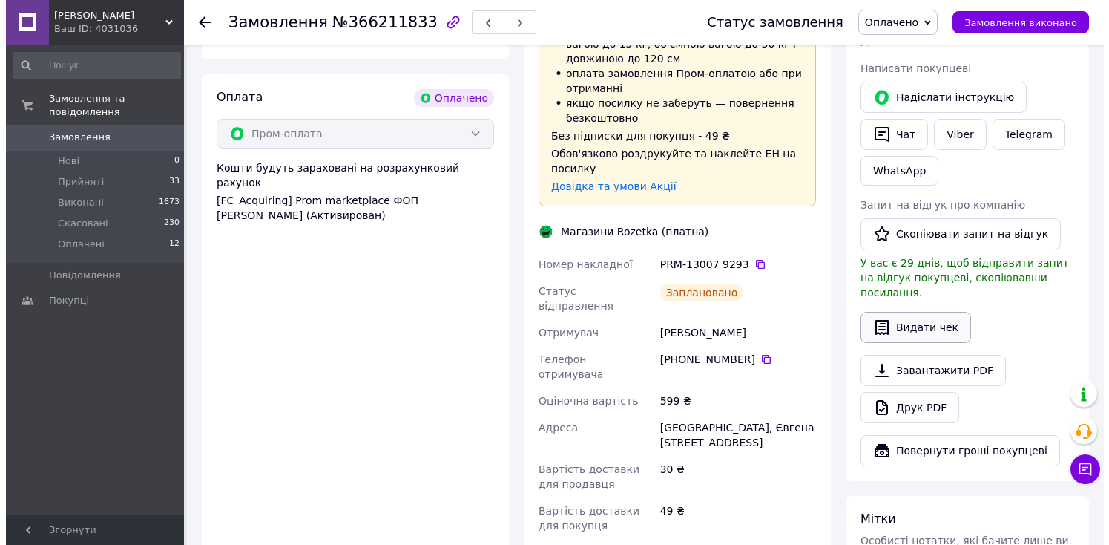
scroll to position [497, 0]
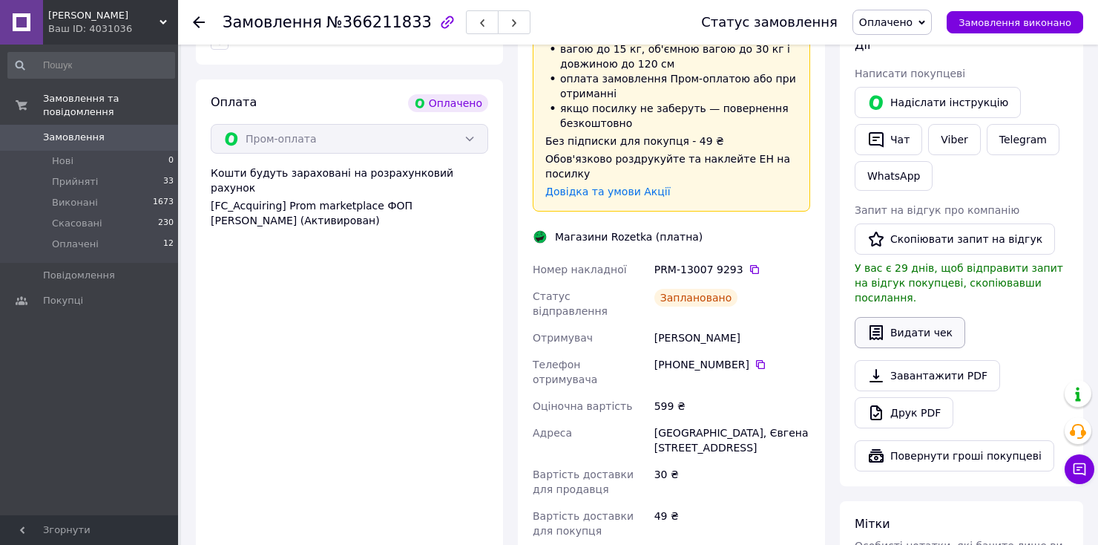
click at [905, 317] on button "Видати чек" at bounding box center [910, 332] width 111 height 31
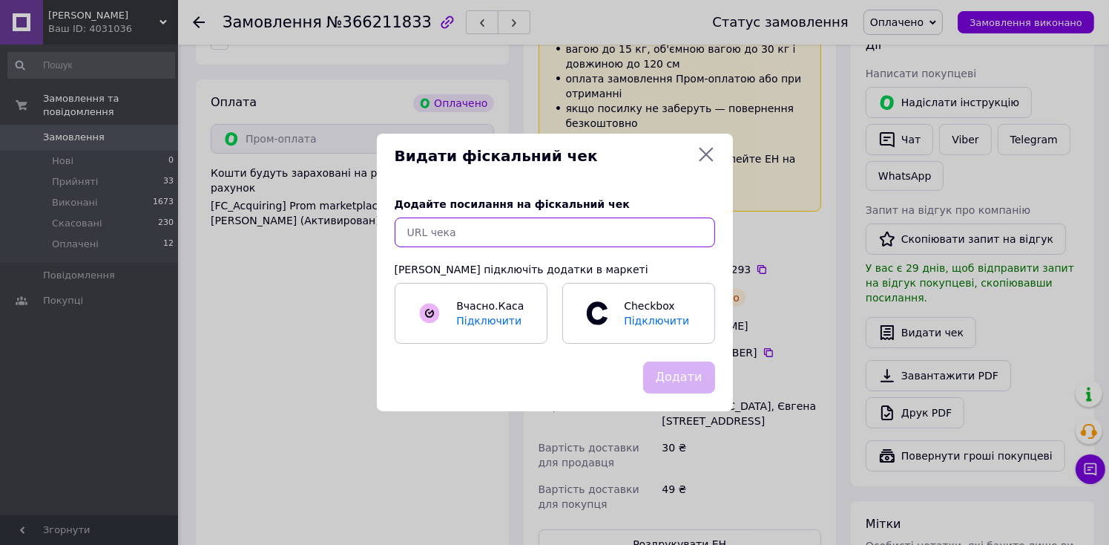
click at [600, 229] on input "text" at bounding box center [555, 232] width 321 height 30
paste input "[URL][DOMAIN_NAME]"
type input "[URL][DOMAIN_NAME]"
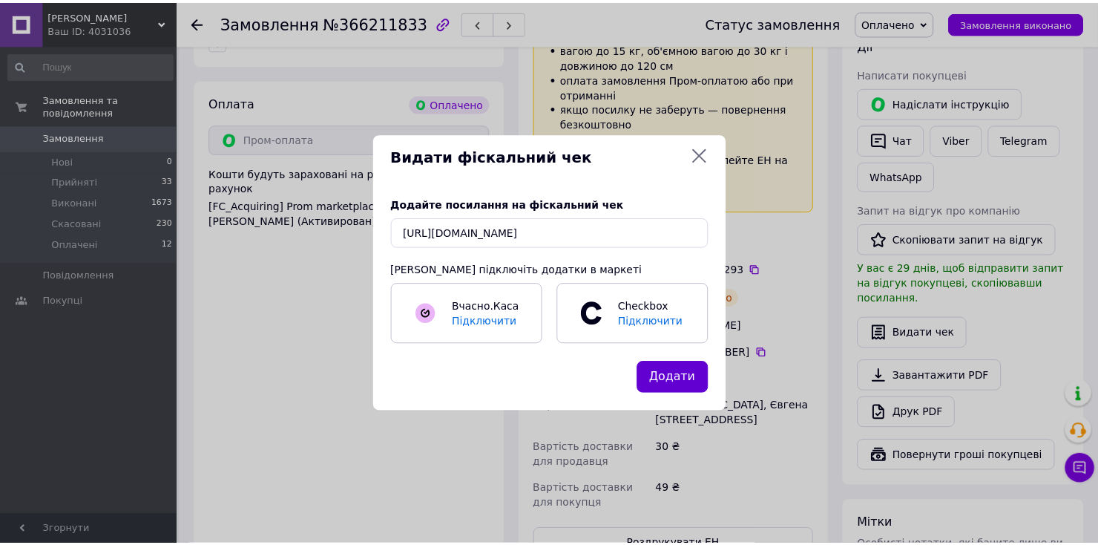
scroll to position [0, 0]
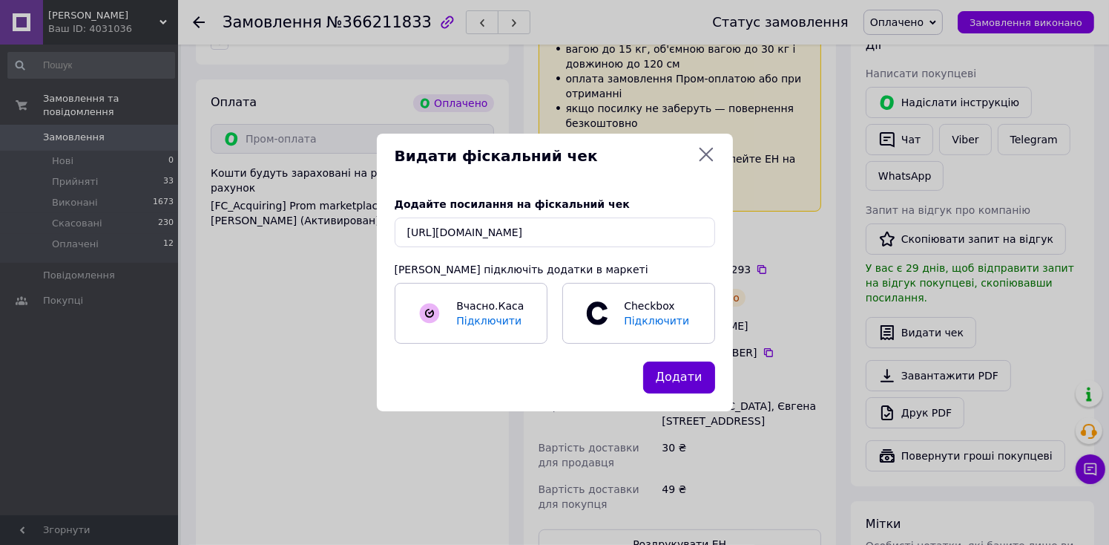
click at [684, 376] on button "Додати" at bounding box center [679, 377] width 72 height 32
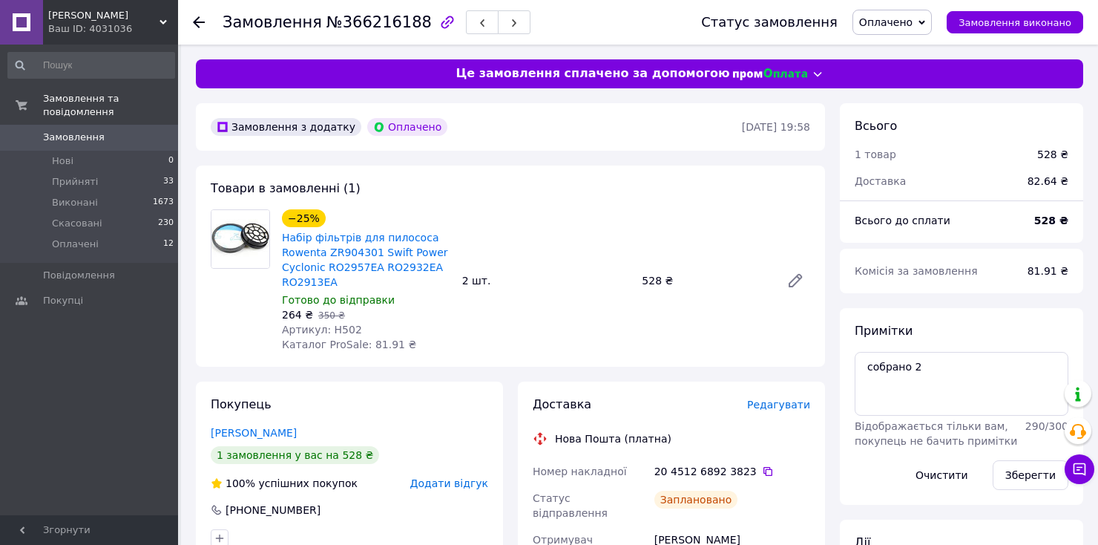
click at [345, 329] on span "Артикул: H502" at bounding box center [322, 330] width 80 height 12
copy span "H502"
drag, startPoint x: 488, startPoint y: 355, endPoint x: 499, endPoint y: 350, distance: 13.0
click at [490, 358] on div "Товари в замовленні (1) −25% Набір фільтрів для пилососа Rowenta ZR904301 Swift…" at bounding box center [510, 265] width 629 height 201
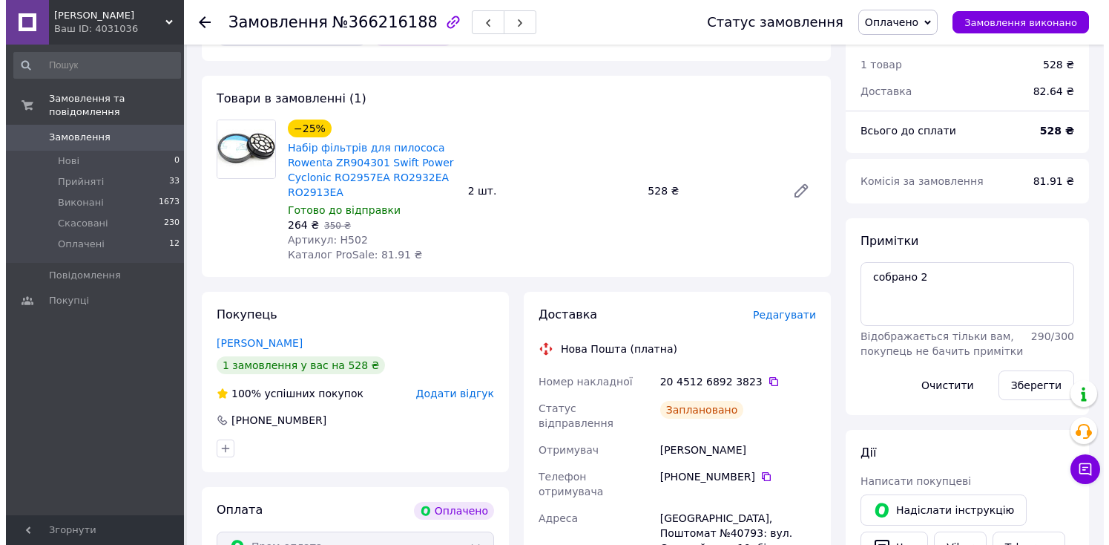
scroll to position [445, 0]
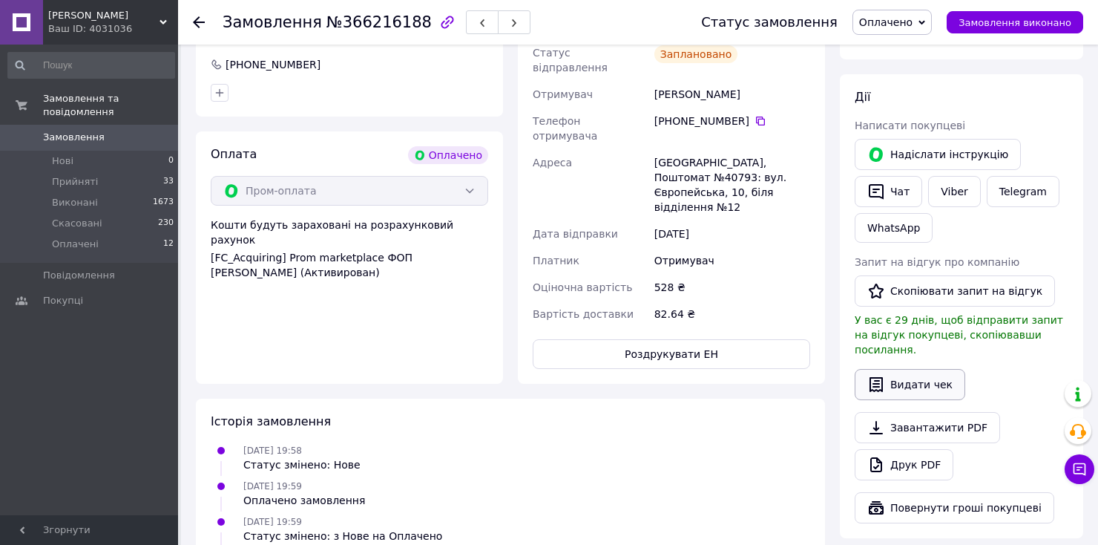
click at [886, 370] on button "Видати чек" at bounding box center [910, 384] width 111 height 31
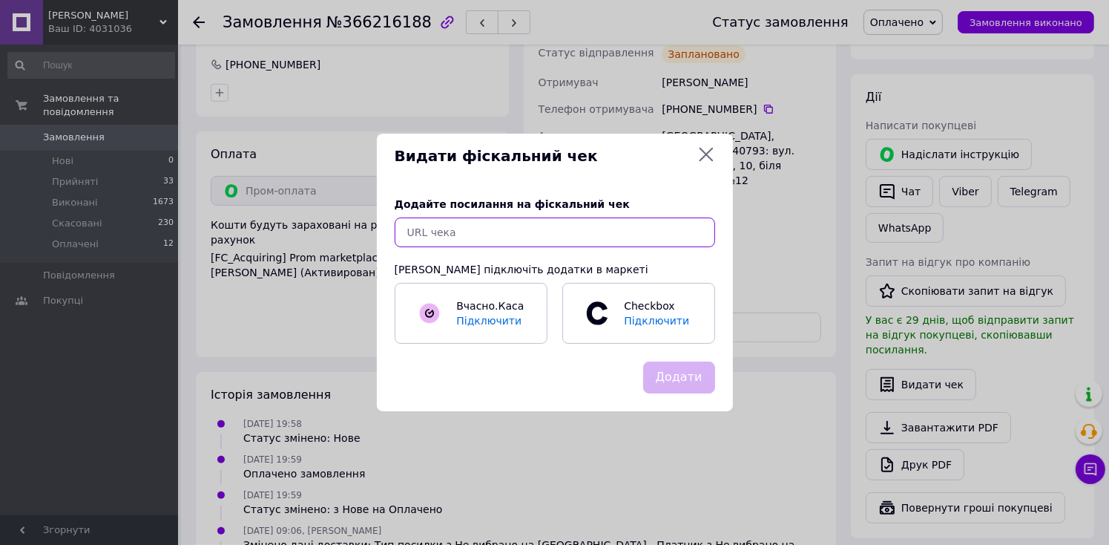
click at [536, 235] on input "text" at bounding box center [555, 232] width 321 height 30
paste input "[URL][DOMAIN_NAME]"
type input "[URL][DOMAIN_NAME]"
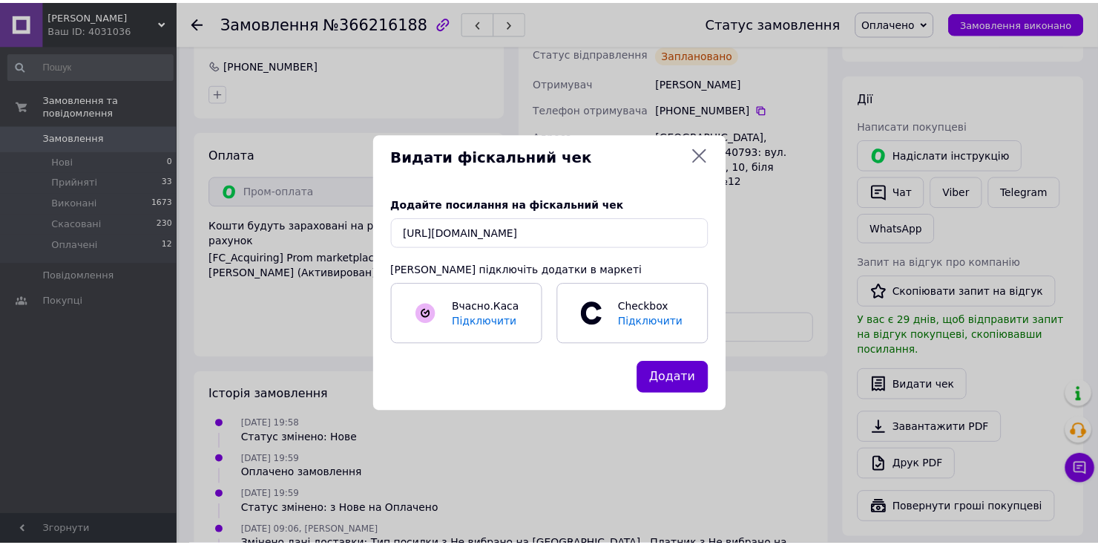
scroll to position [0, 0]
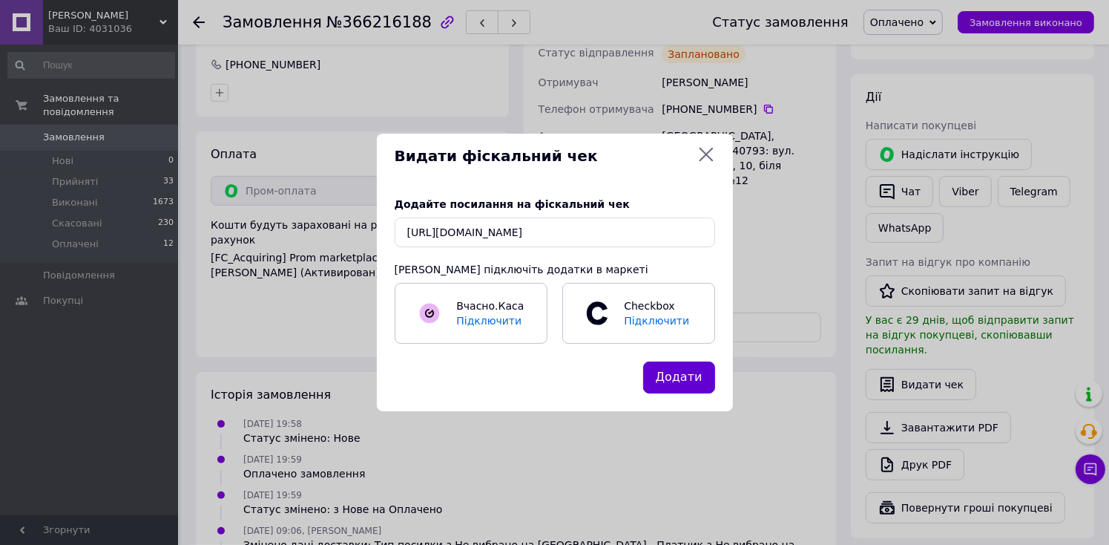
click at [678, 378] on button "Додати" at bounding box center [679, 377] width 72 height 32
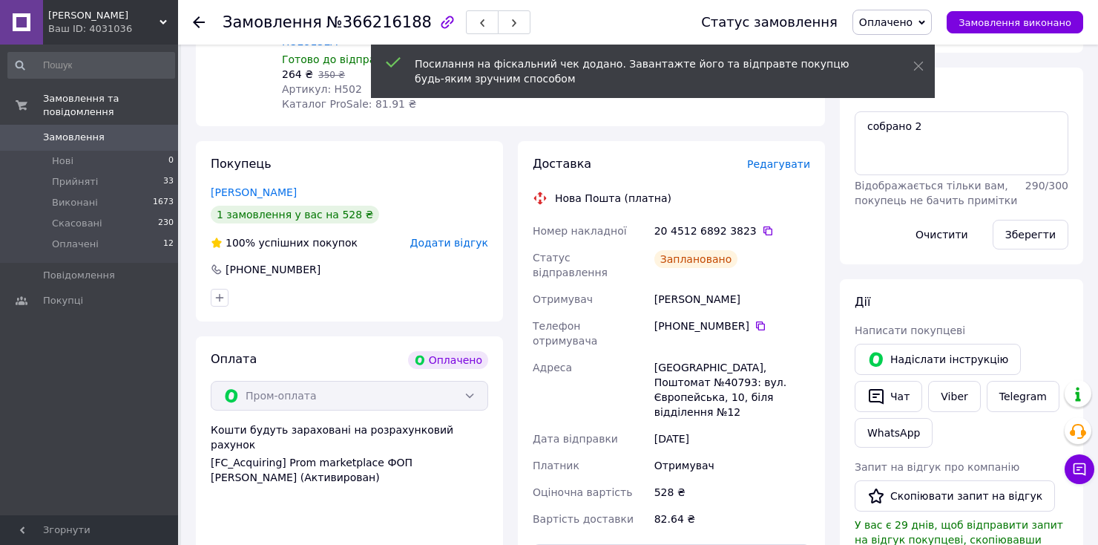
scroll to position [223, 0]
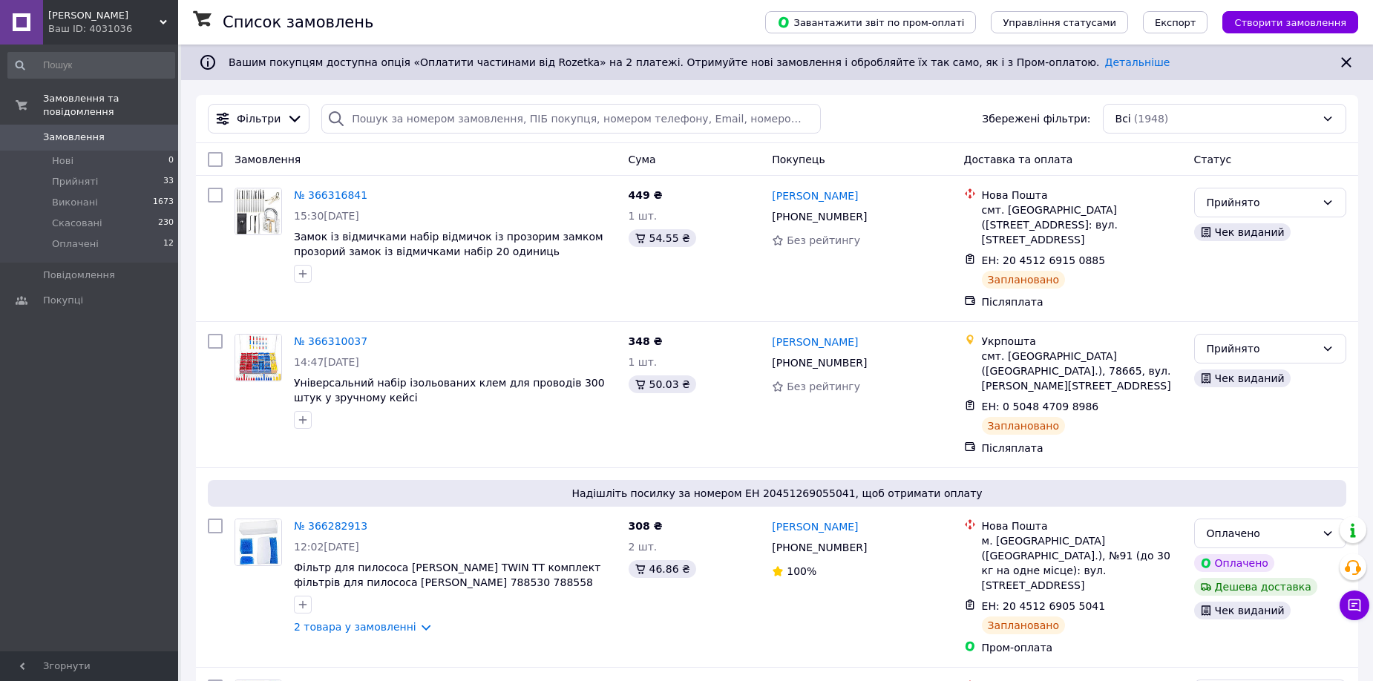
click at [88, 131] on span "Замовлення" at bounding box center [74, 137] width 62 height 13
click at [286, 121] on icon at bounding box center [294, 119] width 16 height 16
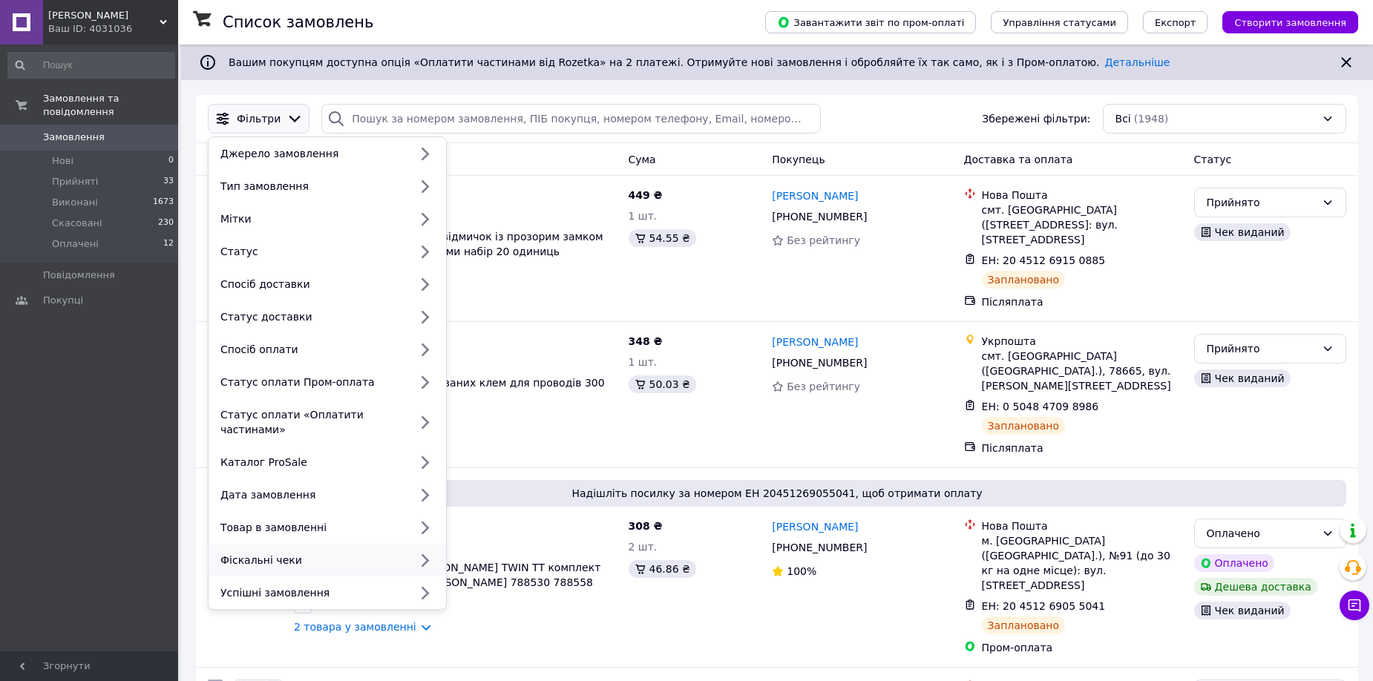
click at [298, 553] on div "Фіскальні чеки" at bounding box center [311, 560] width 194 height 15
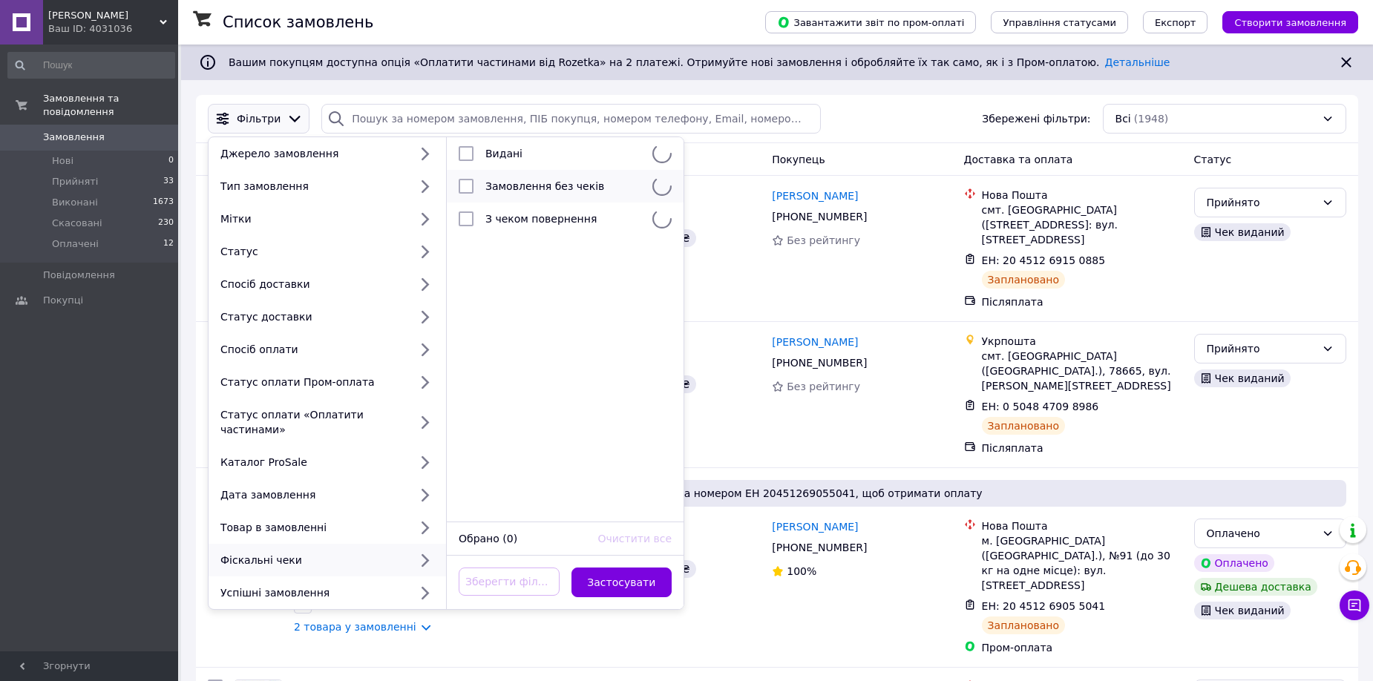
click at [489, 180] on span "Замовлення без чеків" at bounding box center [544, 186] width 119 height 12
checkbox input "true"
click at [632, 568] on button "Застосувати" at bounding box center [621, 583] width 101 height 30
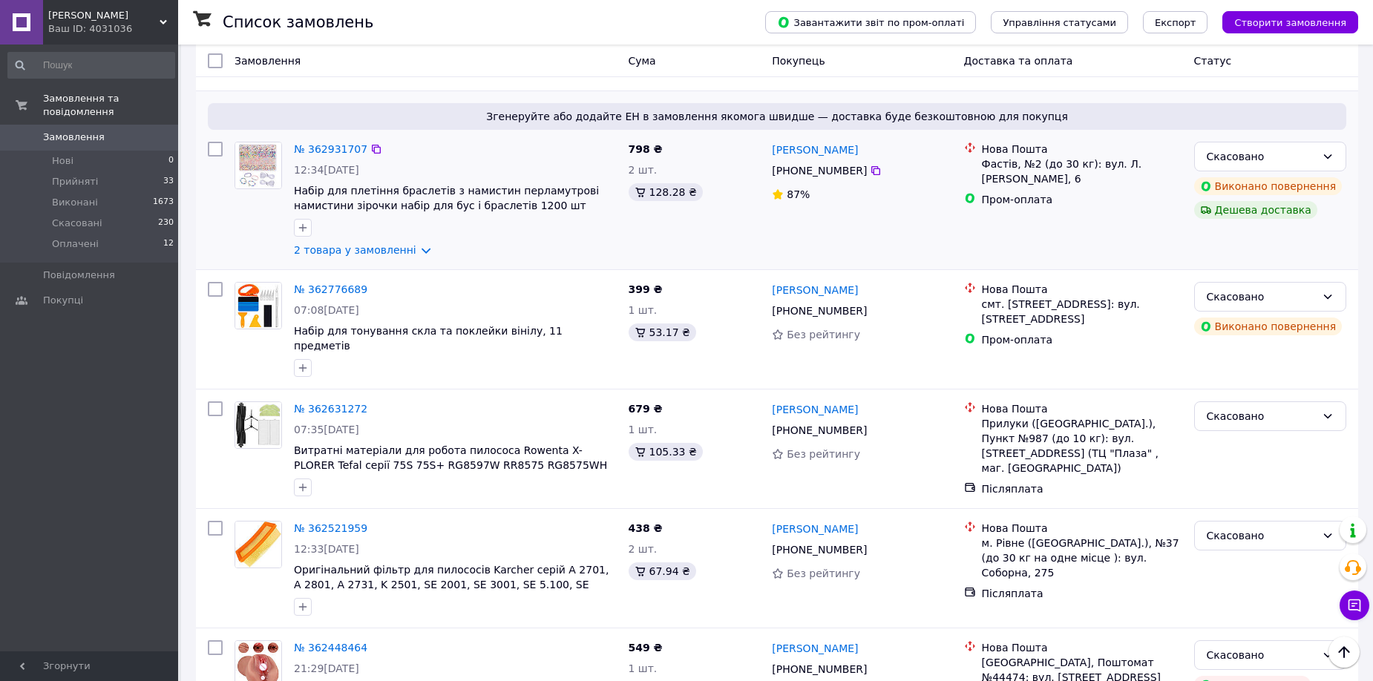
scroll to position [3061, 0]
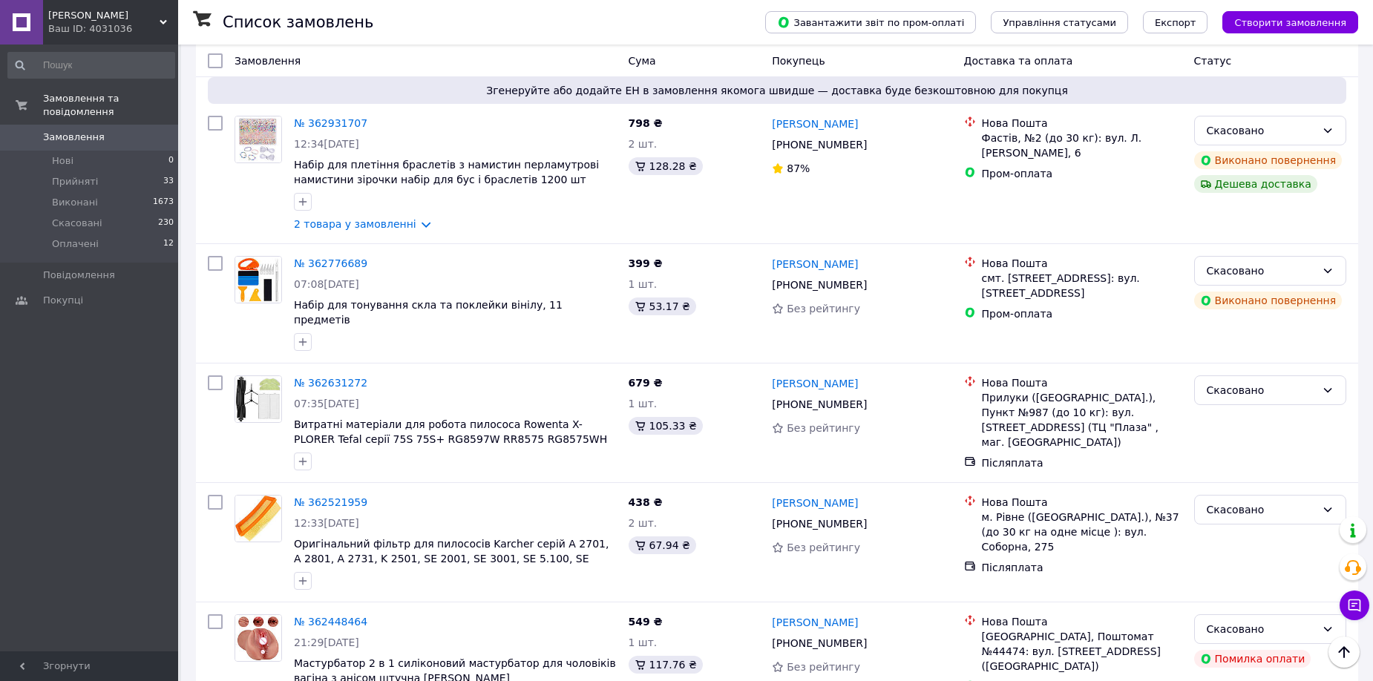
click at [66, 131] on span "Замовлення" at bounding box center [74, 137] width 62 height 13
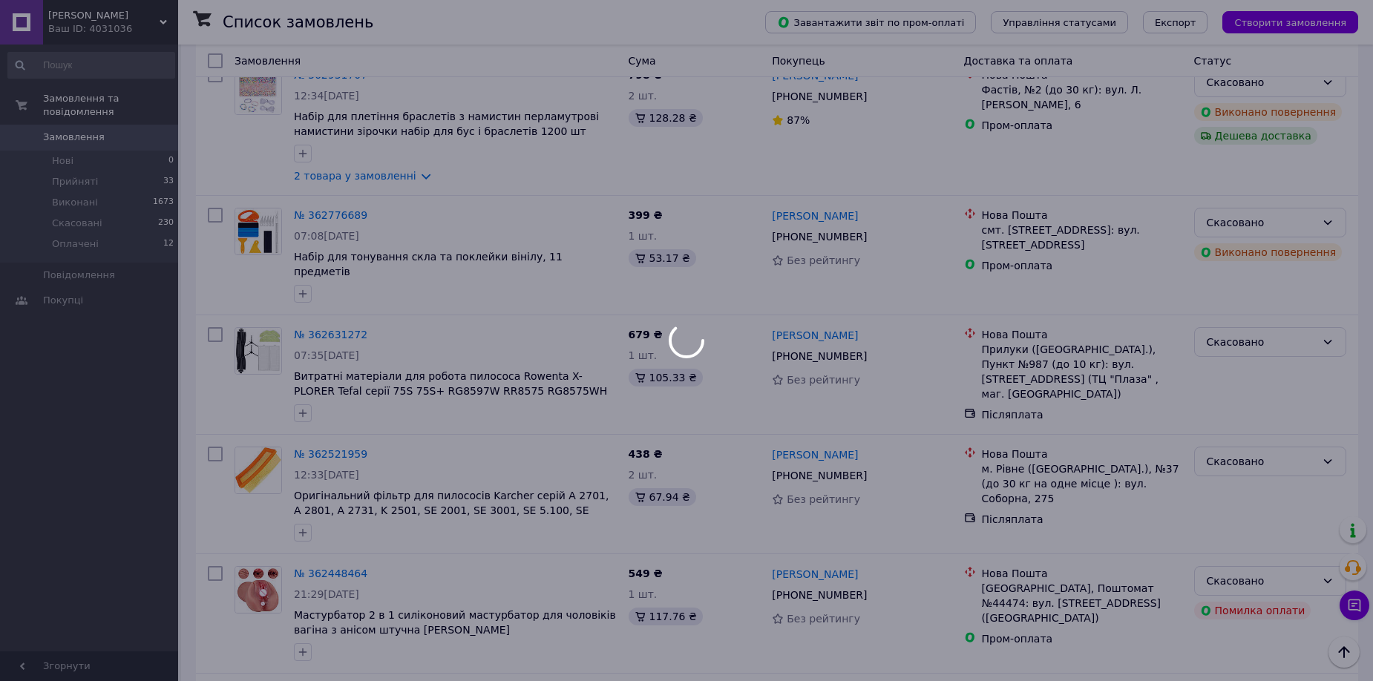
scroll to position [3013, 0]
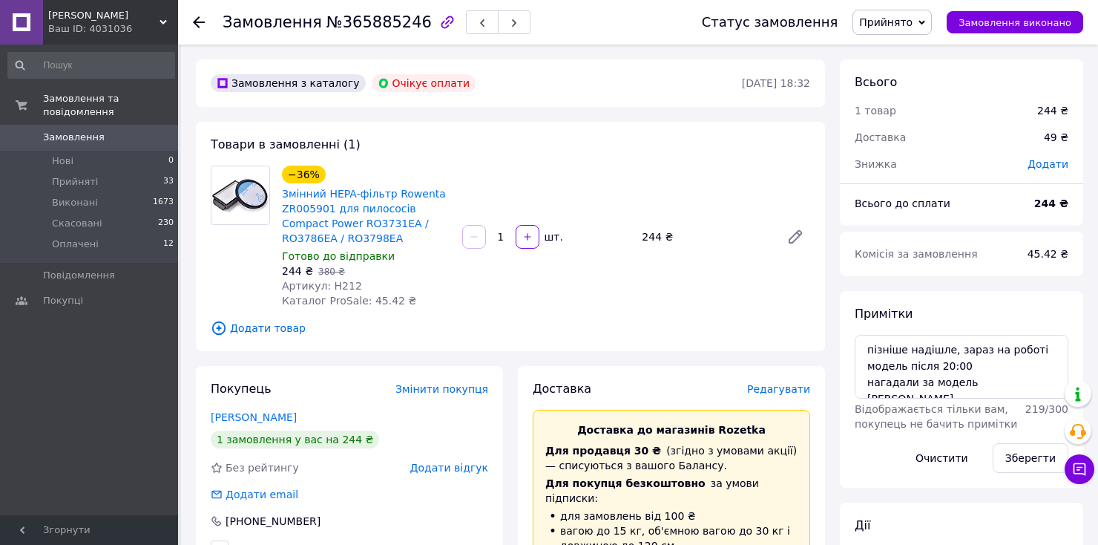
click at [375, 18] on span "№365885246" at bounding box center [379, 22] width 105 height 18
copy span "365885246"
drag, startPoint x: 1020, startPoint y: 381, endPoint x: 755, endPoint y: 380, distance: 264.9
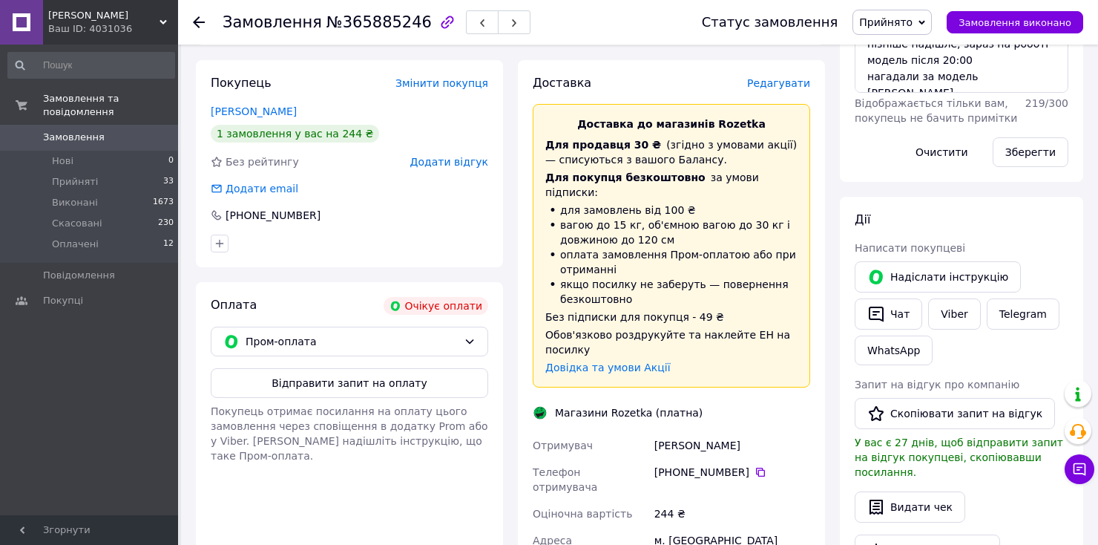
scroll to position [371, 0]
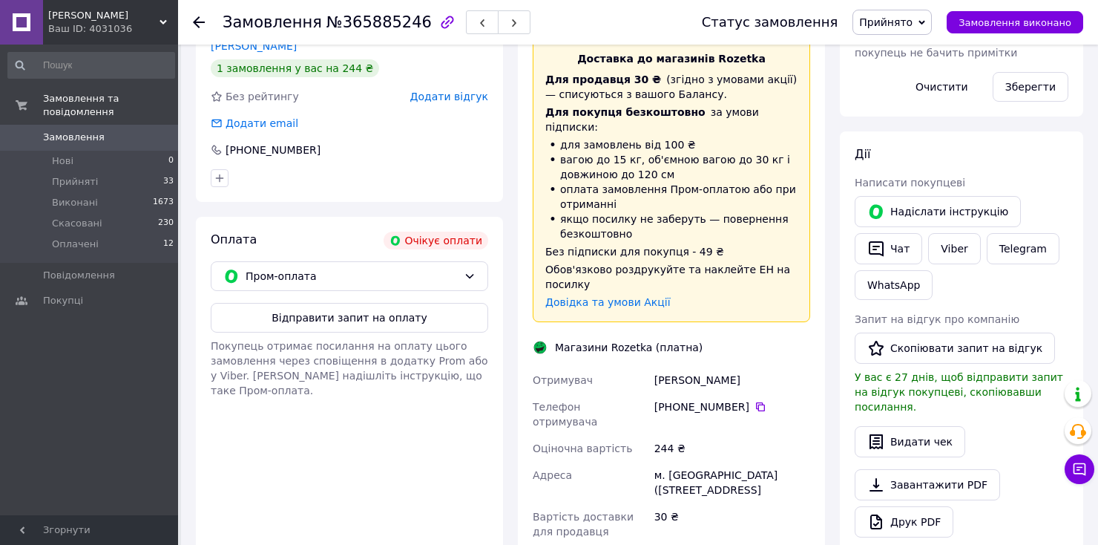
click at [750, 399] on div "[PHONE_NUMBER]" at bounding box center [733, 406] width 156 height 15
click at [701, 503] on div "30 ₴" at bounding box center [733, 524] width 162 height 42
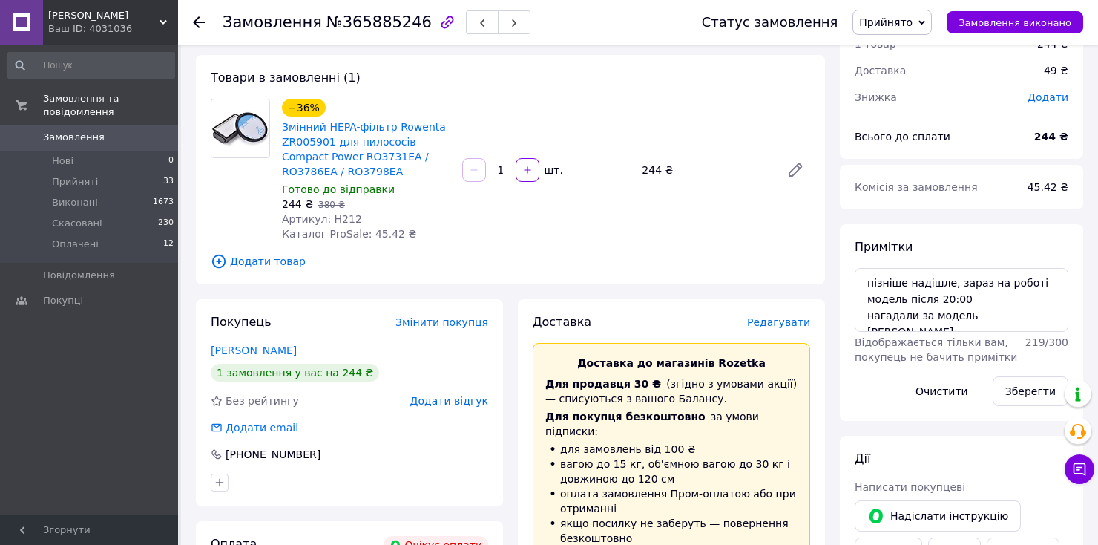
scroll to position [0, 0]
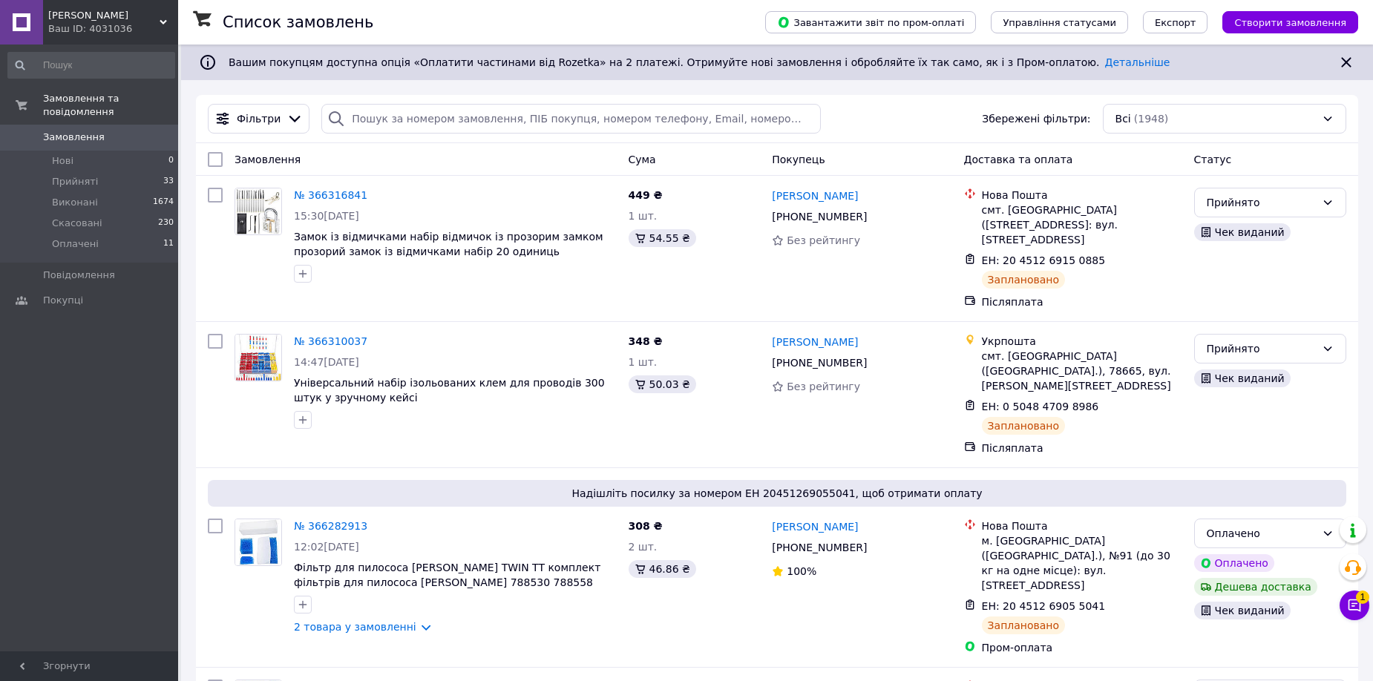
click at [125, 131] on span "Замовлення" at bounding box center [90, 137] width 94 height 13
click at [1351, 615] on button "Чат з покупцем 1" at bounding box center [1354, 606] width 30 height 30
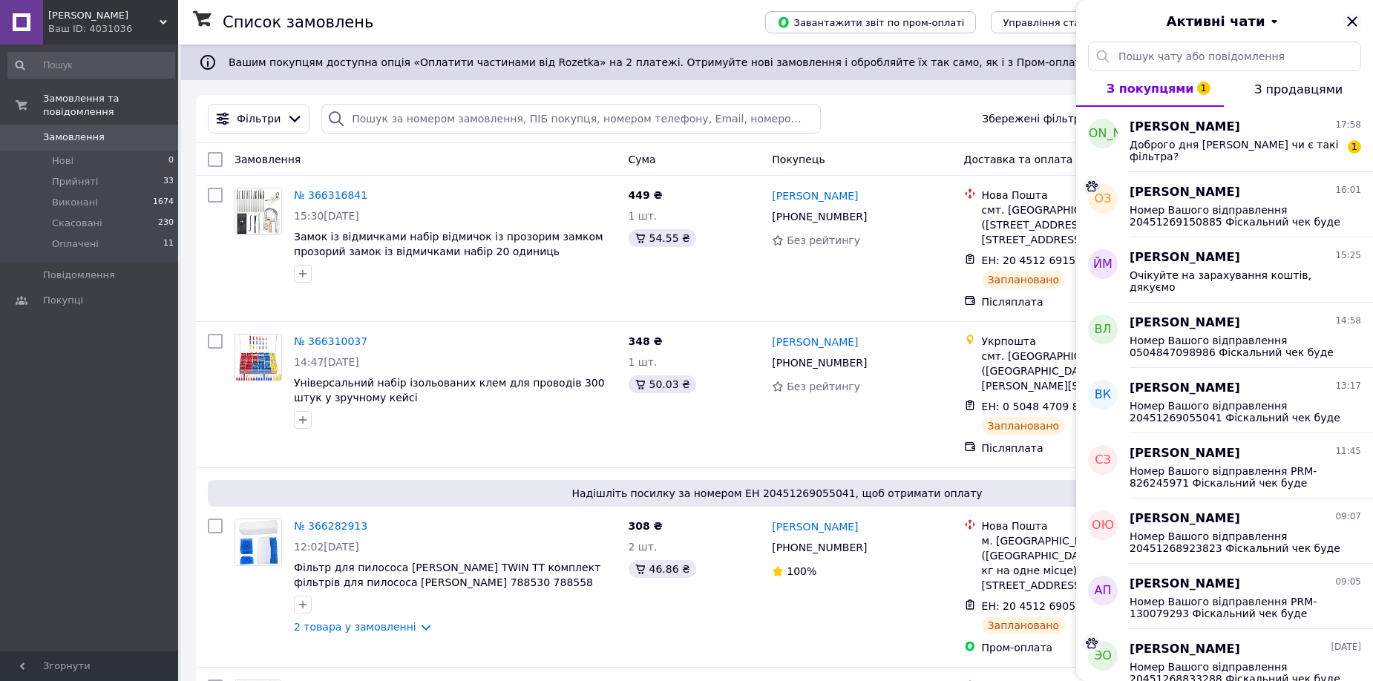
click at [1354, 20] on icon "Закрити" at bounding box center [1352, 21] width 10 height 10
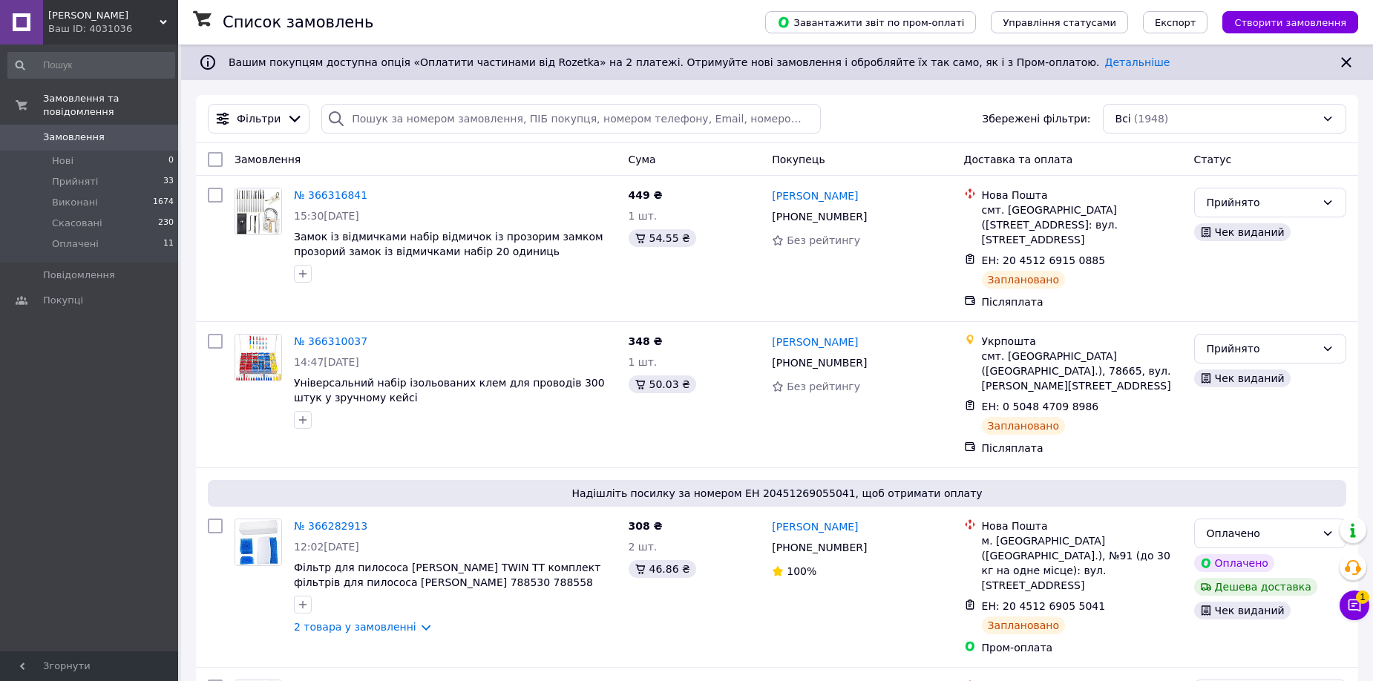
click at [1339, 610] on button "Чат з покупцем 1" at bounding box center [1354, 606] width 30 height 30
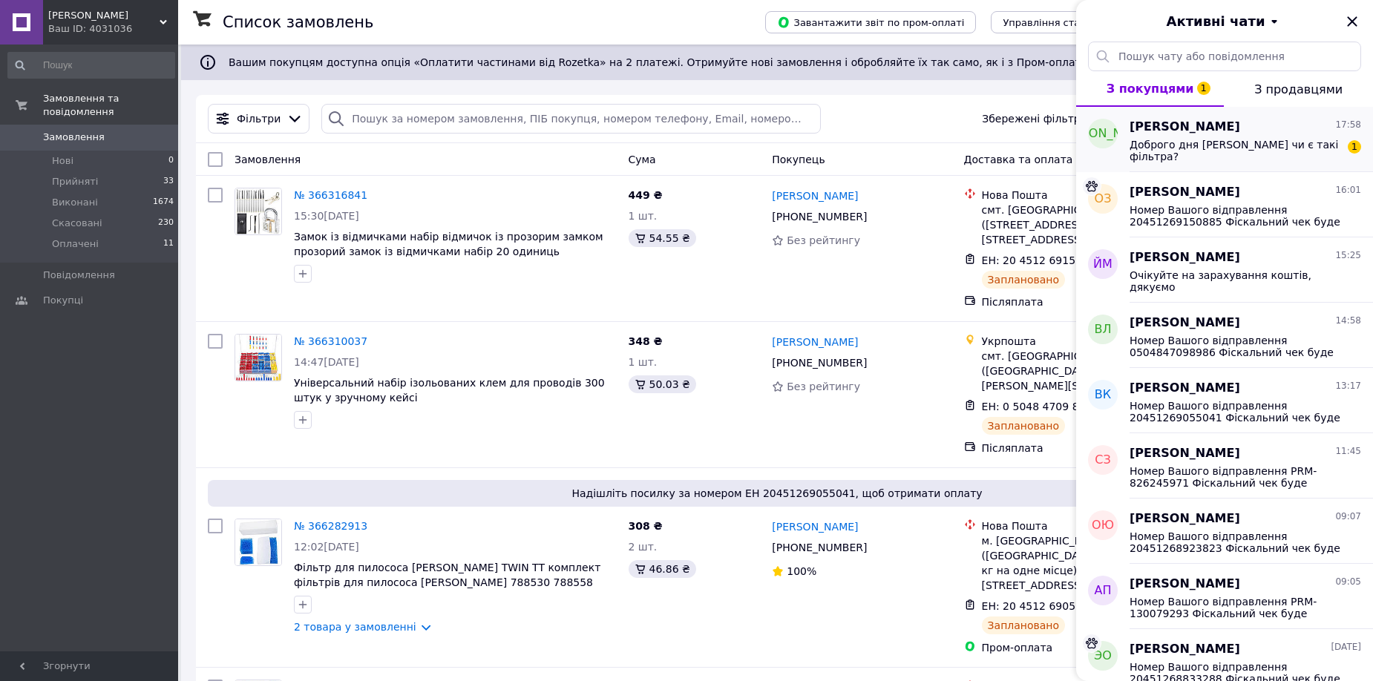
click at [1233, 160] on span "Доброго дня Пилосос Rainford чи є такі фільтра?" at bounding box center [1234, 151] width 211 height 24
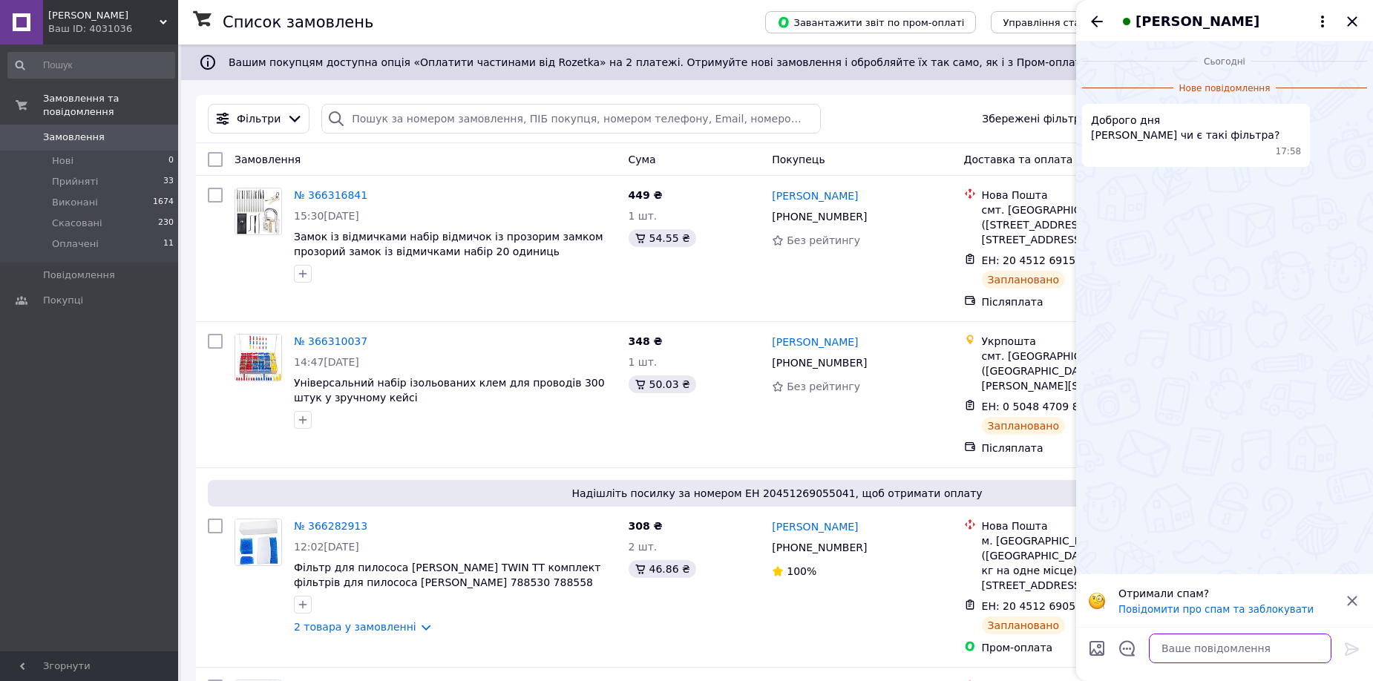
click at [1253, 649] on textarea at bounding box center [1240, 649] width 183 height 30
type textarea "Доброго вечора не маємно("
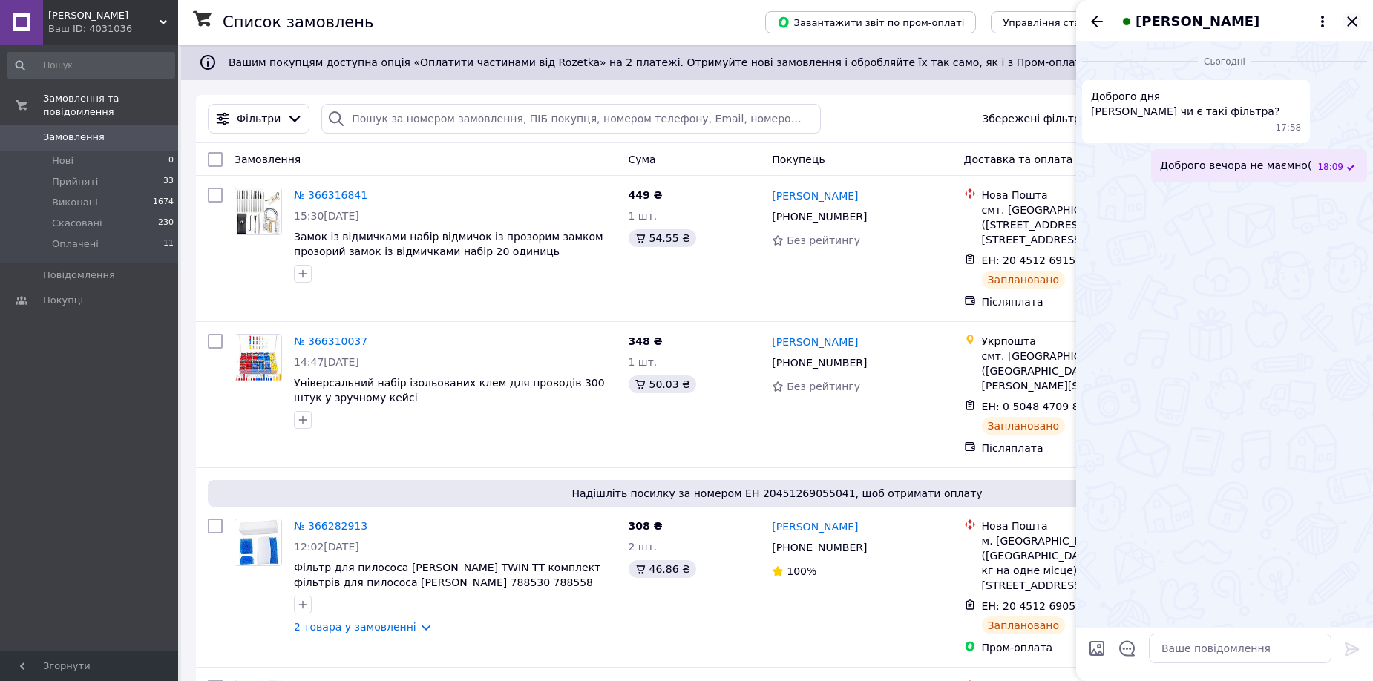
click at [1347, 19] on icon "Закрити" at bounding box center [1352, 22] width 18 height 18
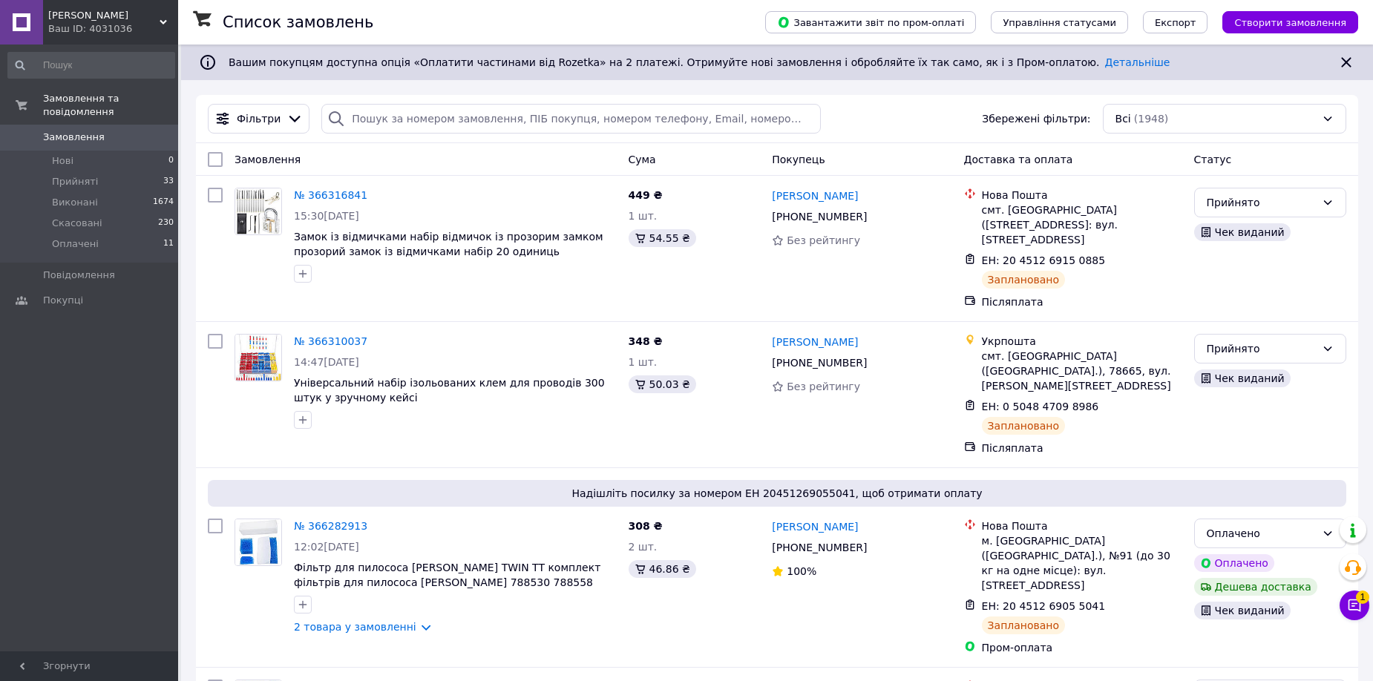
click at [143, 131] on span "0" at bounding box center [157, 137] width 41 height 13
click at [1349, 607] on icon at bounding box center [1354, 606] width 13 height 13
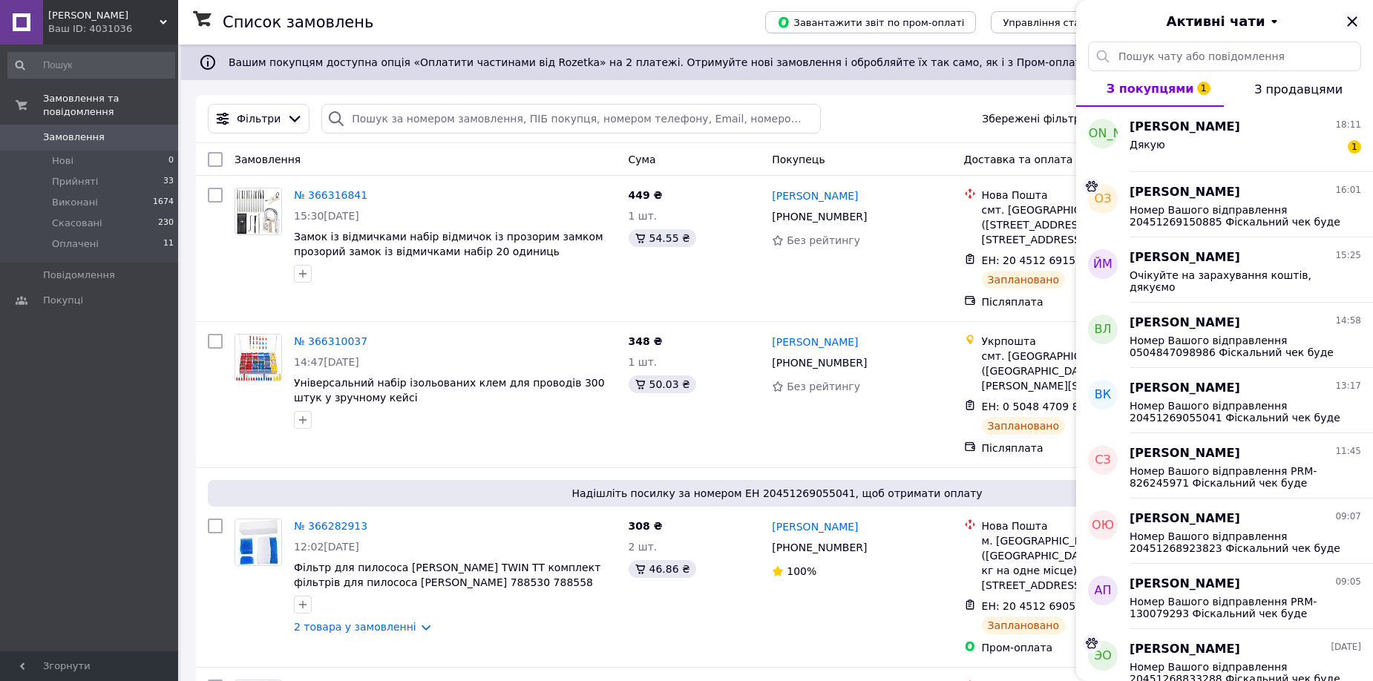
click at [1352, 24] on icon "Закрити" at bounding box center [1352, 22] width 18 height 18
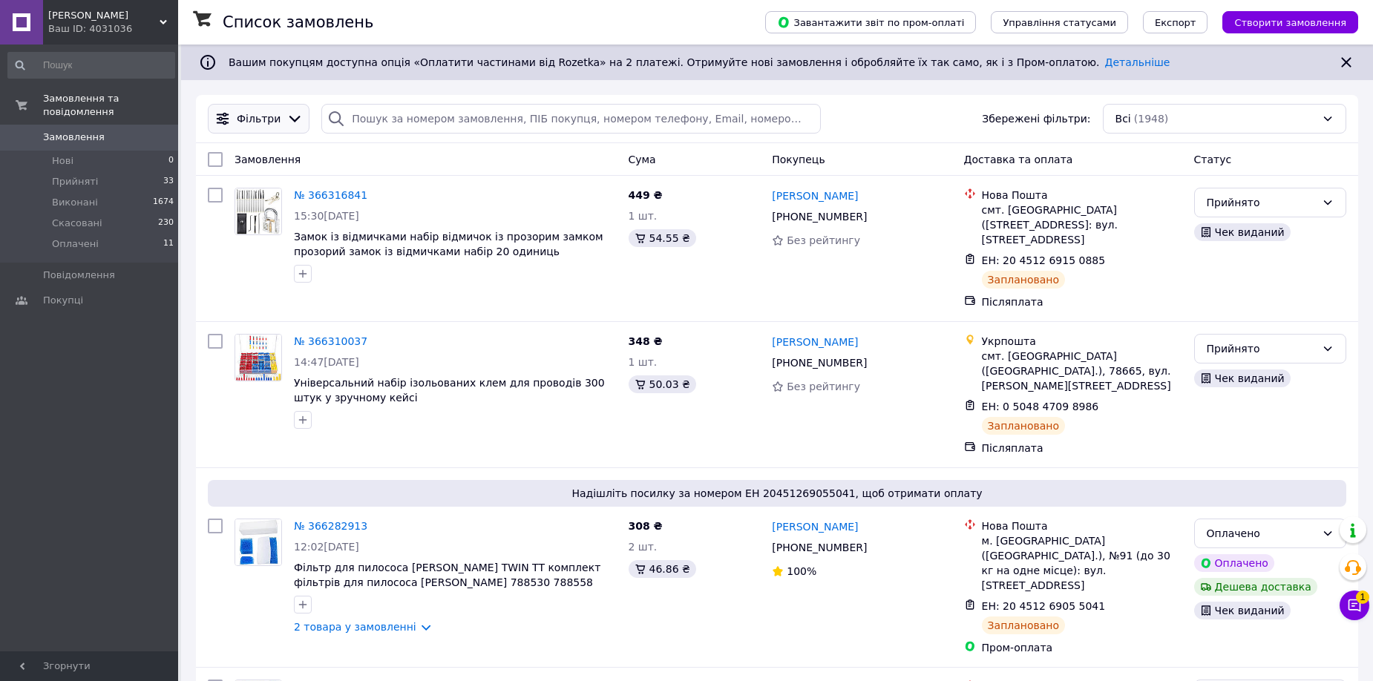
click at [259, 120] on span "Фільтри" at bounding box center [259, 118] width 44 height 15
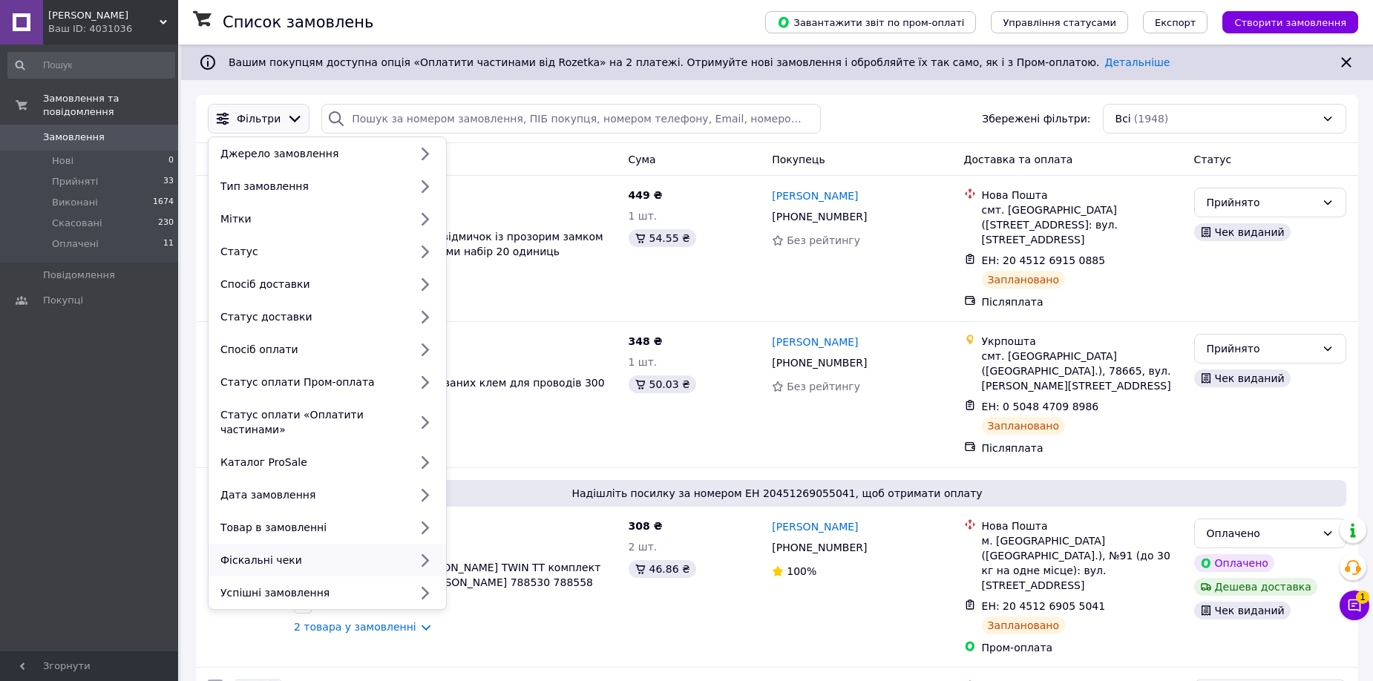
click at [281, 553] on div "Фіскальні чеки" at bounding box center [311, 560] width 194 height 15
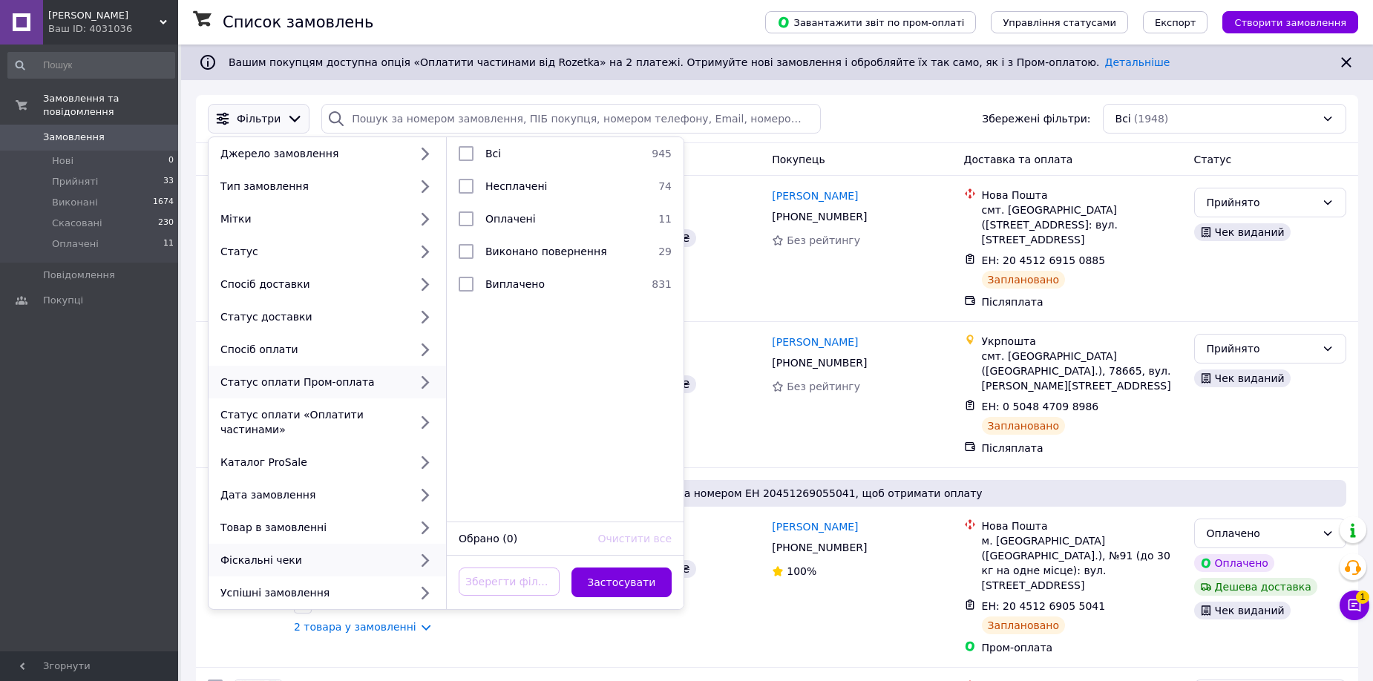
click at [314, 553] on div "Фіскальні чеки" at bounding box center [311, 560] width 194 height 15
click at [347, 553] on div "Фіскальні чеки" at bounding box center [311, 560] width 194 height 15
click at [534, 195] on li "Замовлення без чеків 187" at bounding box center [565, 186] width 237 height 33
checkbox input "true"
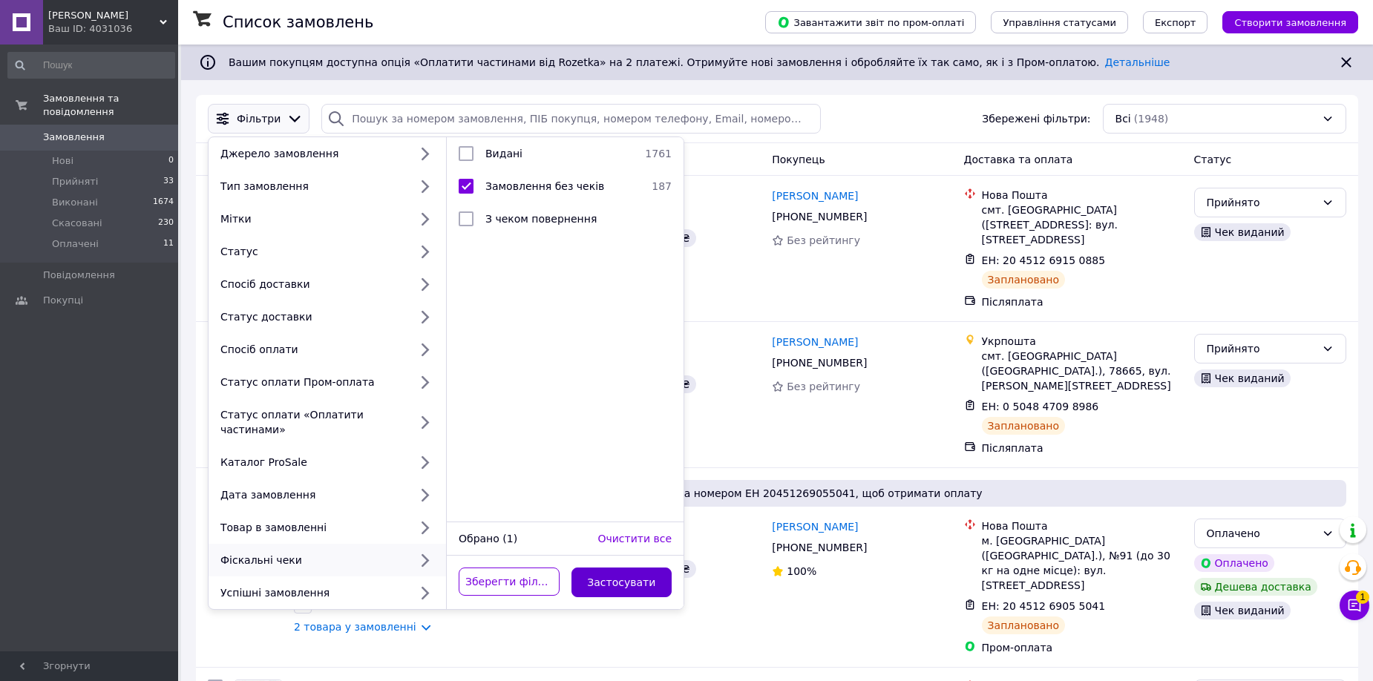
click at [631, 568] on button "Застосувати" at bounding box center [621, 583] width 101 height 30
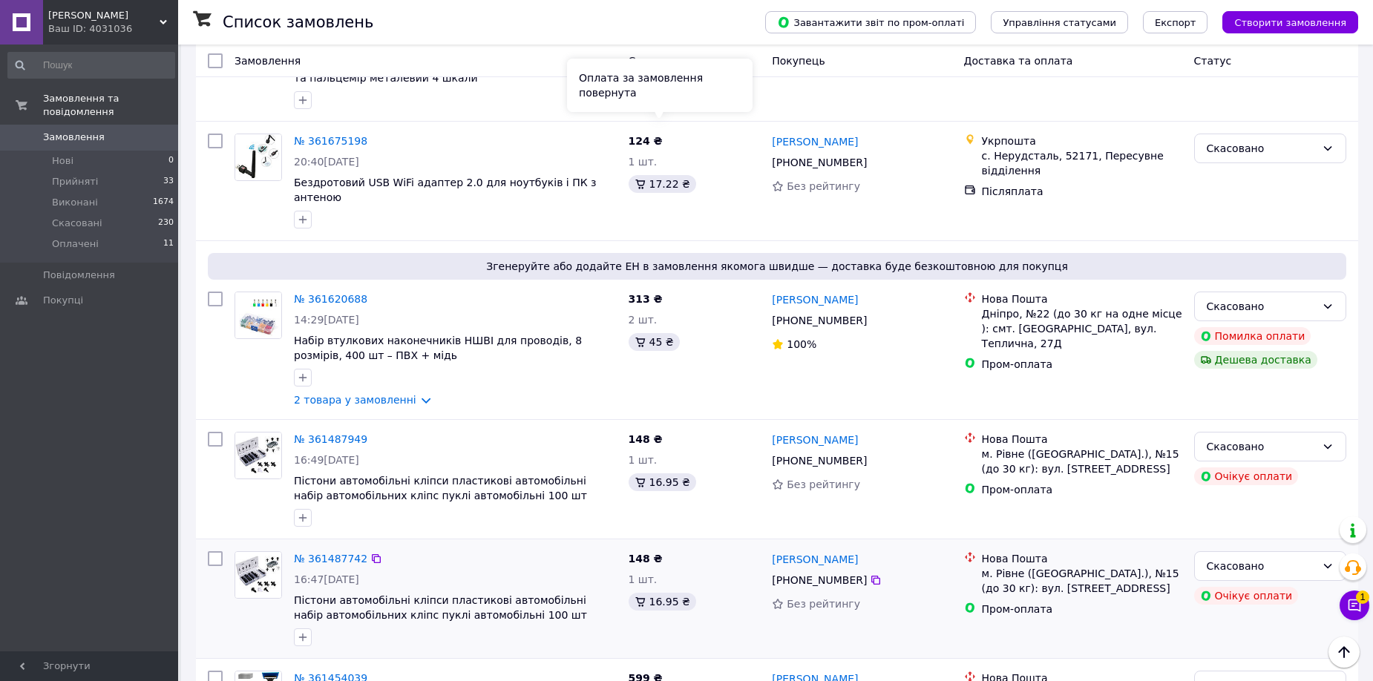
scroll to position [4731, 0]
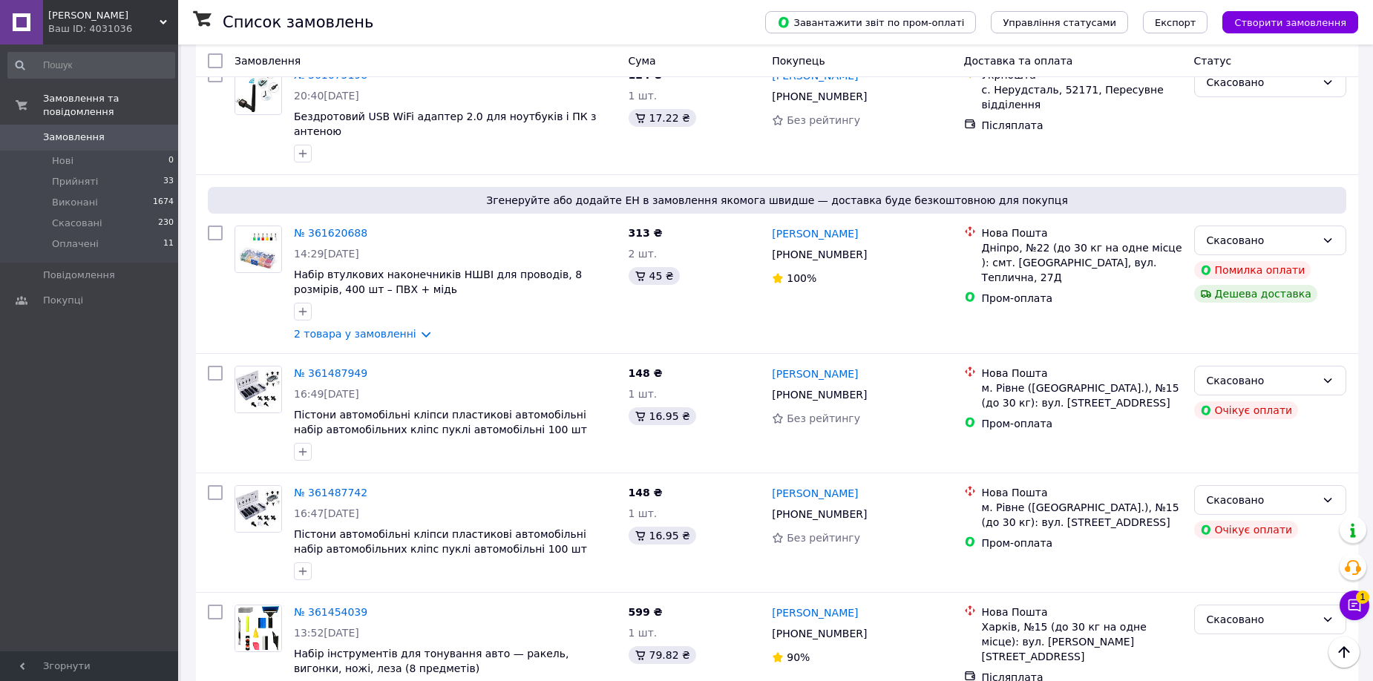
click at [1346, 603] on button "Чат з покупцем 1" at bounding box center [1354, 606] width 30 height 30
